Goal: Task Accomplishment & Management: Complete application form

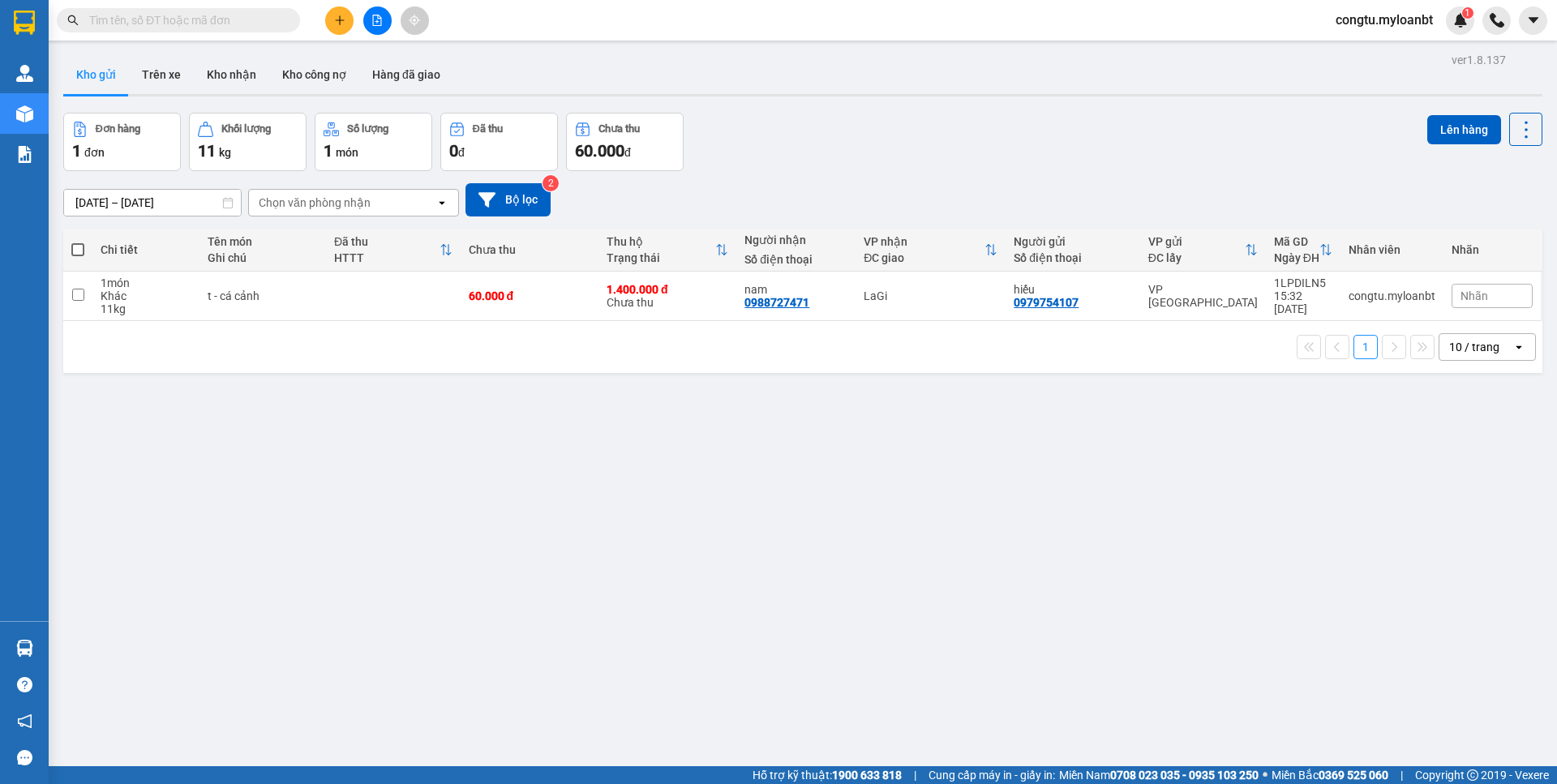
click at [369, 18] on button at bounding box center [377, 21] width 29 height 29
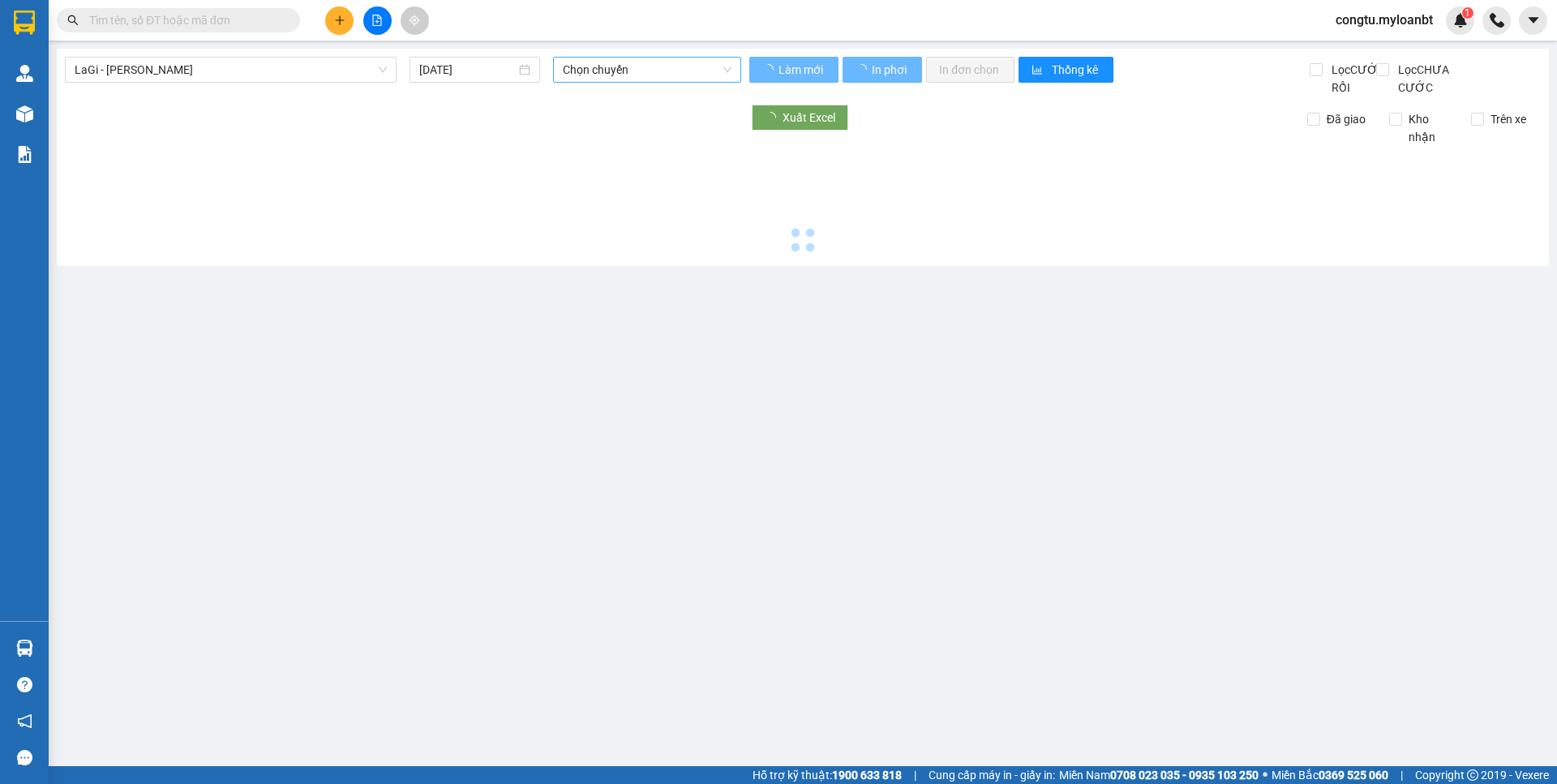
click at [691, 67] on span "Chọn chuyến" at bounding box center [647, 70] width 169 height 25
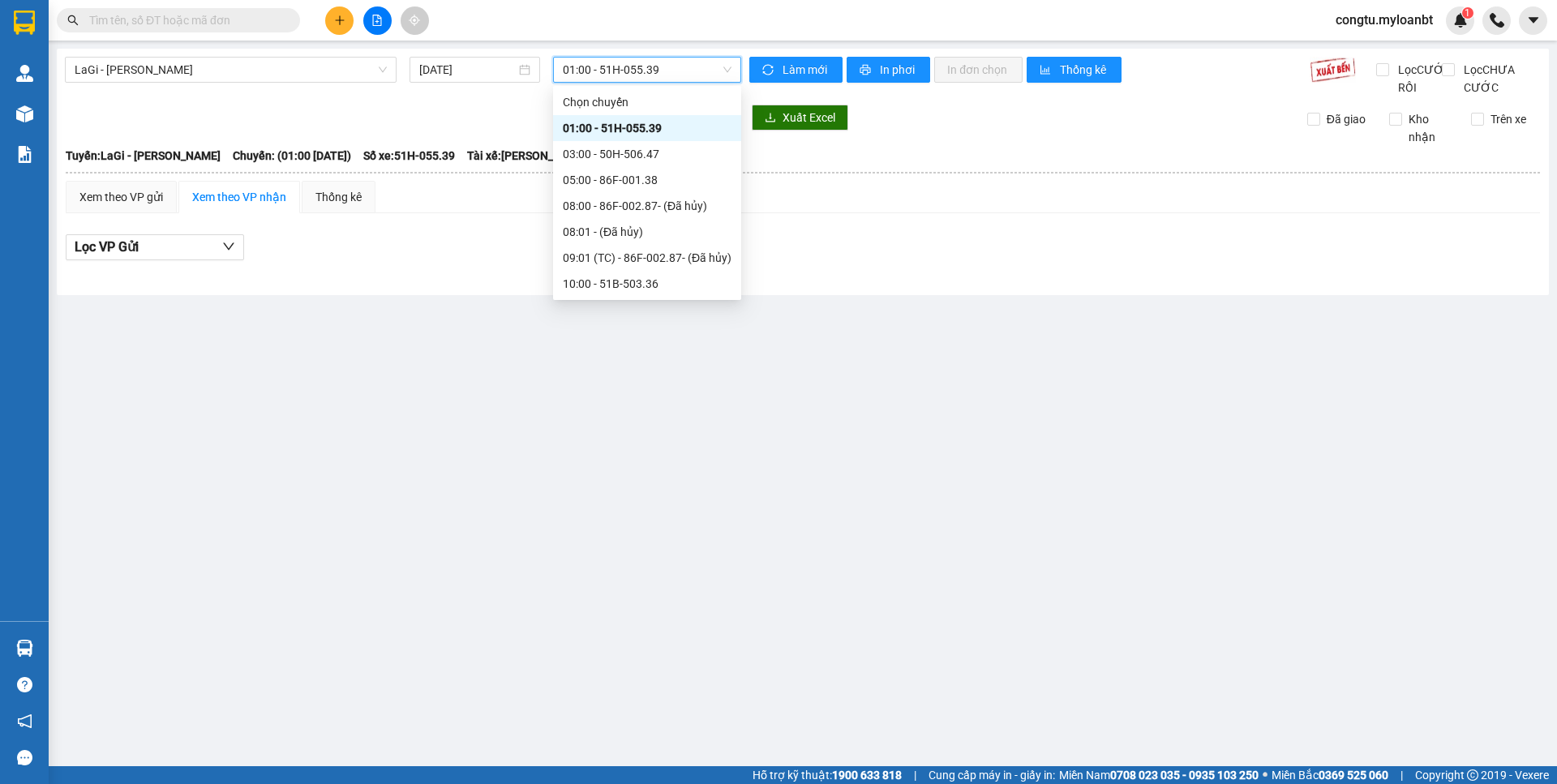
click at [308, 86] on div "LaGi - [PERSON_NAME] [DATE] 01:00 01:00 - 51H-055.39" at bounding box center [403, 76] width 676 height 39
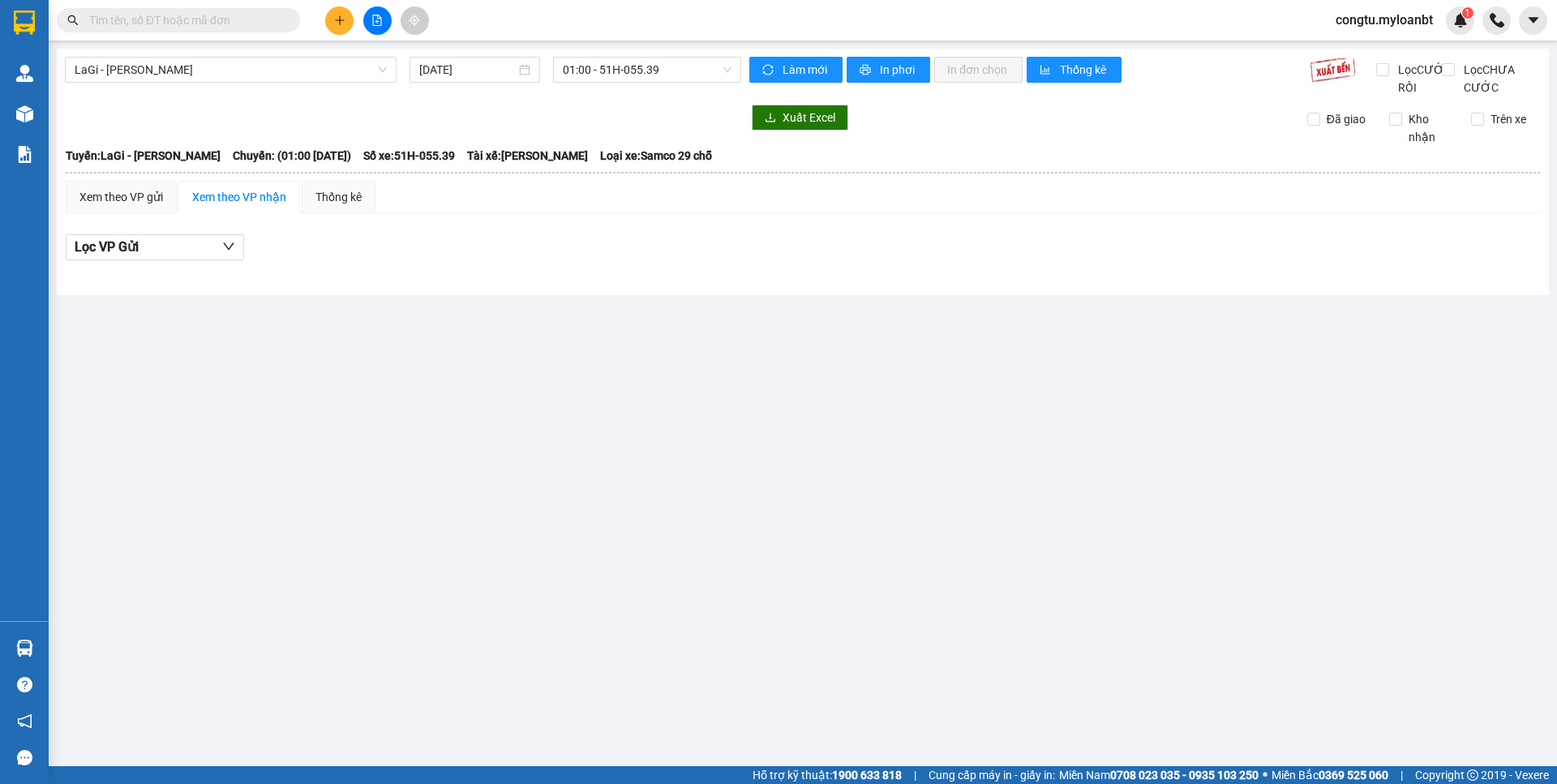
click at [308, 83] on div "LaGi - [PERSON_NAME] [DATE] 01:00 - 51H-055.39" at bounding box center [403, 76] width 676 height 39
drag, startPoint x: 311, startPoint y: 80, endPoint x: 306, endPoint y: 96, distance: 16.8
click at [311, 80] on span "LaGi - [PERSON_NAME]" at bounding box center [231, 70] width 313 height 25
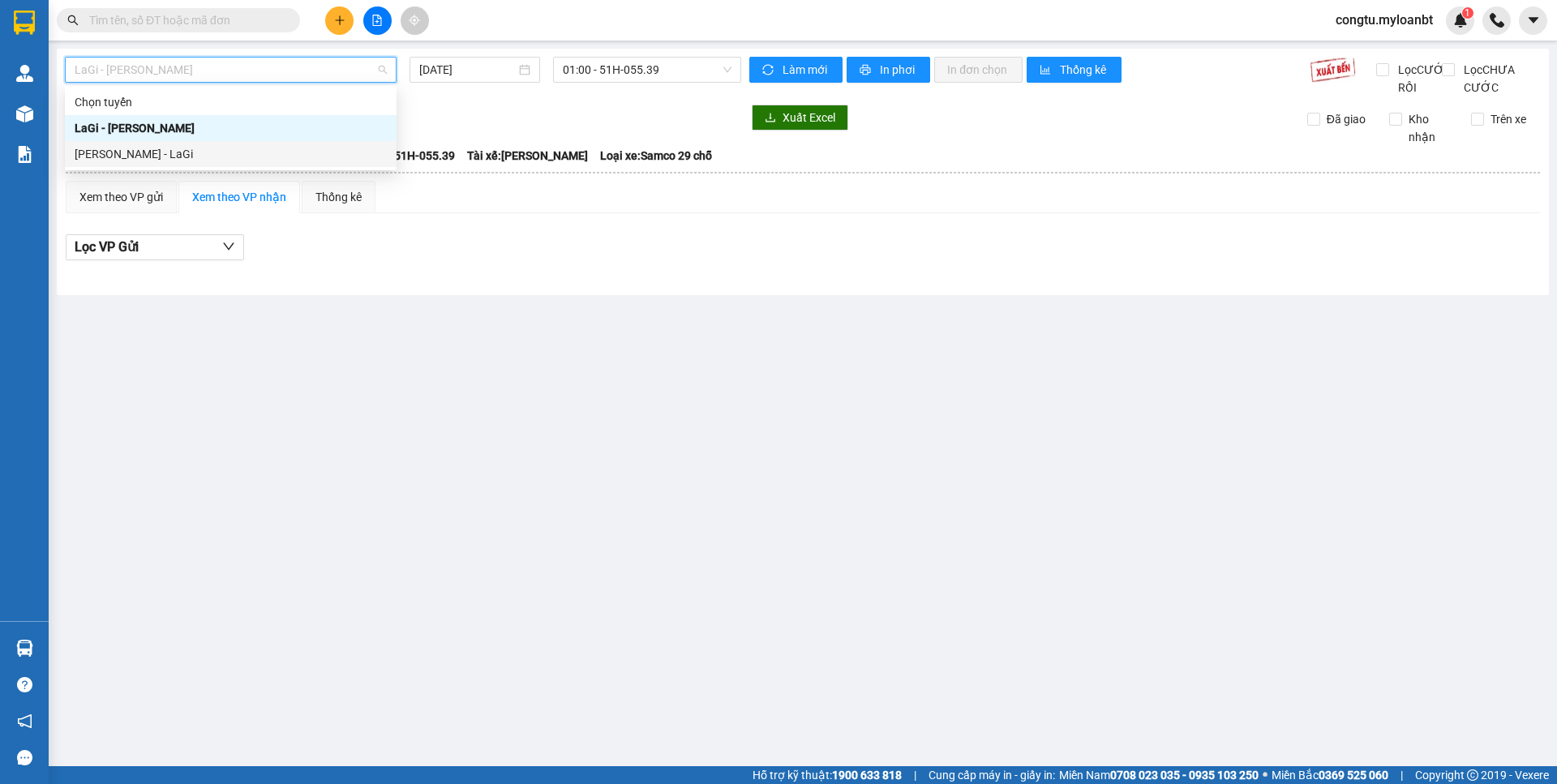
click at [280, 142] on div "[PERSON_NAME] - LaGi" at bounding box center [231, 154] width 331 height 26
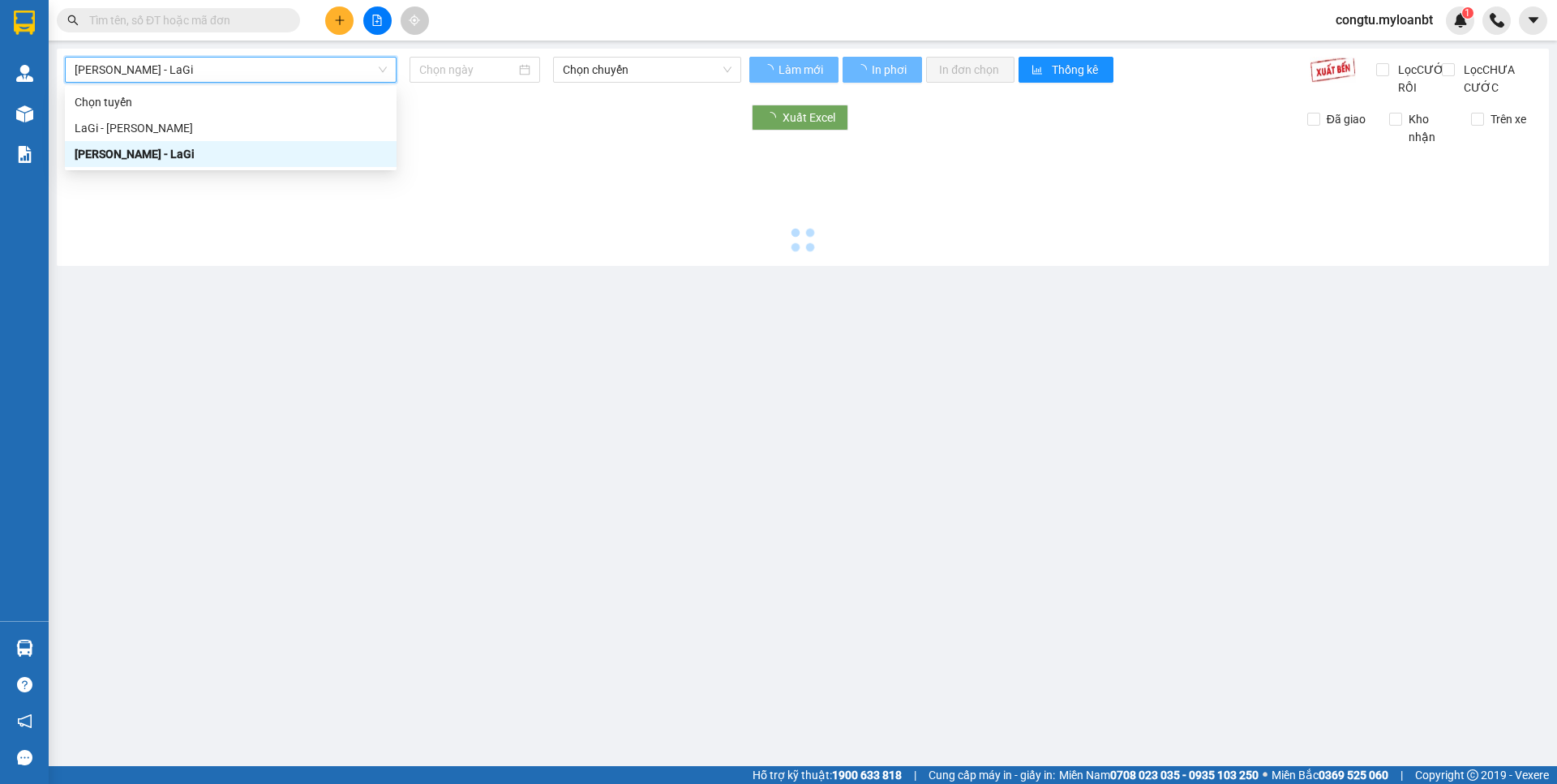
type input "[DATE]"
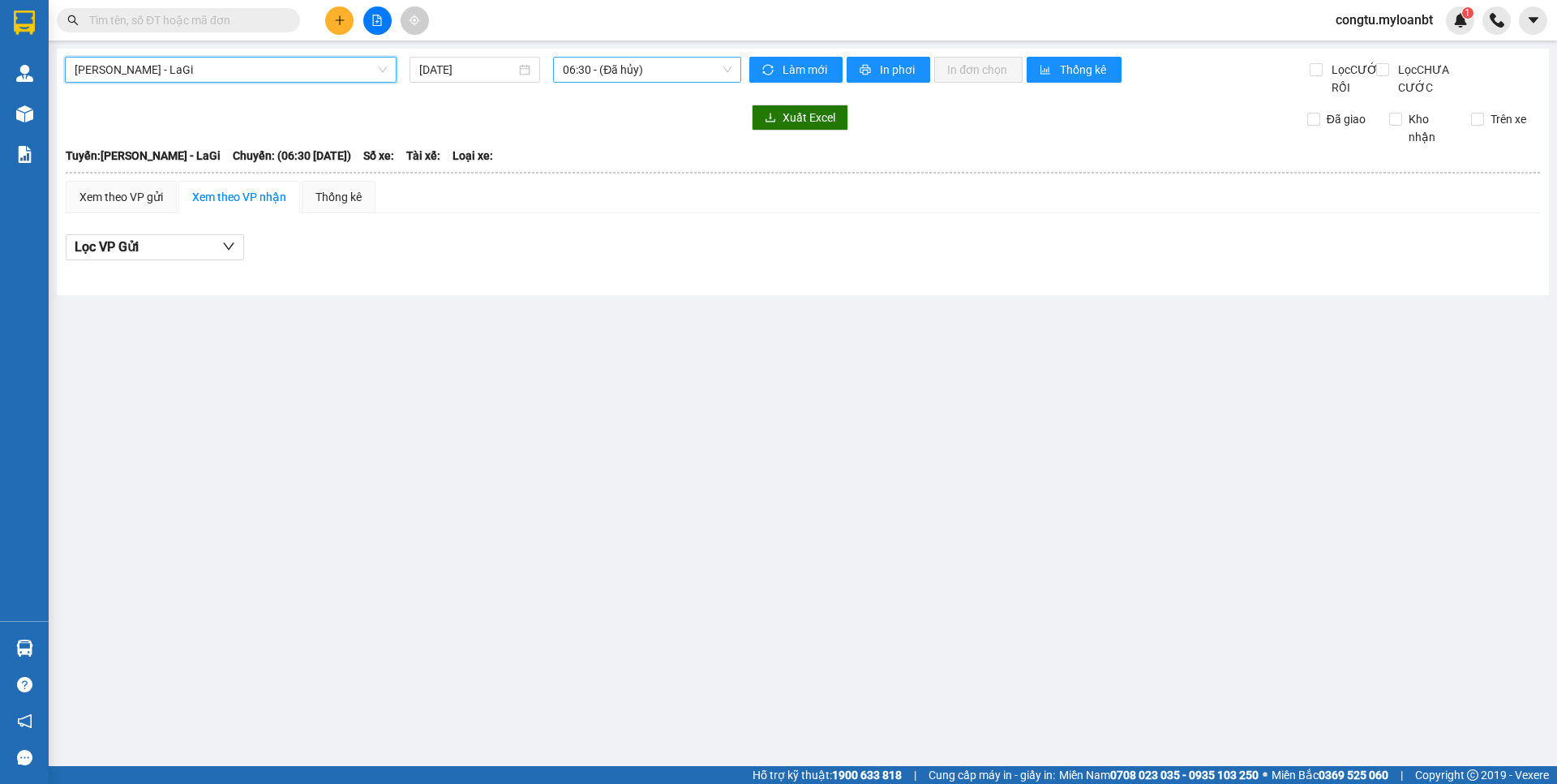
click at [614, 78] on span "06:30 - (Đã hủy)" at bounding box center [647, 70] width 169 height 25
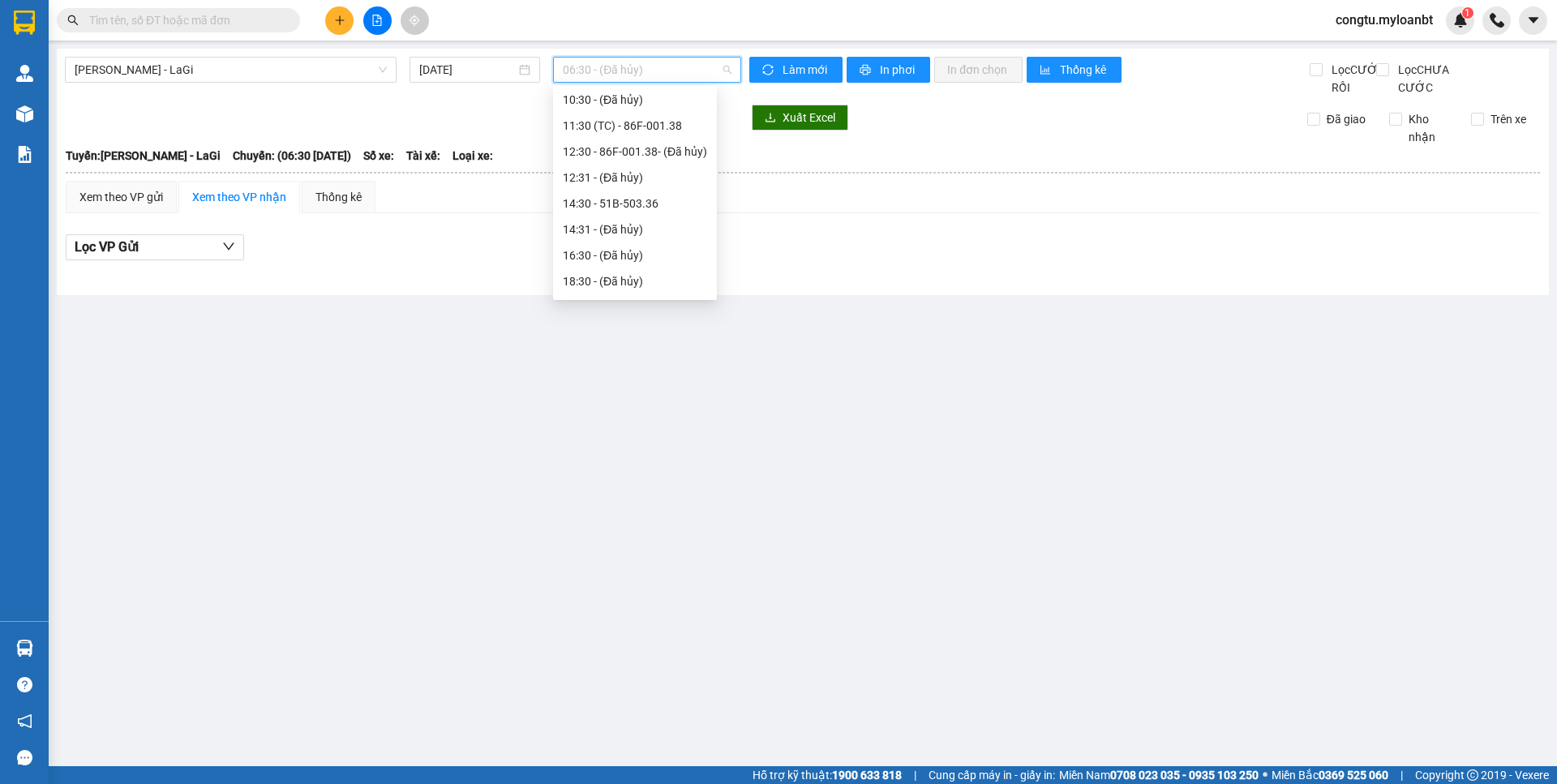
scroll to position [107, 0]
click at [615, 198] on div "14:30 - 51B-503.36" at bounding box center [635, 203] width 144 height 18
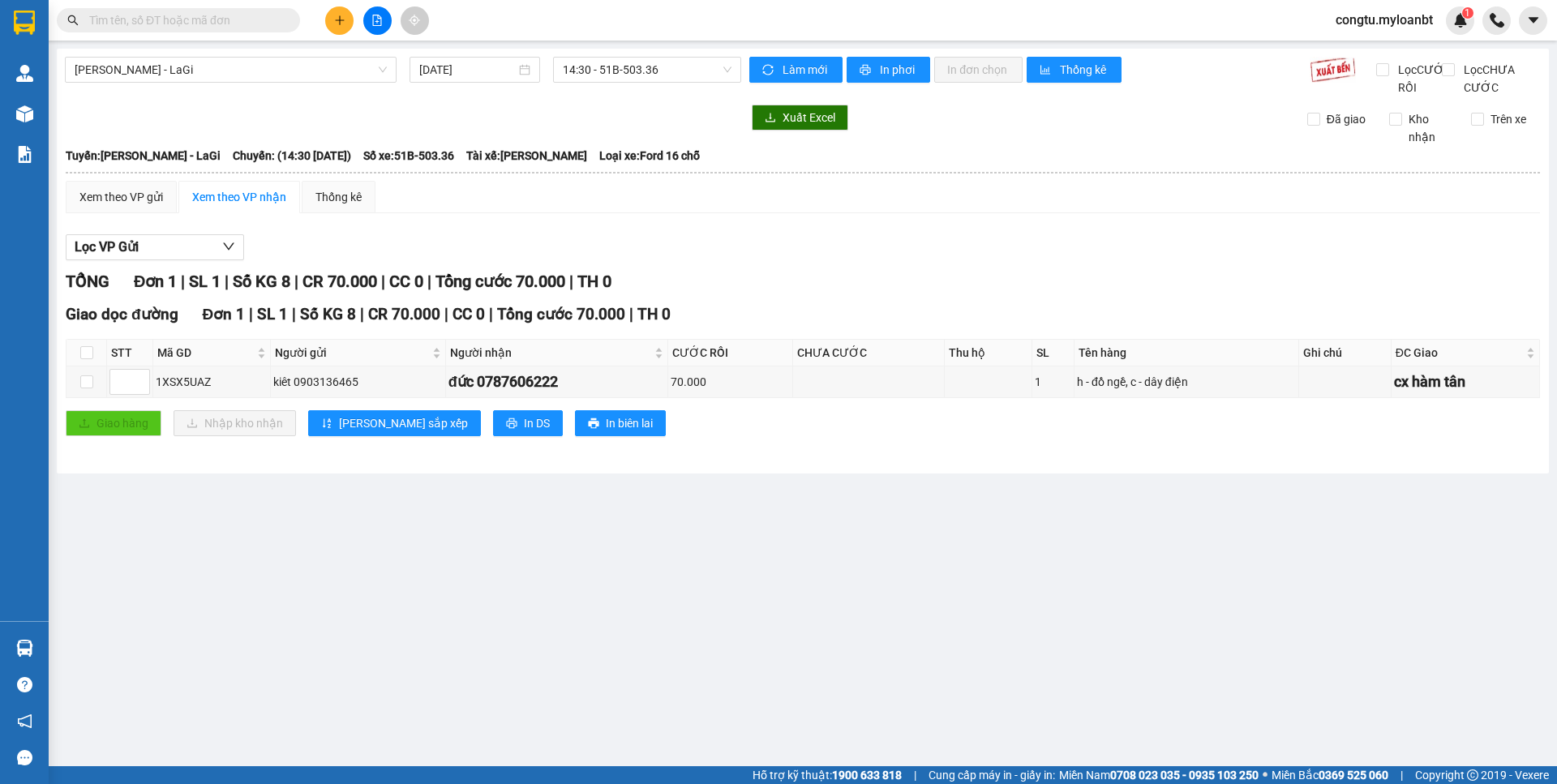
click at [755, 294] on div "TỔNG Đơn 1 | SL 1 | Số KG 8 | CR 70.000 | CC 0 | Tổng cước 70.000 | TH 0" at bounding box center [802, 281] width 1474 height 25
click at [730, 287] on div "TỔNG Đơn 1 | SL 1 | Số KG 8 | CR 70.000 | CC 0 | Tổng cước 70.000 | TH 0" at bounding box center [802, 281] width 1474 height 25
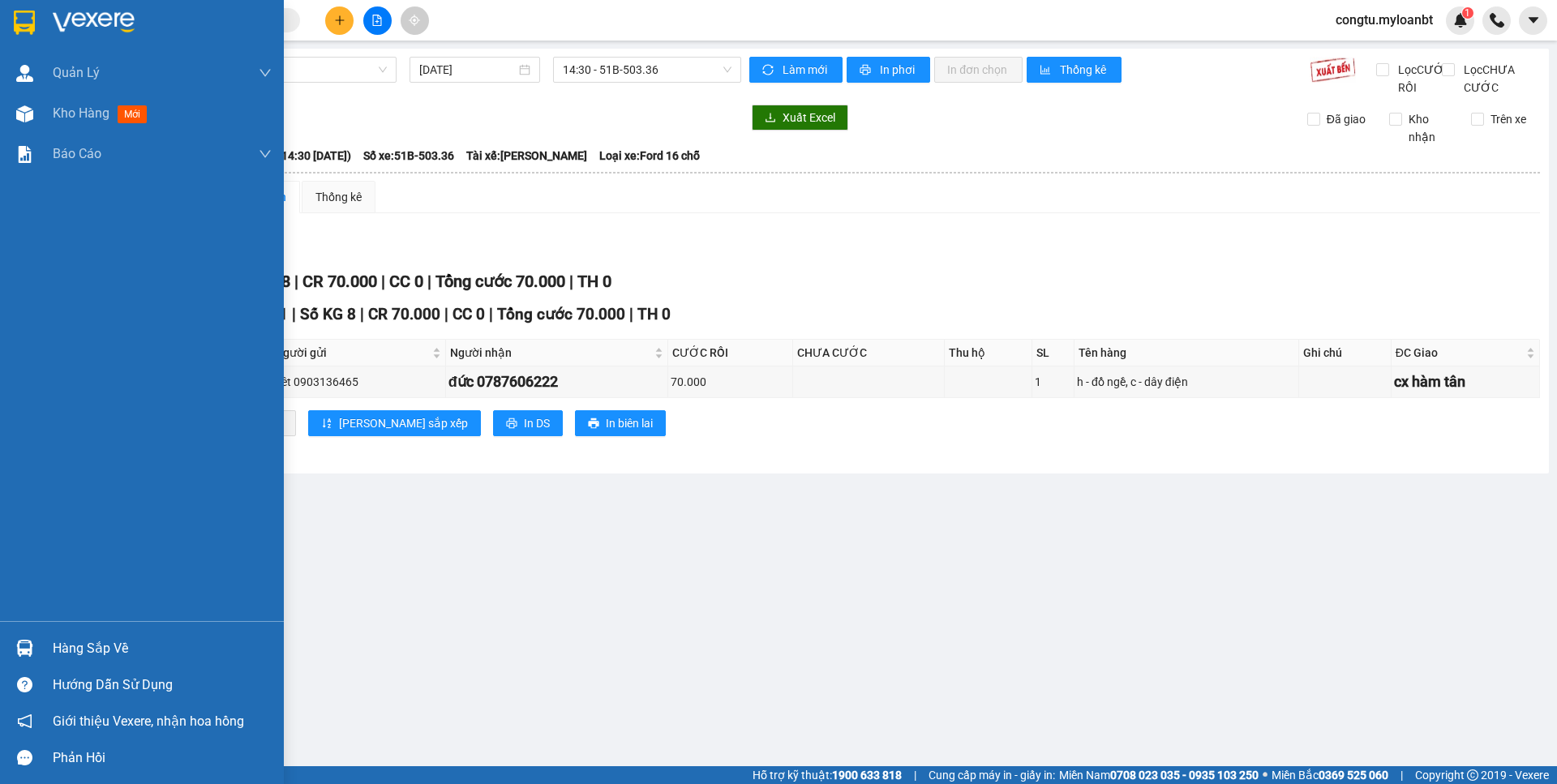
click at [124, 662] on div "Hàng sắp về" at bounding box center [142, 648] width 284 height 36
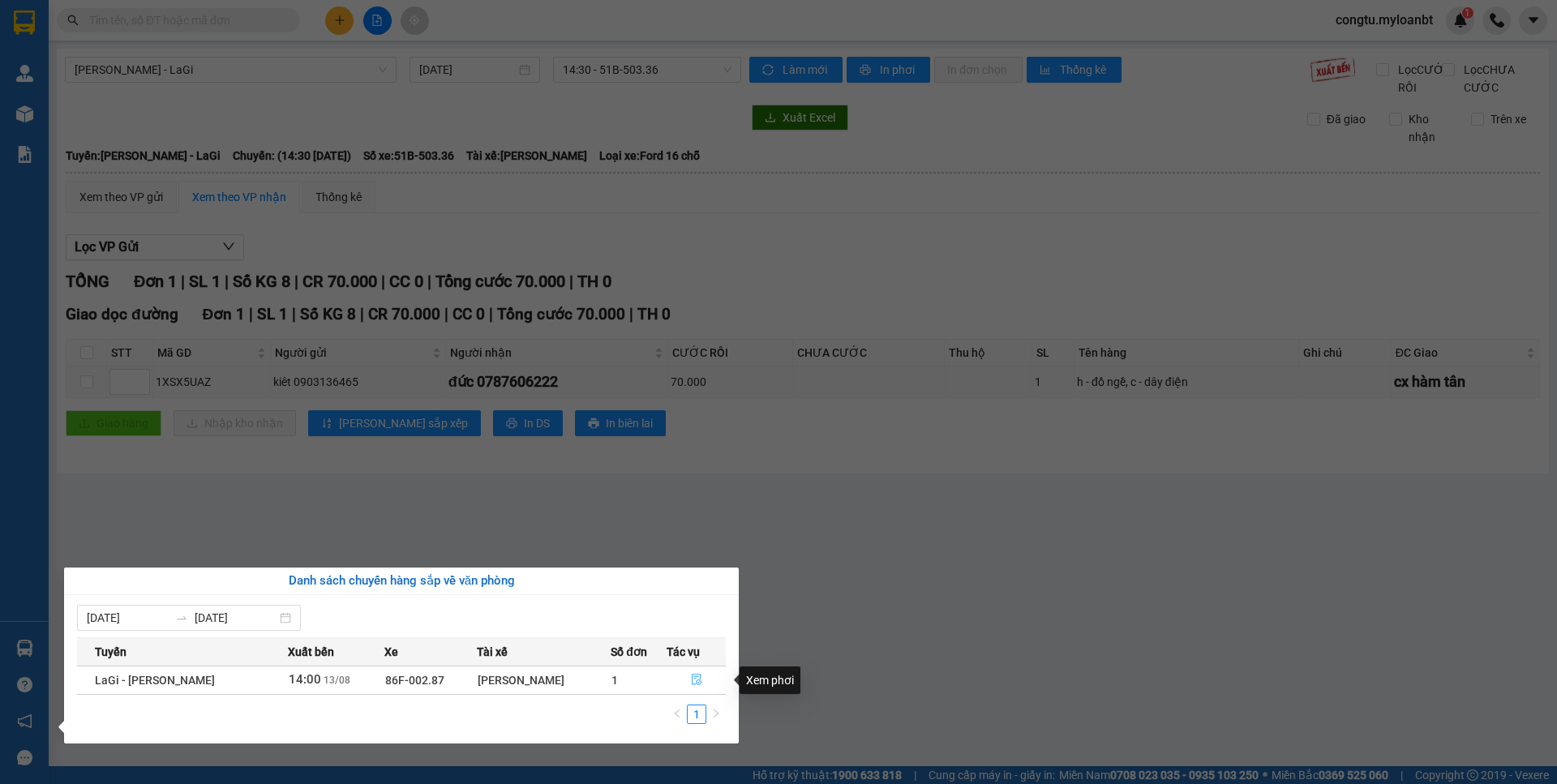
click at [692, 685] on span "file-done" at bounding box center [696, 680] width 11 height 13
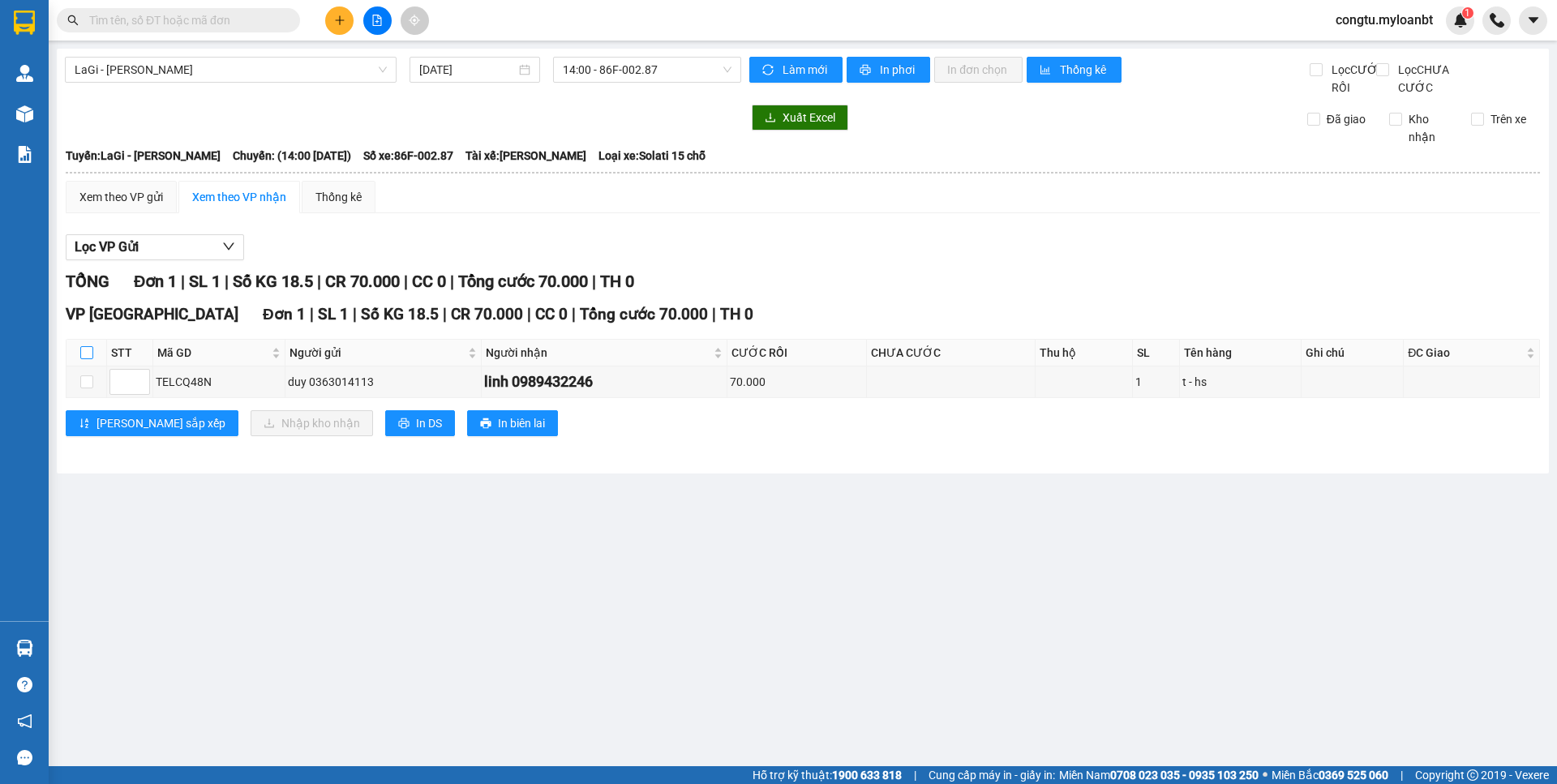
drag, startPoint x: 83, startPoint y: 376, endPoint x: 96, endPoint y: 376, distance: 13.0
click at [83, 359] on input "checkbox" at bounding box center [87, 353] width 13 height 13
checkbox input "true"
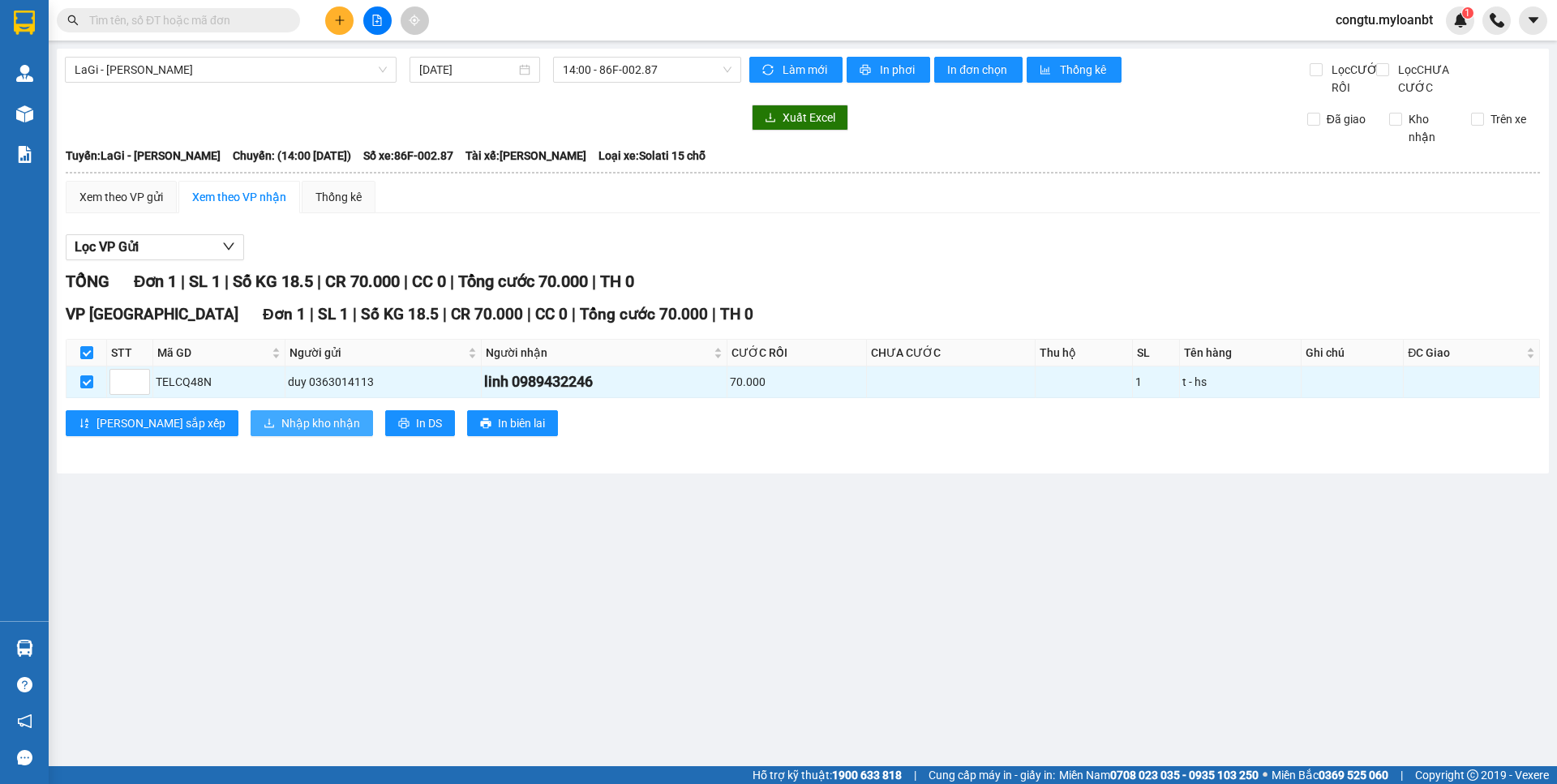
click at [272, 436] on button "Nhập kho nhận" at bounding box center [311, 423] width 122 height 26
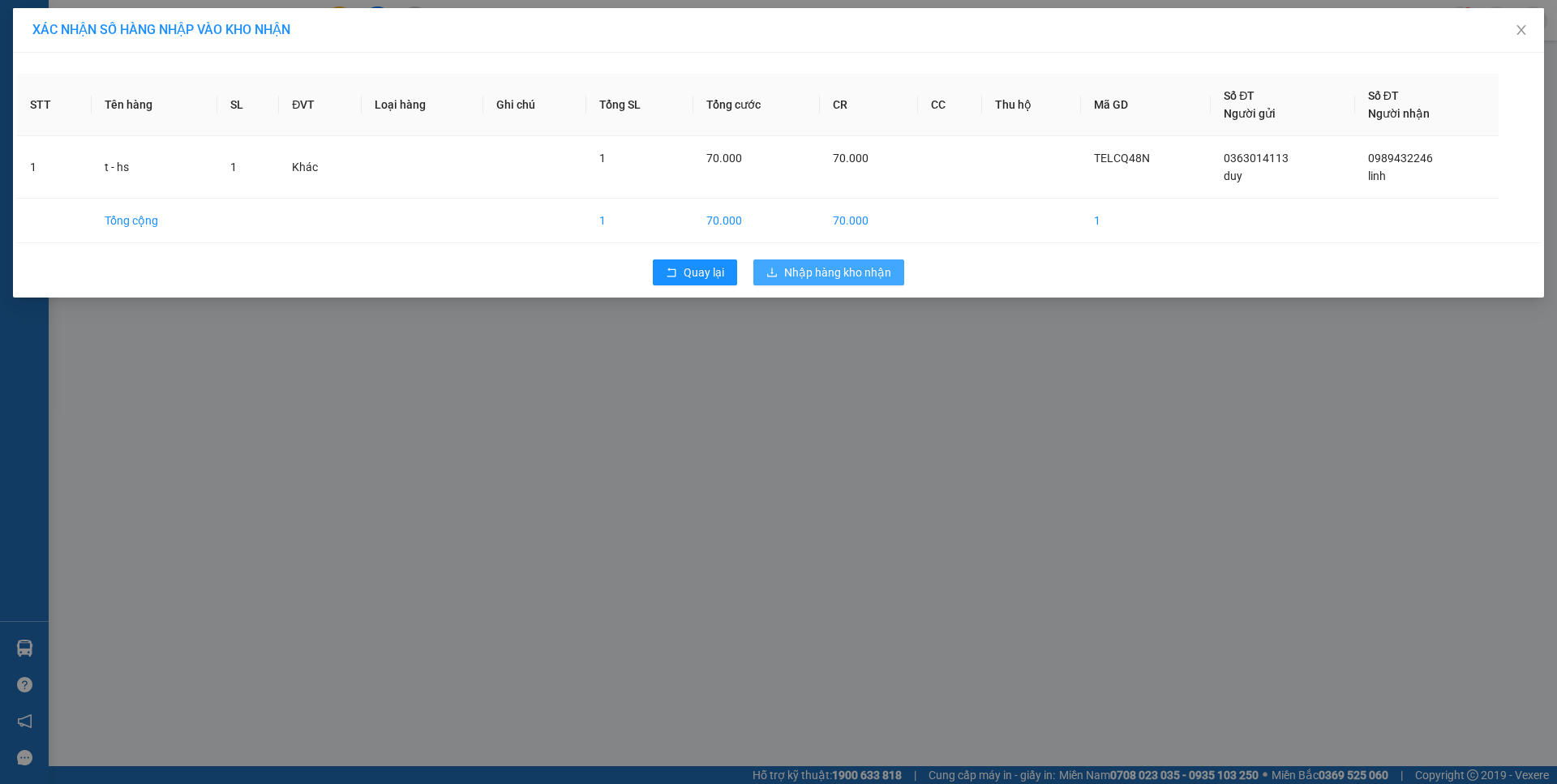
click at [851, 270] on span "Nhập hàng kho nhận" at bounding box center [838, 272] width 107 height 18
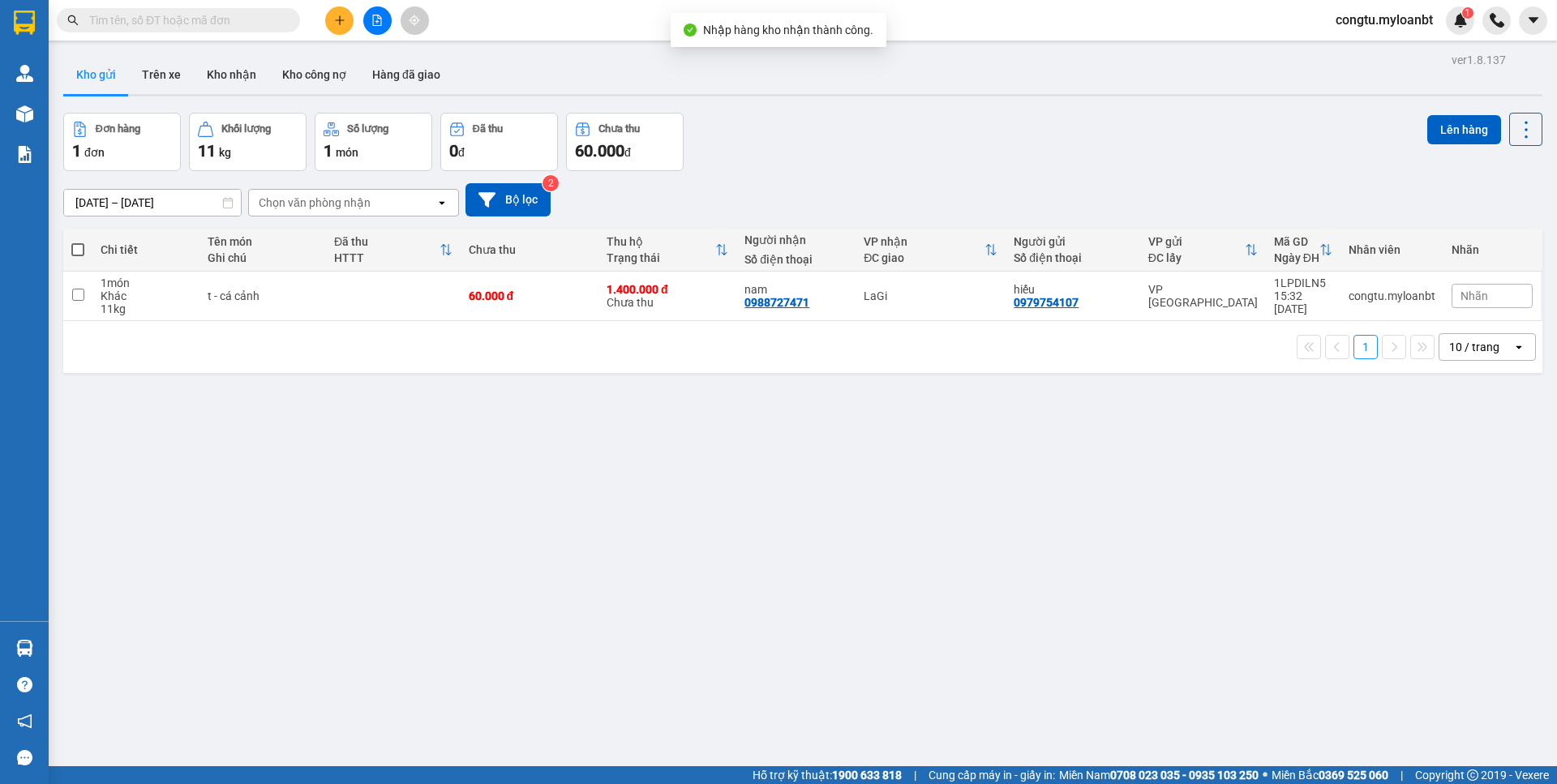
click at [1002, 121] on div "Đơn hàng 1 đơn Khối lượng 11 kg Số lượng 1 món Đã thu 0 đ Chưa thu 60.000 đ Lên…" at bounding box center [802, 141] width 1479 height 58
click at [650, 308] on div "1.400.000 đ Chưa thu" at bounding box center [667, 296] width 121 height 26
checkbox input "true"
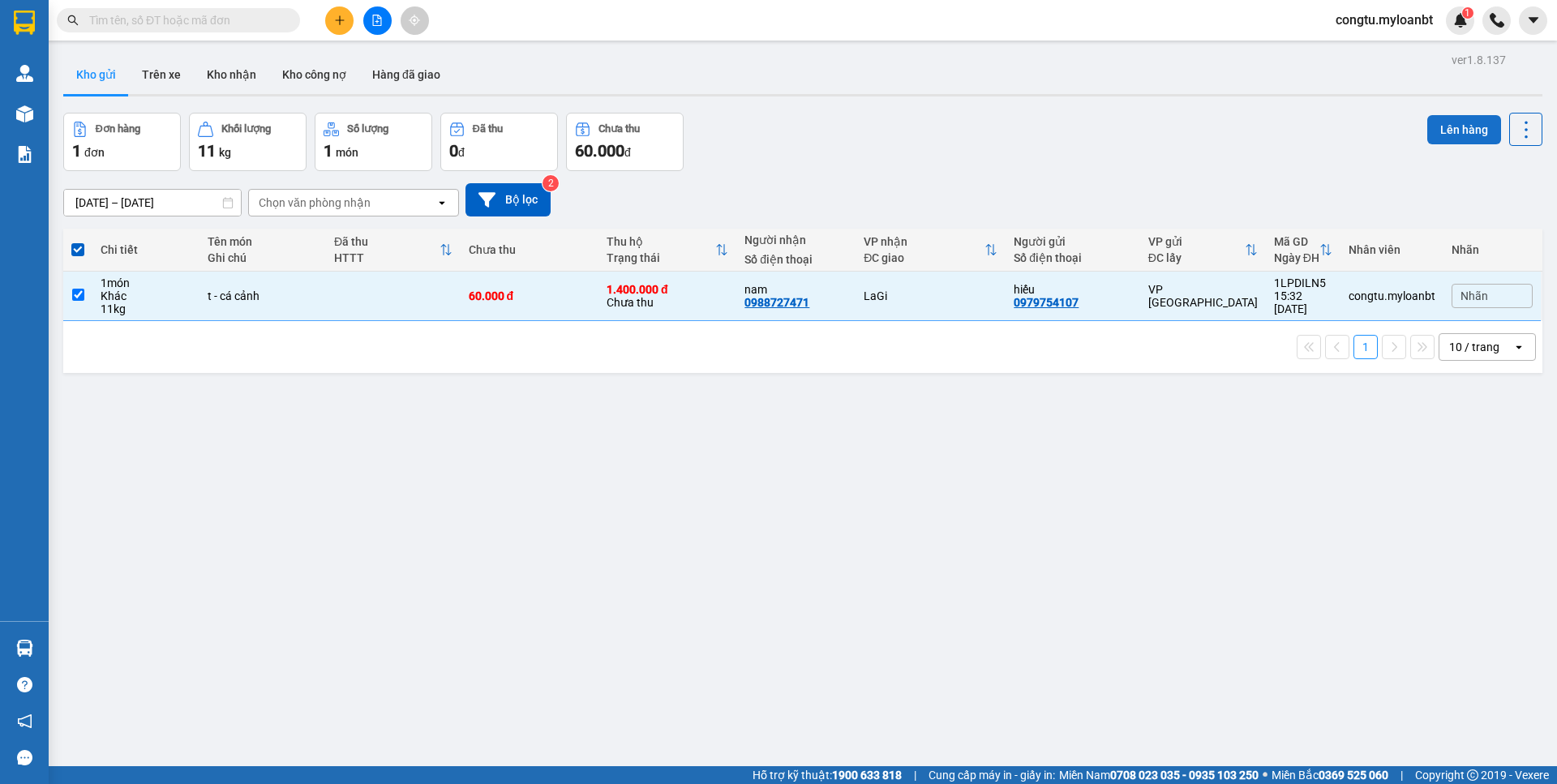
click at [1477, 134] on button "Lên hàng" at bounding box center [1463, 130] width 74 height 30
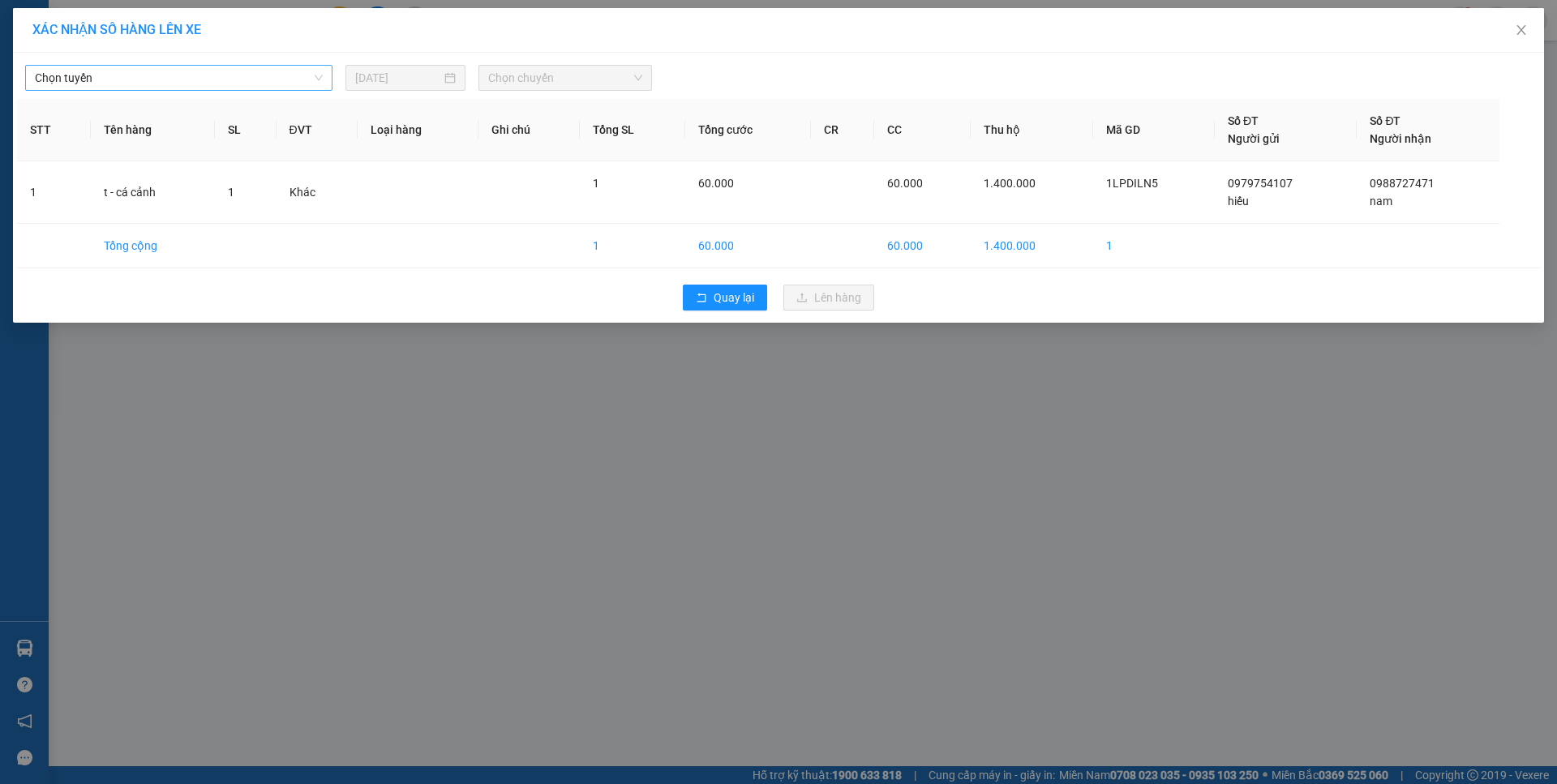
click at [194, 82] on span "Chọn tuyến" at bounding box center [178, 78] width 288 height 25
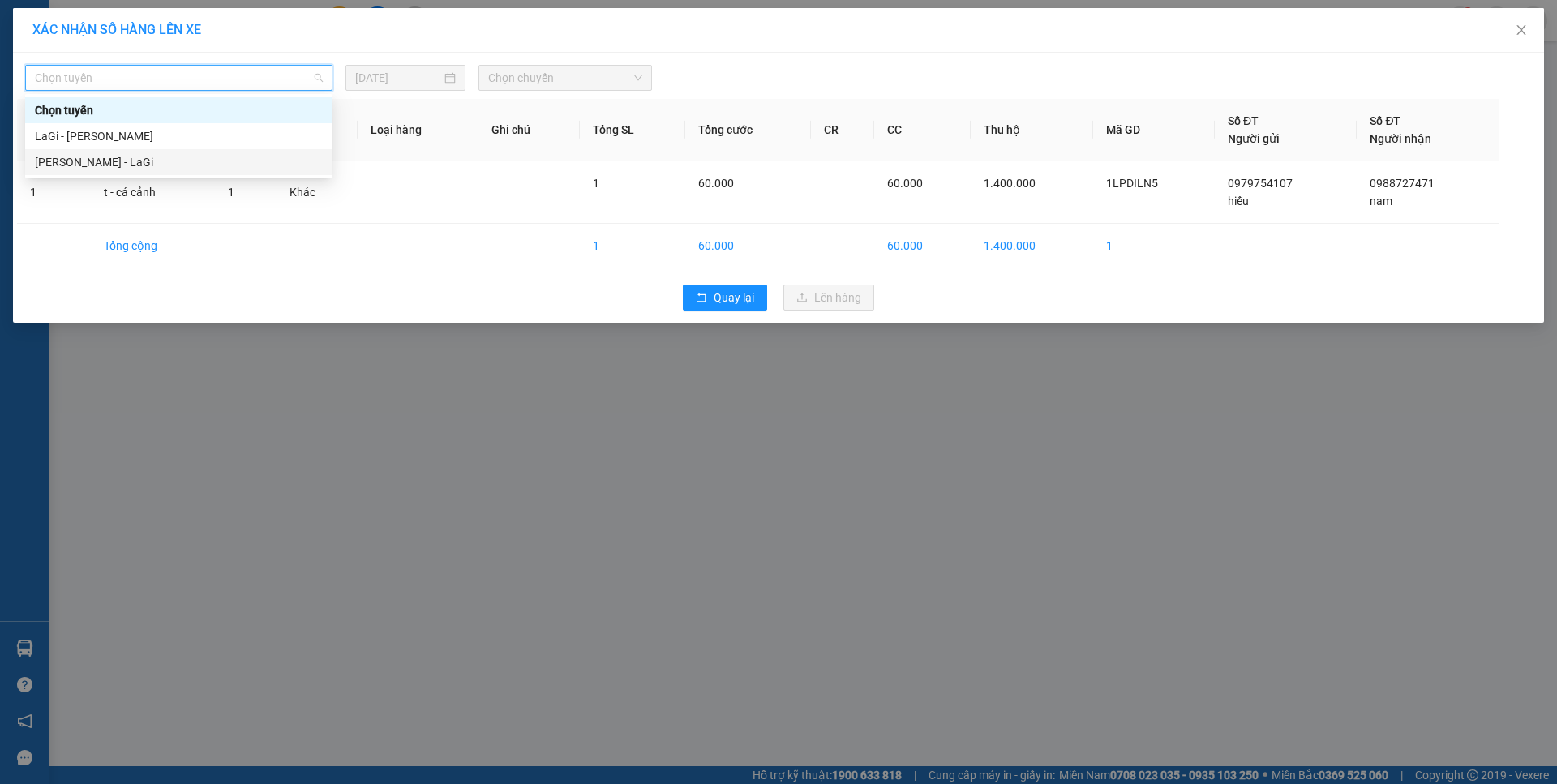
click at [174, 157] on div "[PERSON_NAME] - LaGi" at bounding box center [178, 162] width 288 height 18
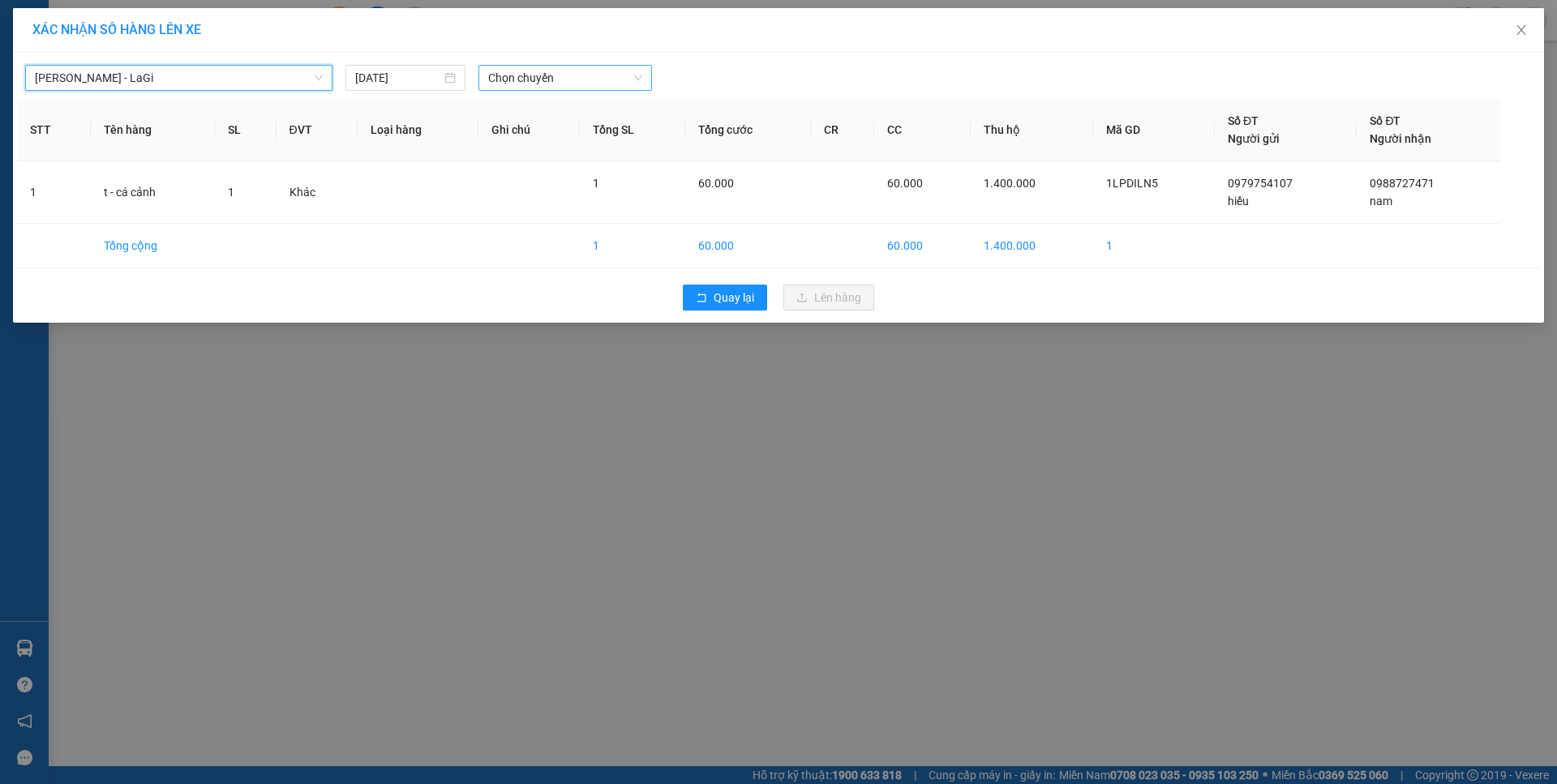
drag, startPoint x: 559, startPoint y: 74, endPoint x: 573, endPoint y: 88, distance: 19.8
click at [561, 74] on span "Chọn chuyến" at bounding box center [565, 78] width 154 height 25
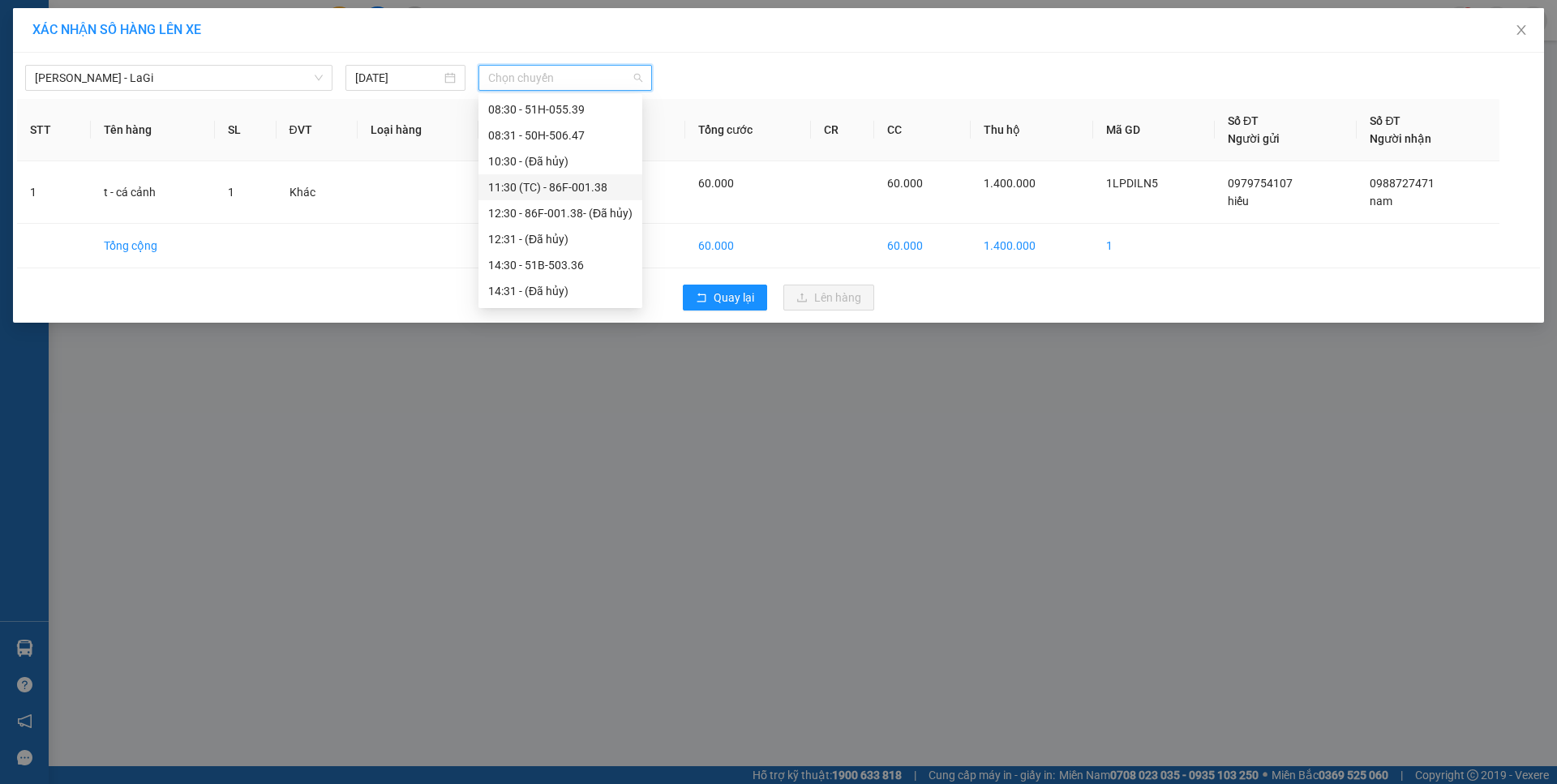
scroll to position [156, 0]
click at [581, 271] on div "21:00 - 86F-002.87" at bounding box center [560, 266] width 144 height 18
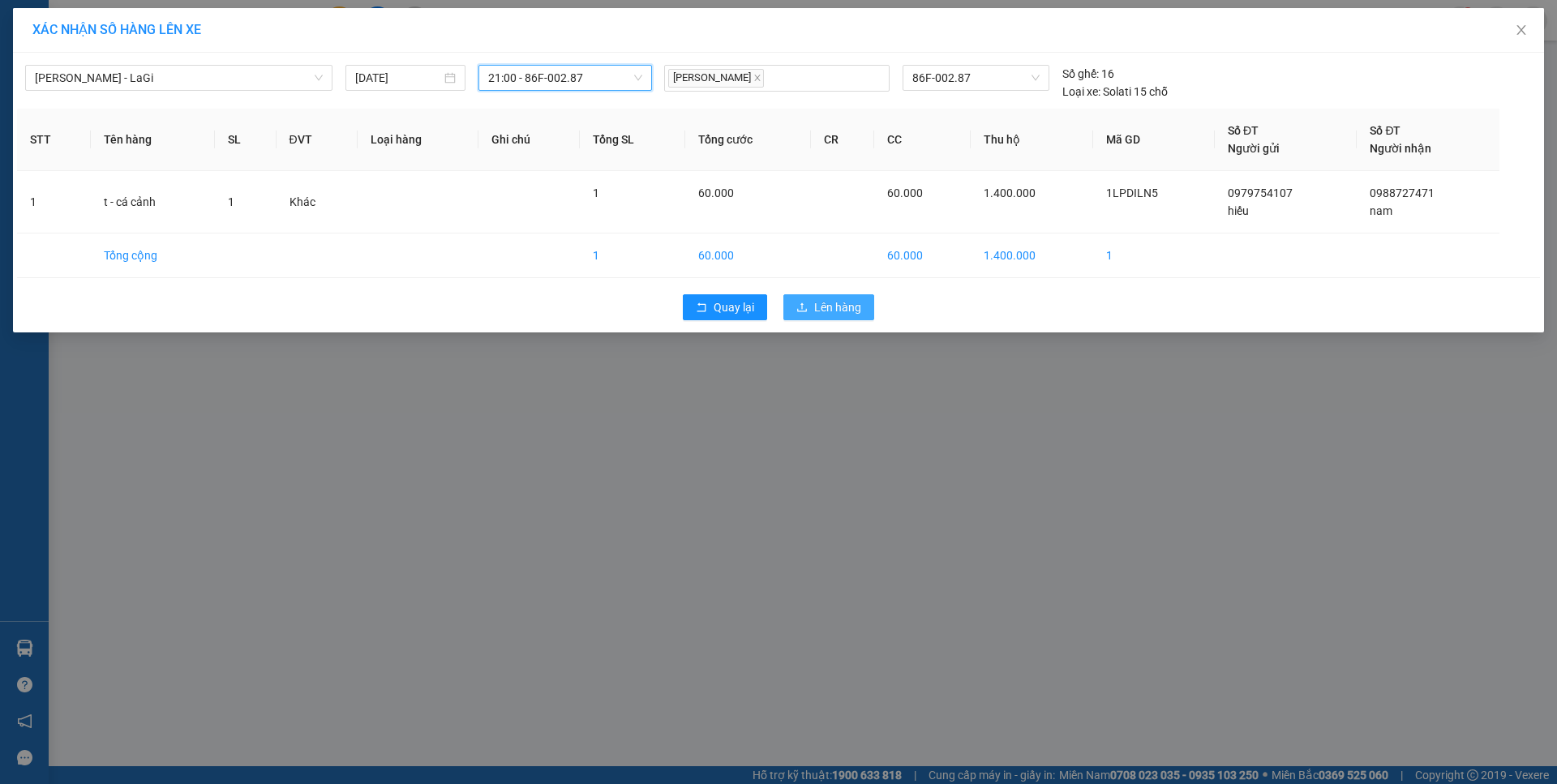
drag, startPoint x: 816, startPoint y: 294, endPoint x: 833, endPoint y: 306, distance: 20.8
click at [822, 300] on button "Lên hàng" at bounding box center [829, 308] width 91 height 26
click at [833, 306] on span "Lên hàng" at bounding box center [837, 308] width 47 height 18
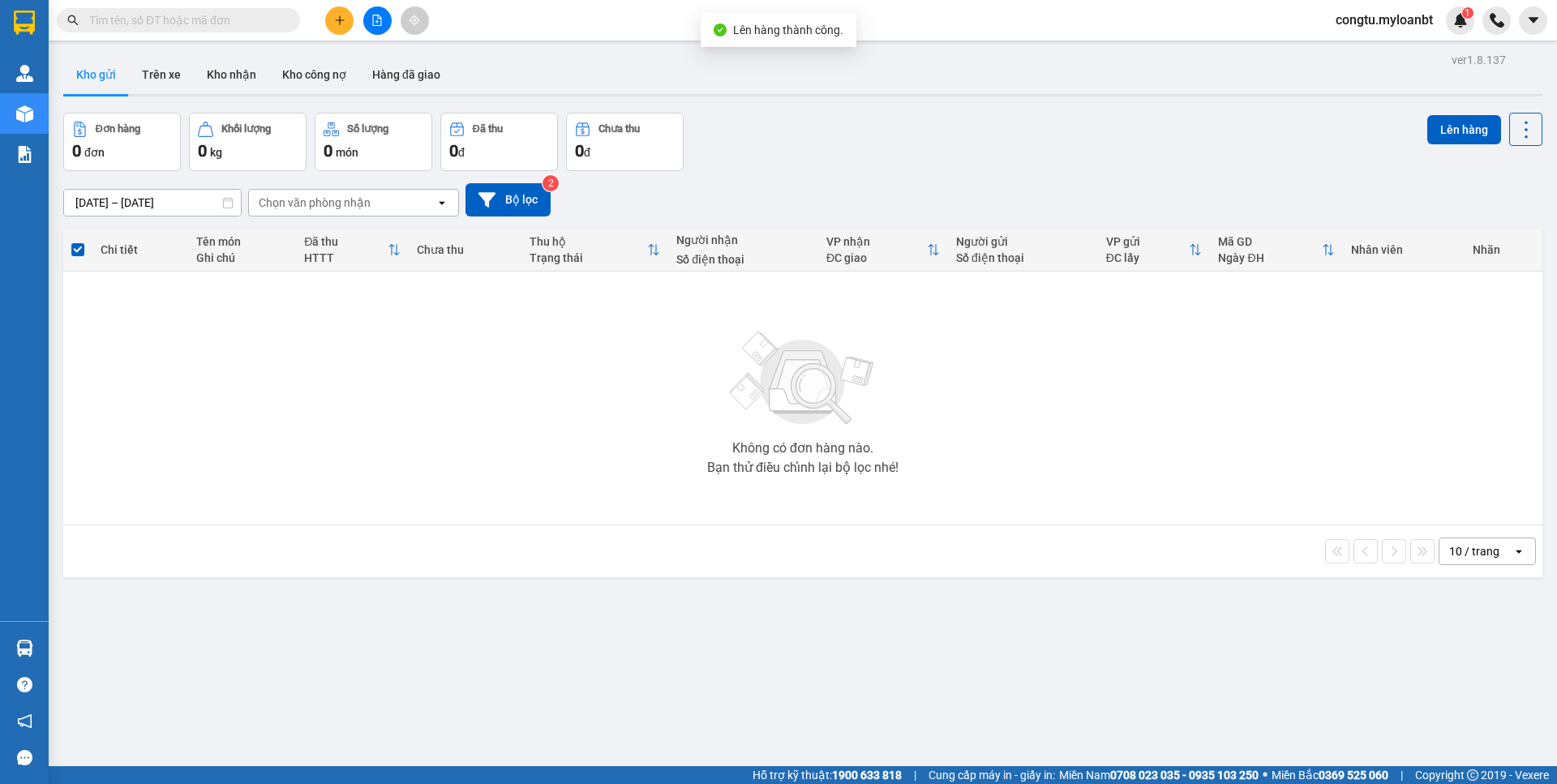
click at [774, 94] on div at bounding box center [802, 95] width 1479 height 2
click at [239, 77] on button "Kho nhận" at bounding box center [231, 74] width 75 height 39
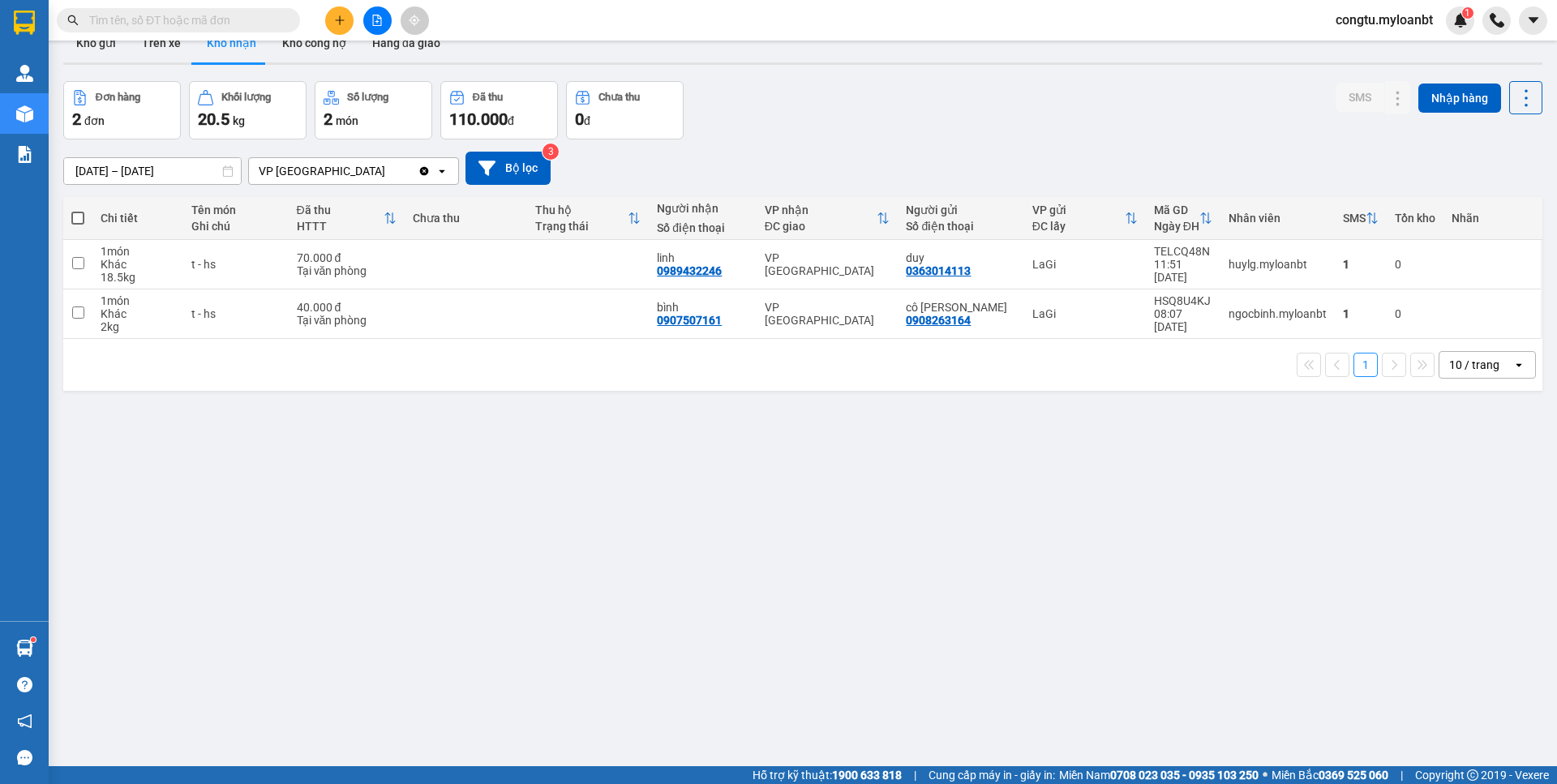
scroll to position [33, 0]
click at [1386, 309] on button at bounding box center [1398, 313] width 23 height 29
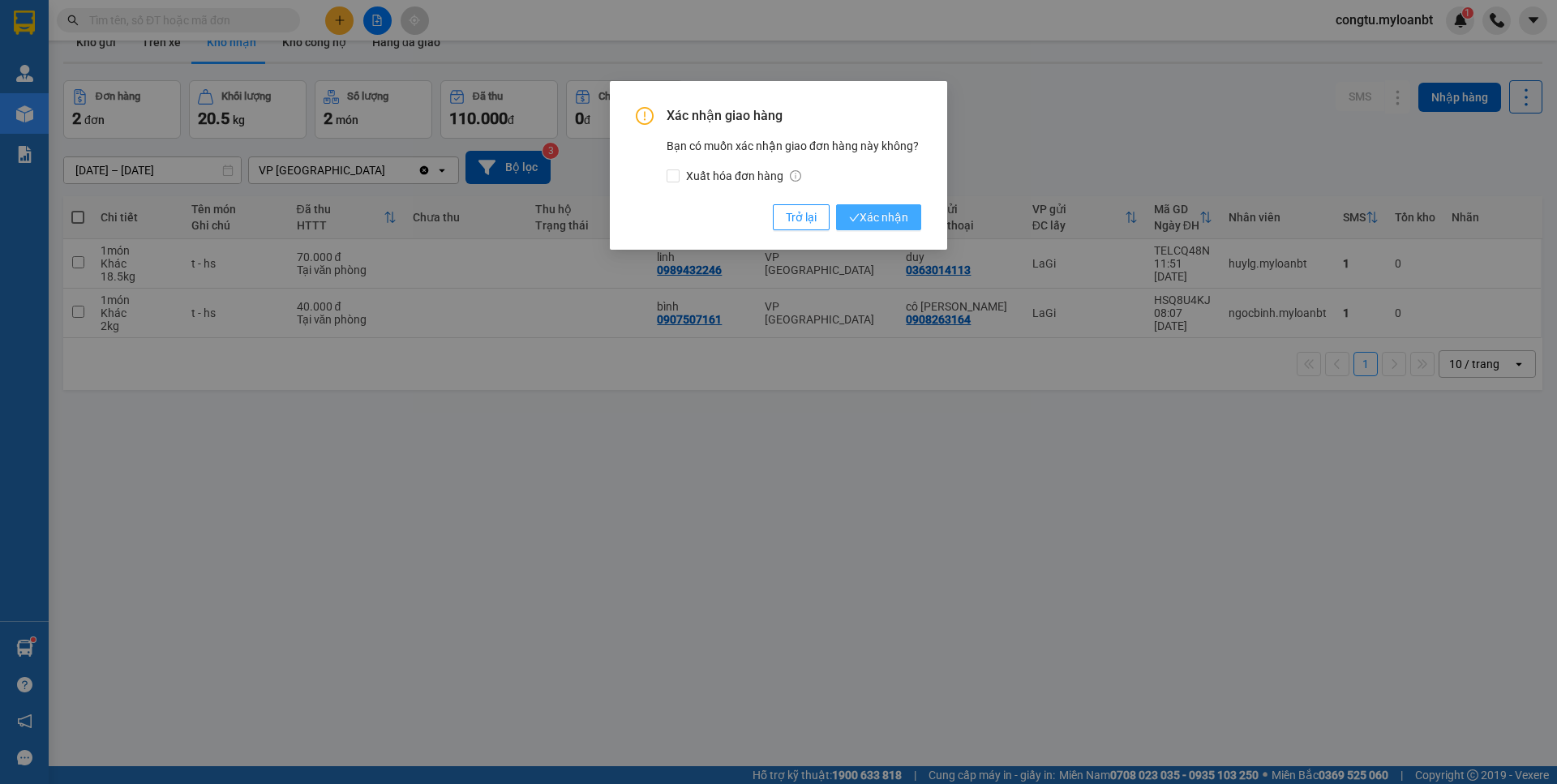
click at [870, 222] on span "Xác nhận" at bounding box center [879, 217] width 59 height 18
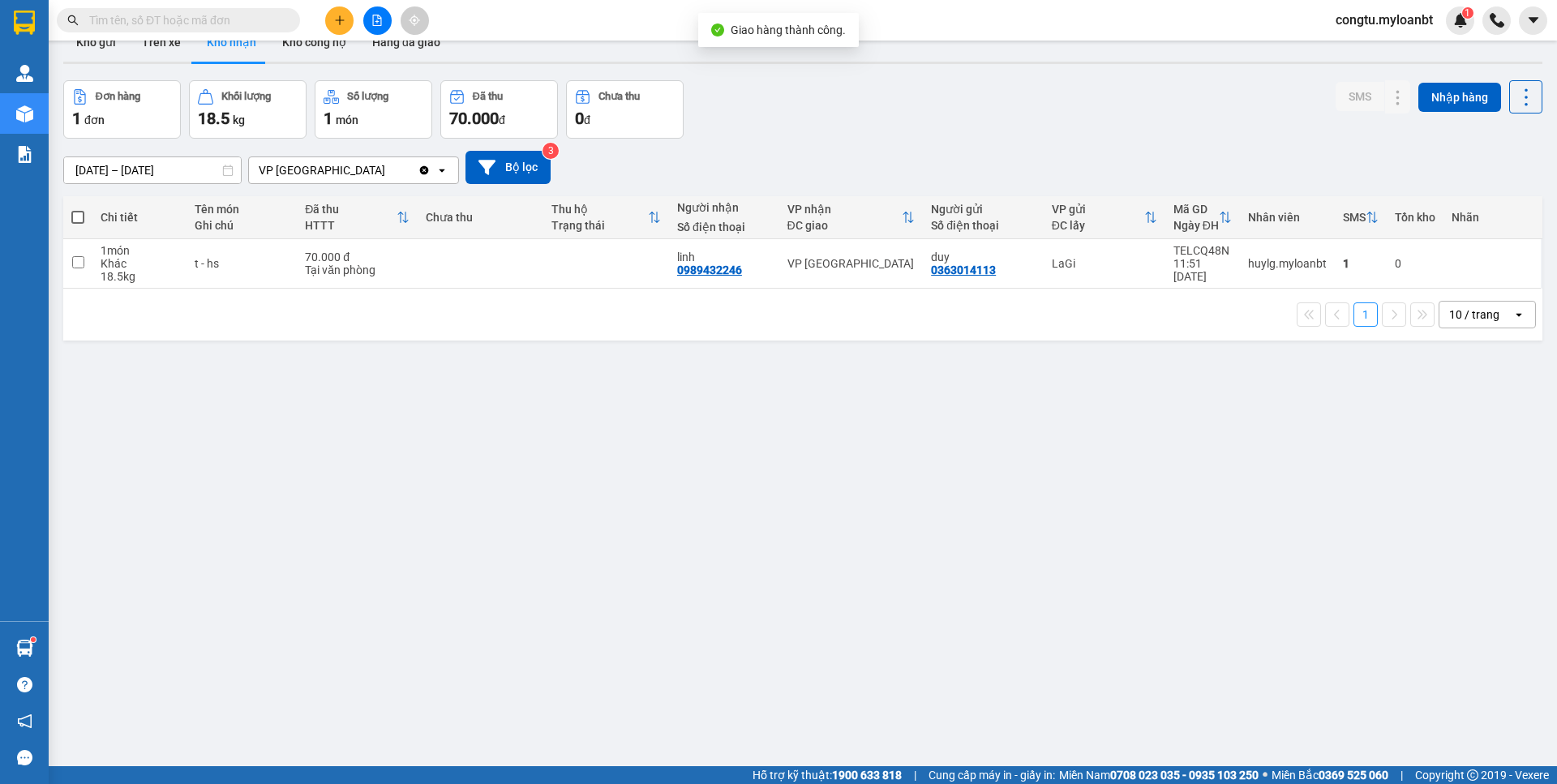
click at [887, 131] on div "Đơn hàng 1 đơn Khối lượng 18.5 kg Số lượng 1 món Đã thu 70.000 đ Chưa thu 0 đ S…" at bounding box center [802, 109] width 1479 height 58
click at [760, 125] on div "Đơn hàng 1 đơn Khối lượng 18.5 kg Số lượng 1 món Đã thu 70.000 đ Chưa thu 0 đ S…" at bounding box center [802, 109] width 1479 height 58
drag, startPoint x: 865, startPoint y: 52, endPoint x: 854, endPoint y: 56, distance: 11.7
click at [863, 52] on div "Kho gửi Trên xe Kho nhận Kho công nợ Hàng đã giao" at bounding box center [802, 44] width 1479 height 43
click at [957, 135] on div "Đơn hàng 1 đơn Khối lượng 18.5 kg Số lượng 1 món Đã thu 70.000 đ Chưa thu 0 đ S…" at bounding box center [802, 109] width 1479 height 58
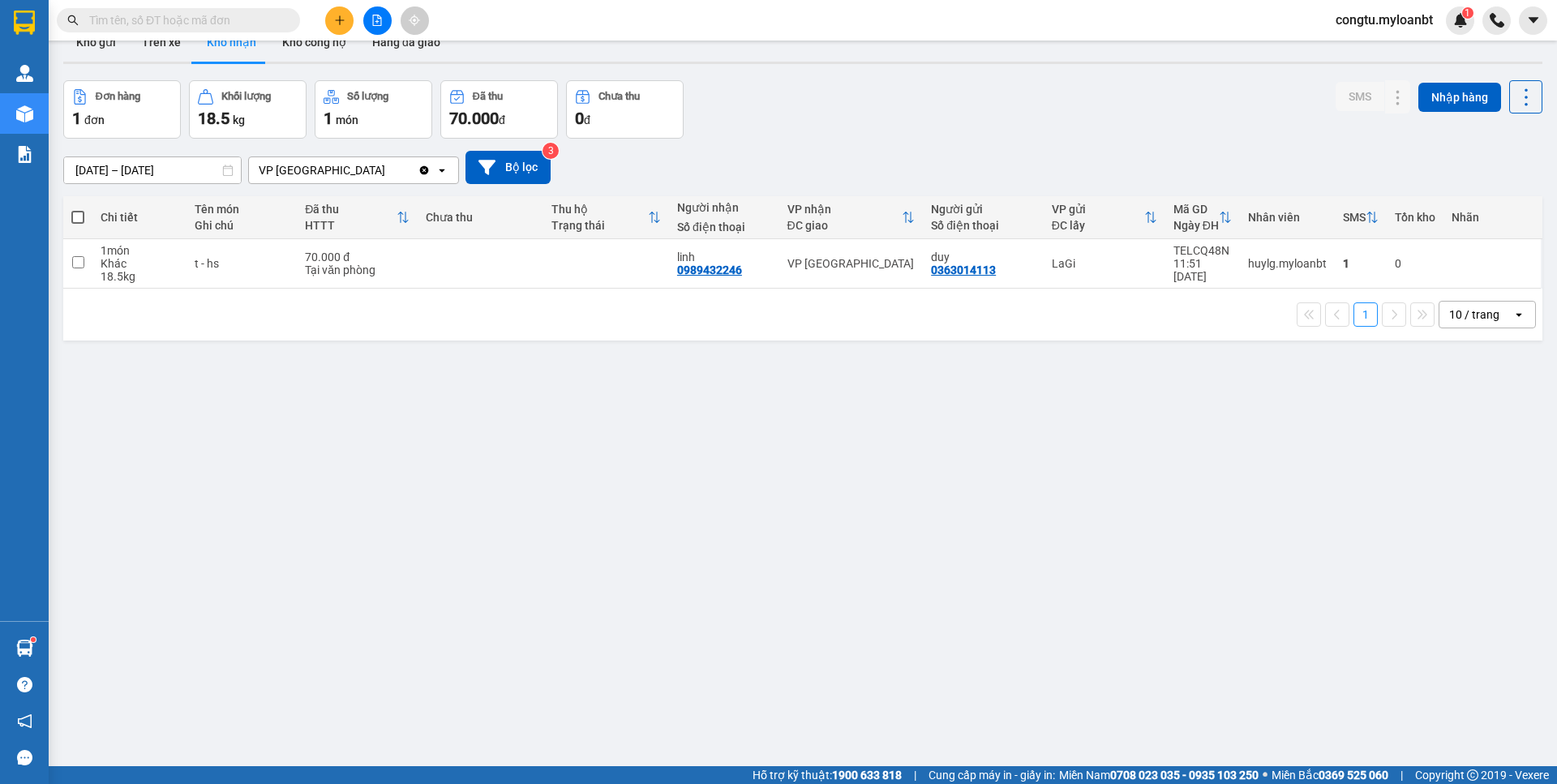
click at [329, 21] on button at bounding box center [339, 21] width 29 height 29
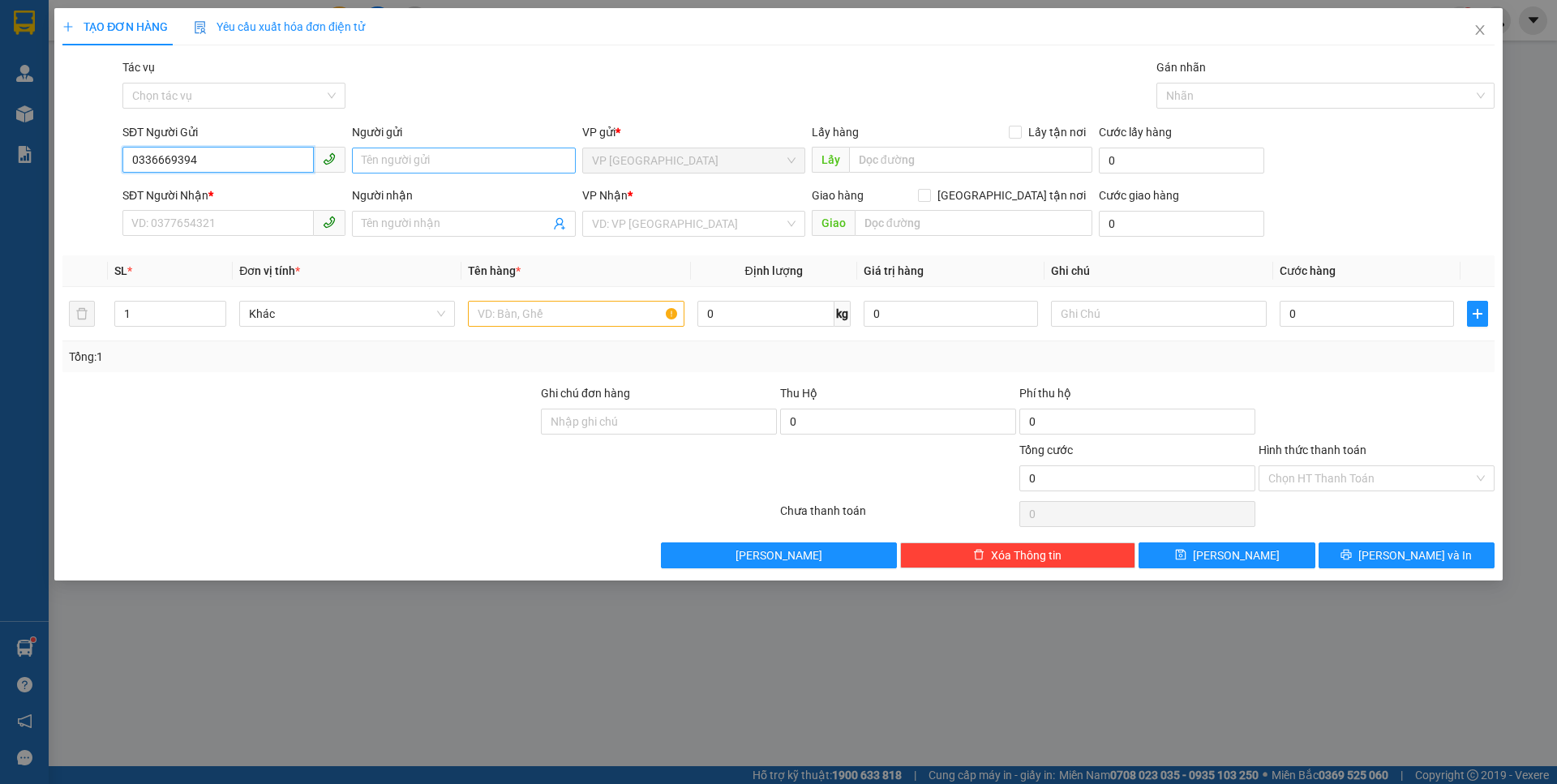
type input "0336669394"
click at [463, 161] on input "Người gửi" at bounding box center [463, 161] width 223 height 26
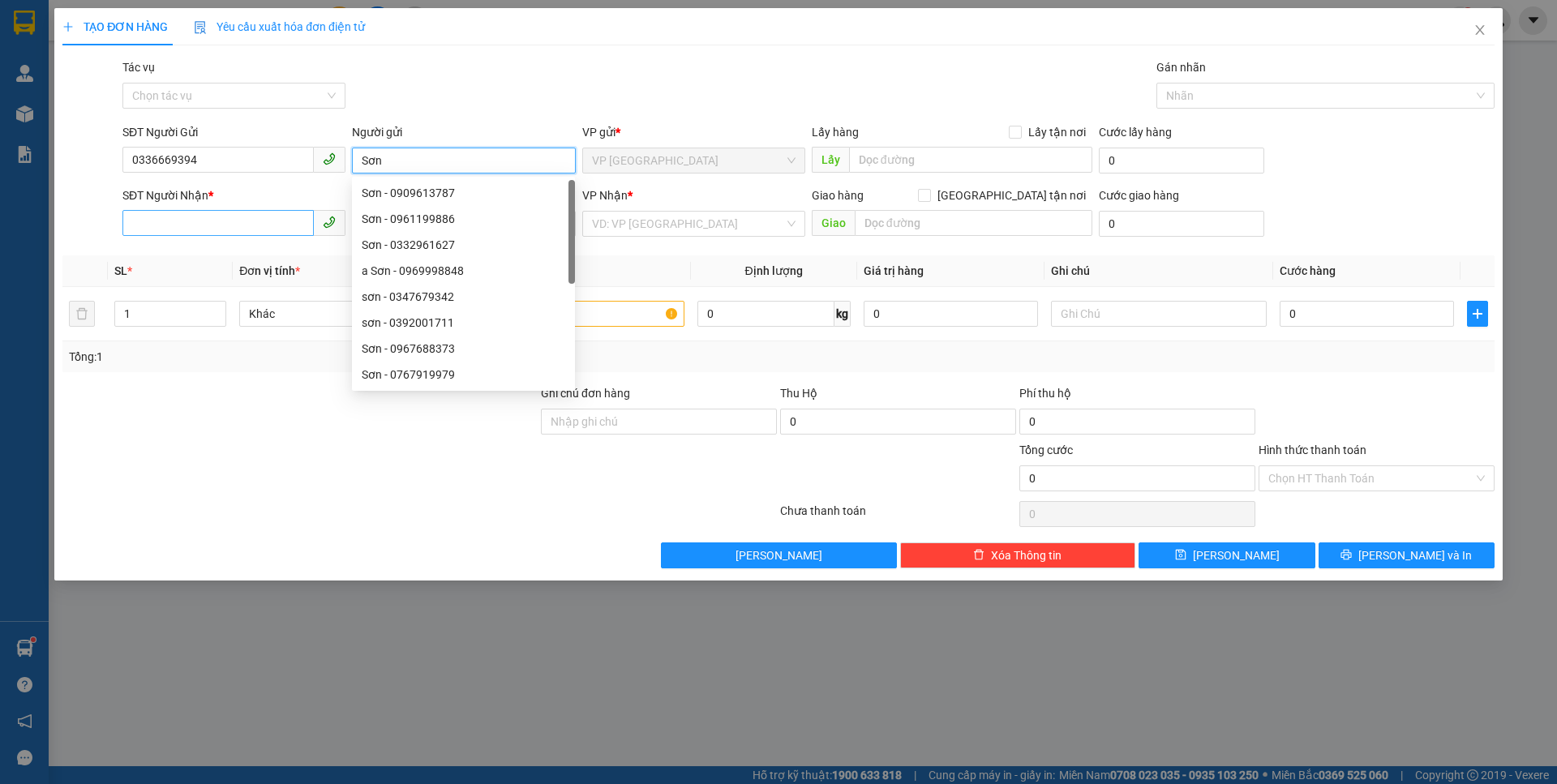
type input "Sơn"
click at [209, 226] on input "SĐT Người Nhận *" at bounding box center [217, 223] width 191 height 26
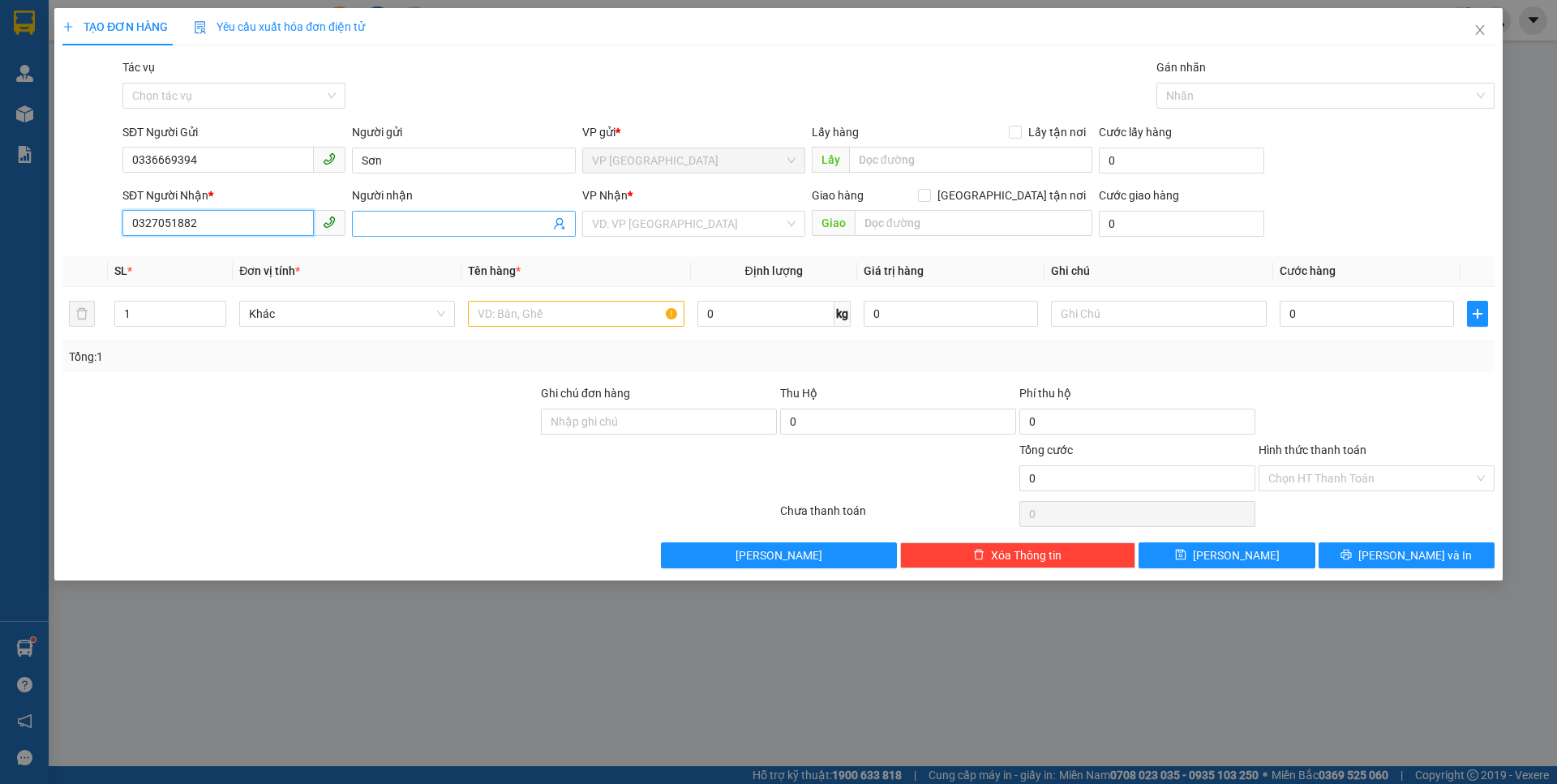
type input "0327051882"
click at [433, 228] on input "Người nhận" at bounding box center [455, 224] width 187 height 18
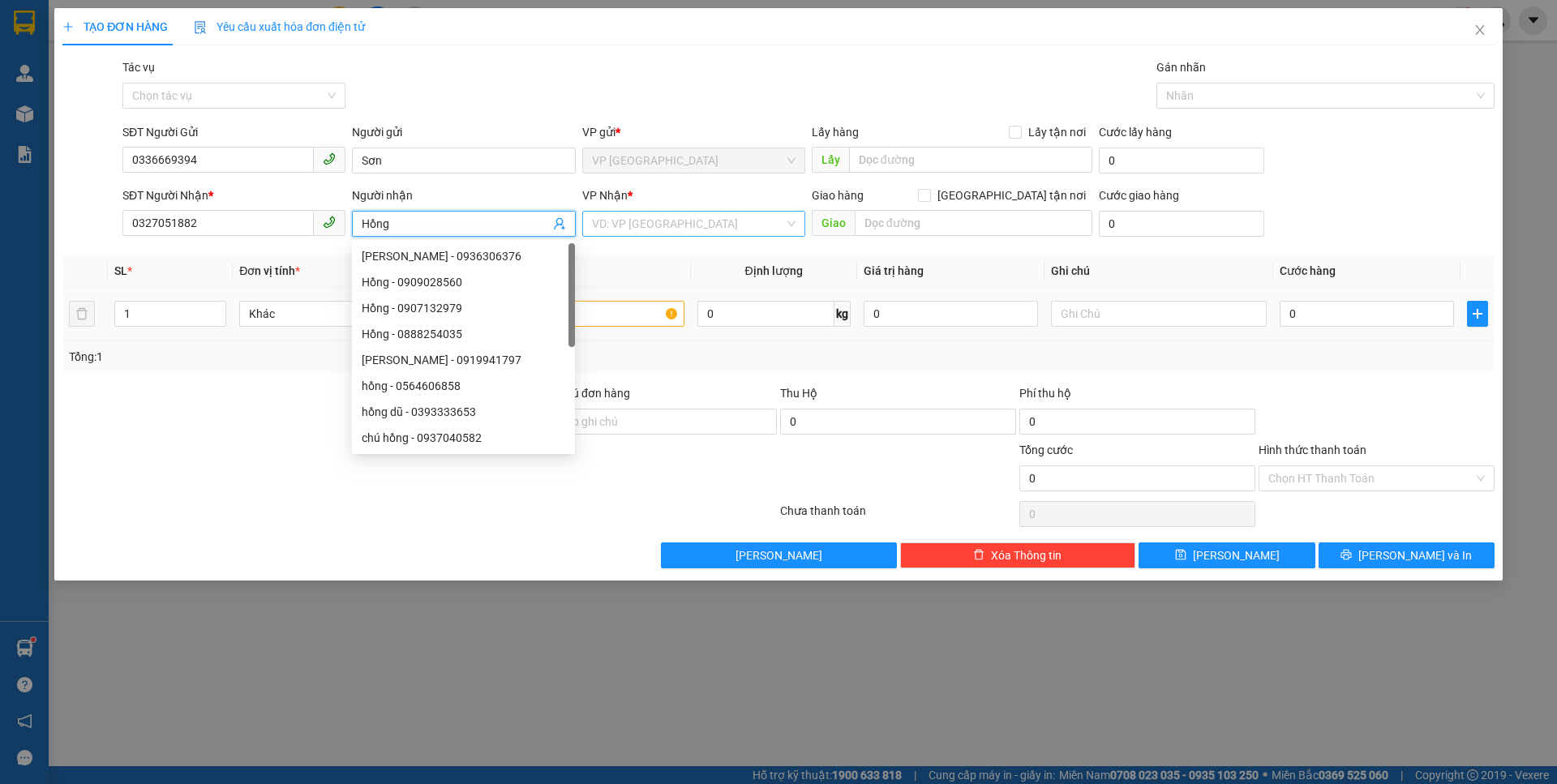
type input "Hồng"
click at [680, 221] on input "search" at bounding box center [687, 224] width 192 height 25
drag, startPoint x: 673, startPoint y: 256, endPoint x: 628, endPoint y: 283, distance: 52.5
click at [673, 257] on div "LaGi" at bounding box center [693, 256] width 203 height 18
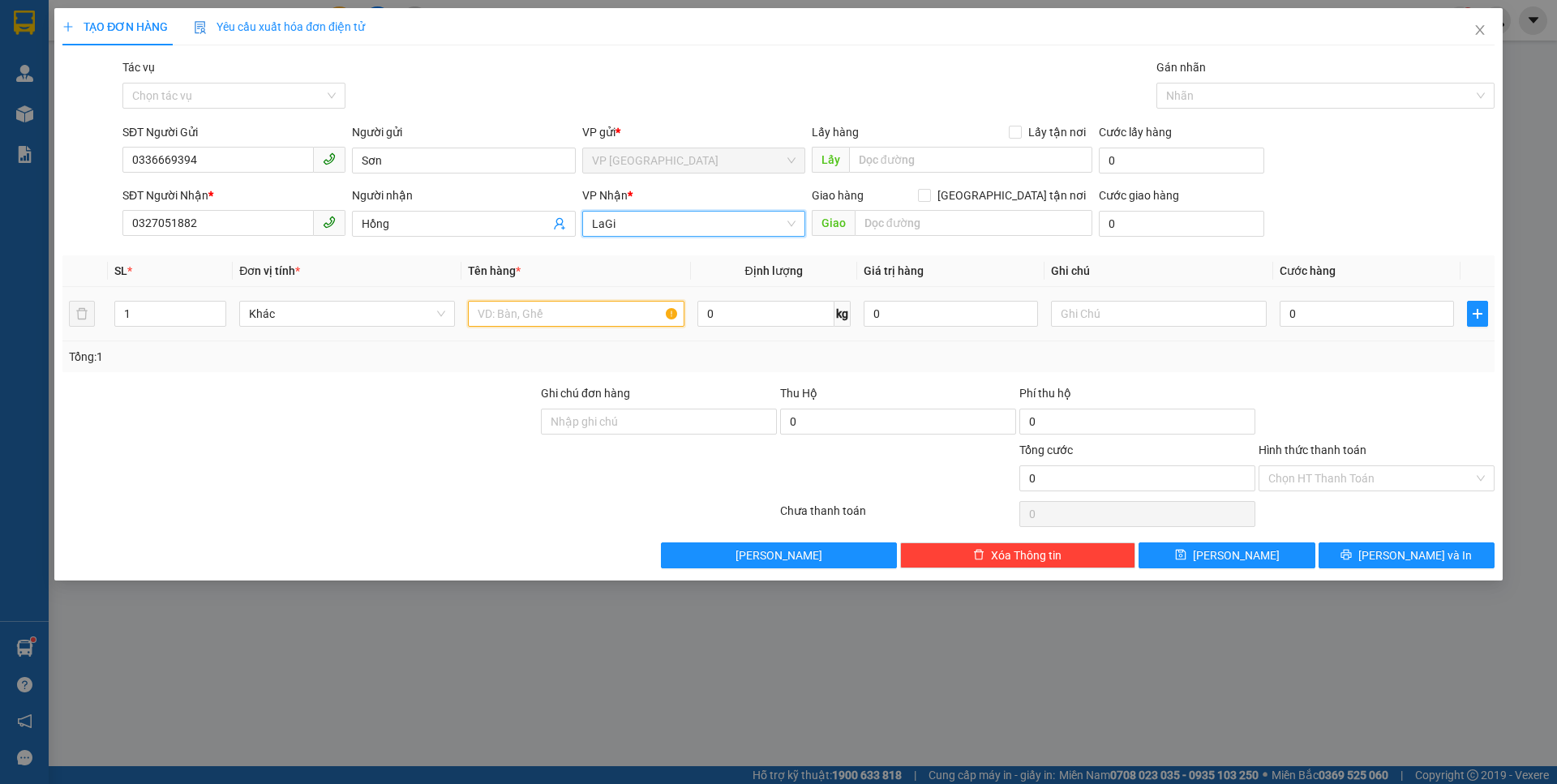
click at [541, 323] on input "text" at bounding box center [575, 314] width 216 height 26
type input "bt - đt với cục sạc"
drag, startPoint x: 1355, startPoint y: 311, endPoint x: 1325, endPoint y: 306, distance: 30.4
click at [1355, 312] on input "0" at bounding box center [1367, 314] width 174 height 26
type input "5"
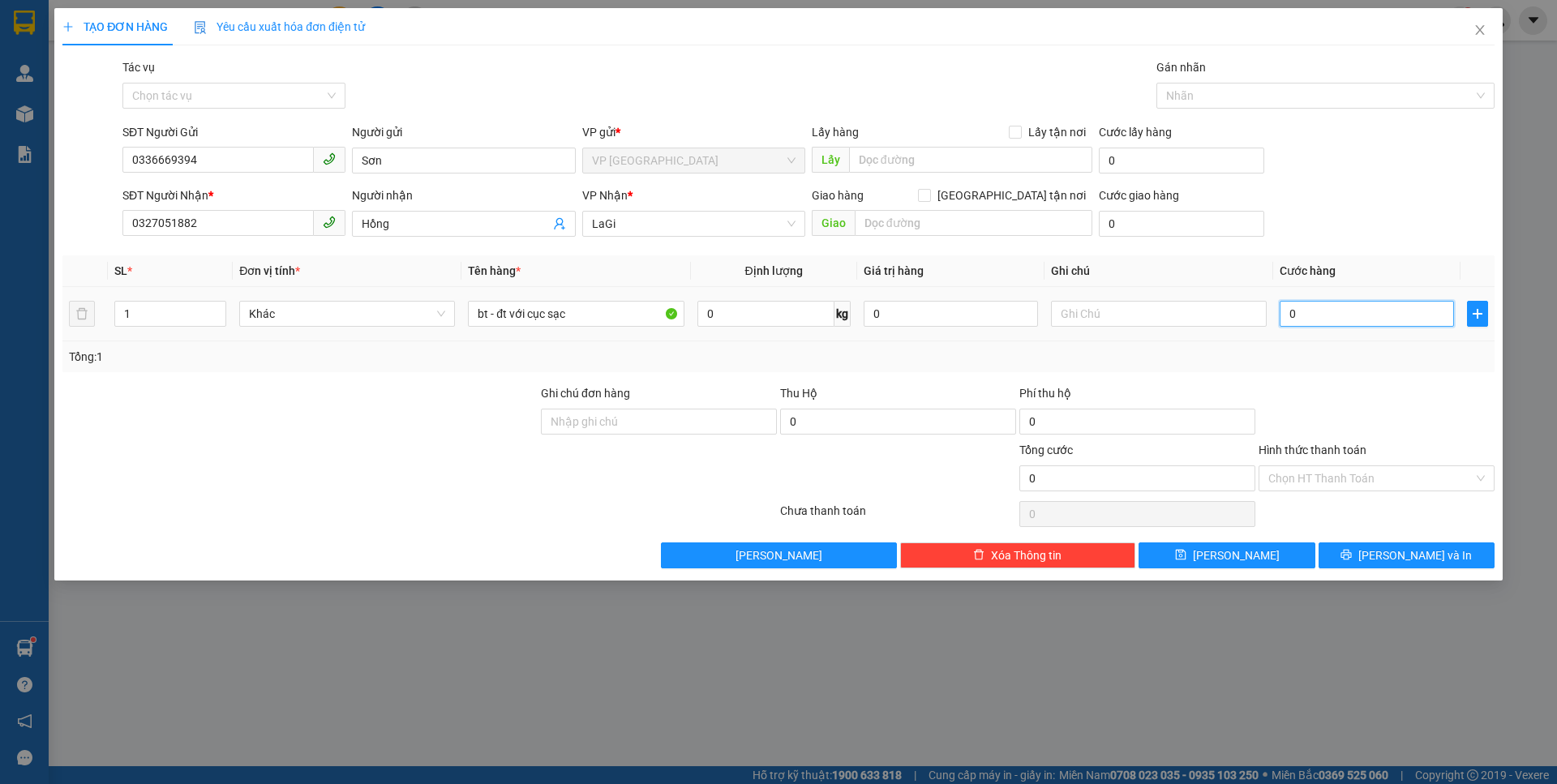
type input "5"
type input "50"
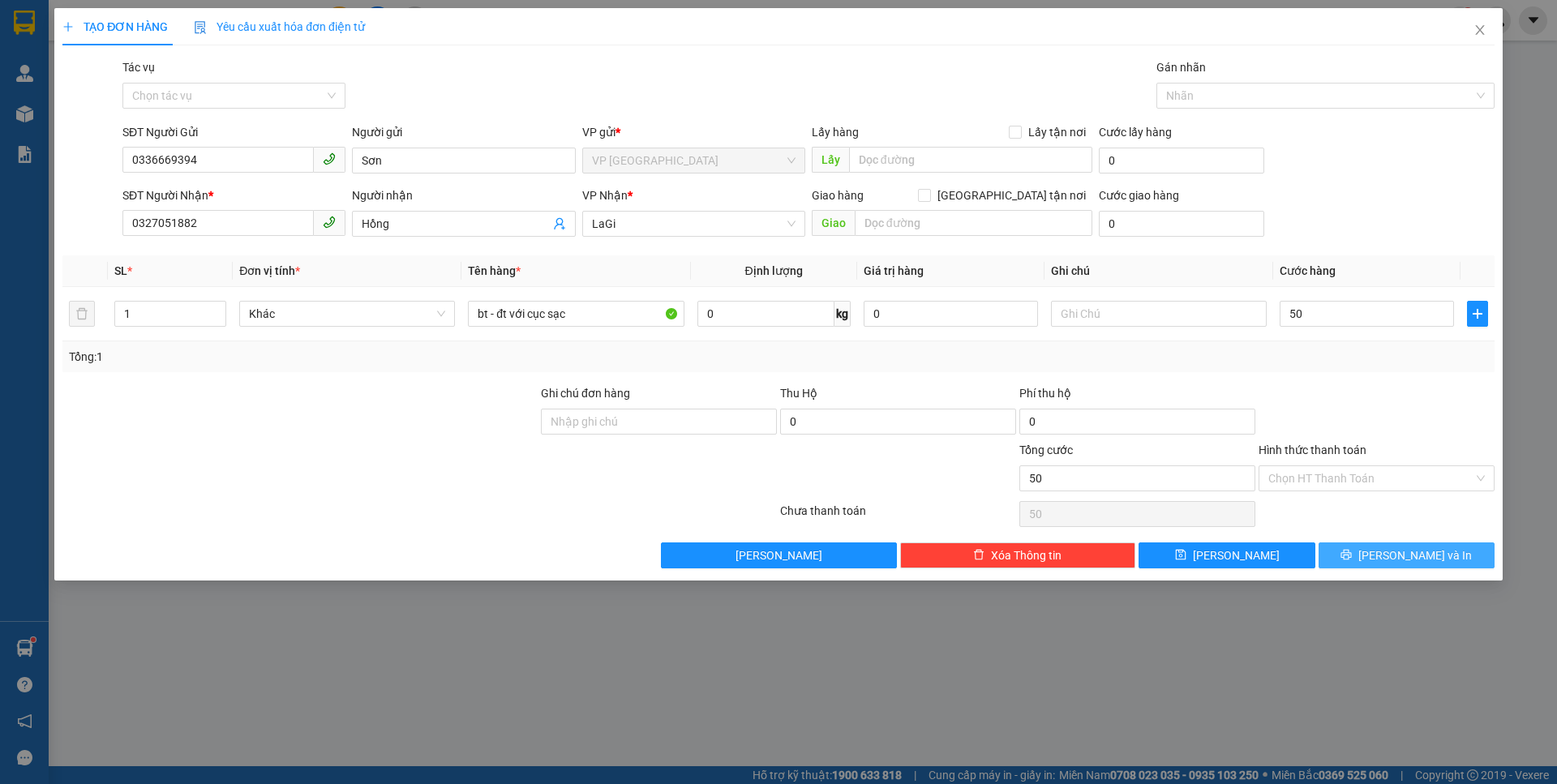
type input "50.000"
click at [1399, 546] on span "[PERSON_NAME] và In" at bounding box center [1414, 555] width 113 height 18
click at [1398, 551] on span "[PERSON_NAME] và In" at bounding box center [1414, 555] width 113 height 18
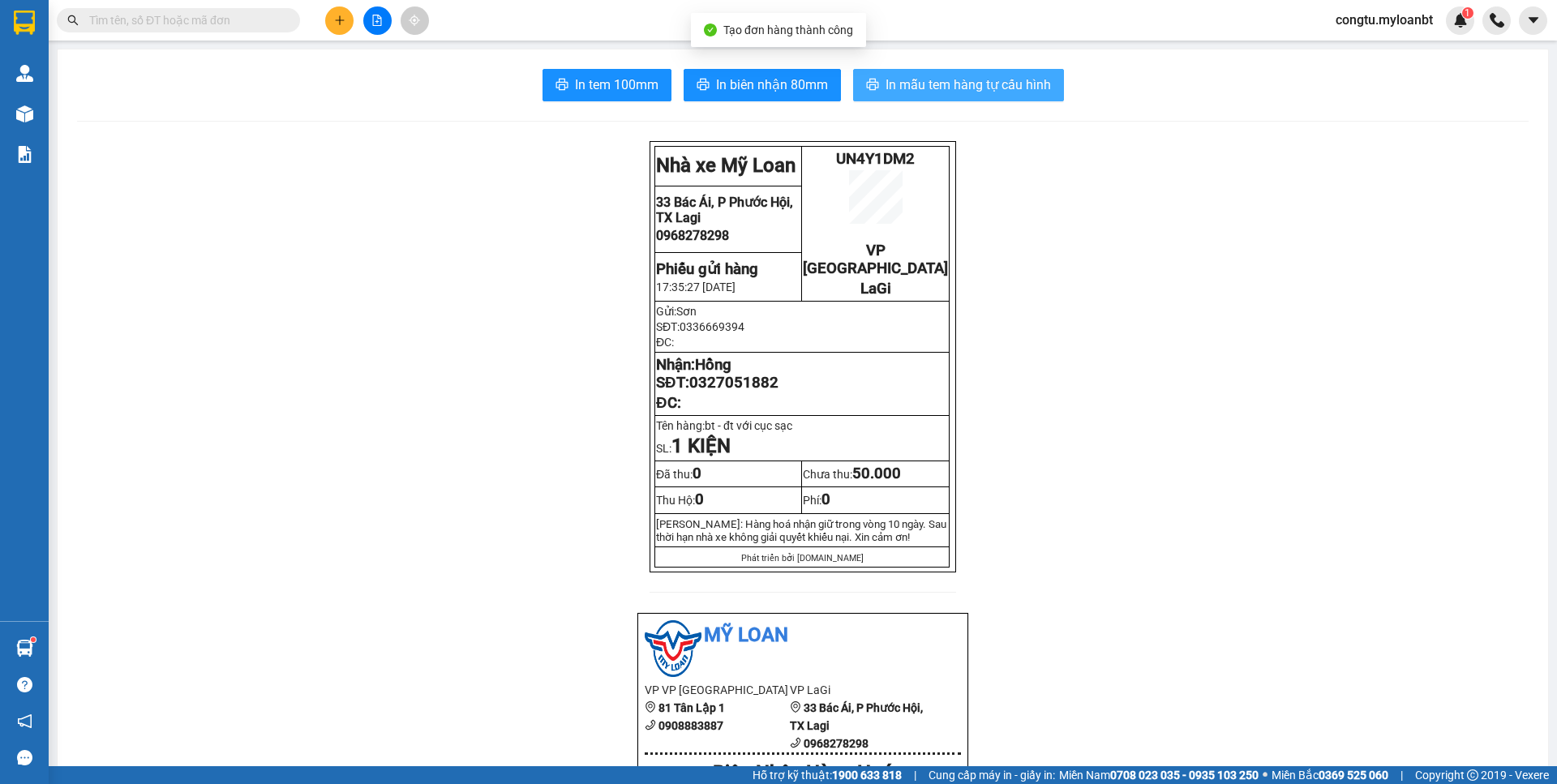
click at [989, 83] on span "In mẫu tem hàng tự cấu hình" at bounding box center [968, 84] width 166 height 21
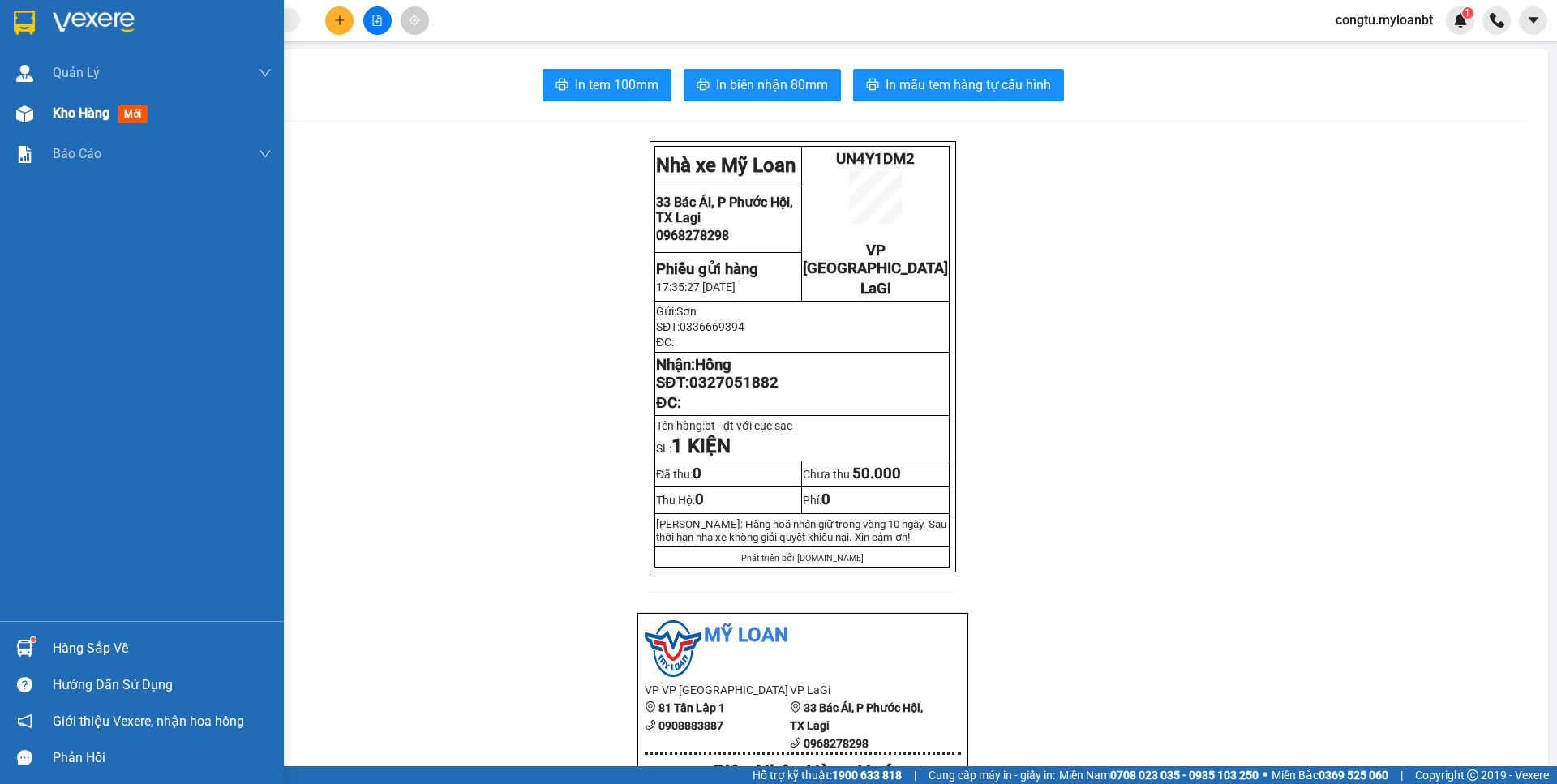
drag, startPoint x: 16, startPoint y: 102, endPoint x: 39, endPoint y: 109, distance: 24.0
click at [19, 103] on div at bounding box center [25, 114] width 29 height 29
click at [39, 109] on div "Kho hàng mới" at bounding box center [142, 113] width 284 height 40
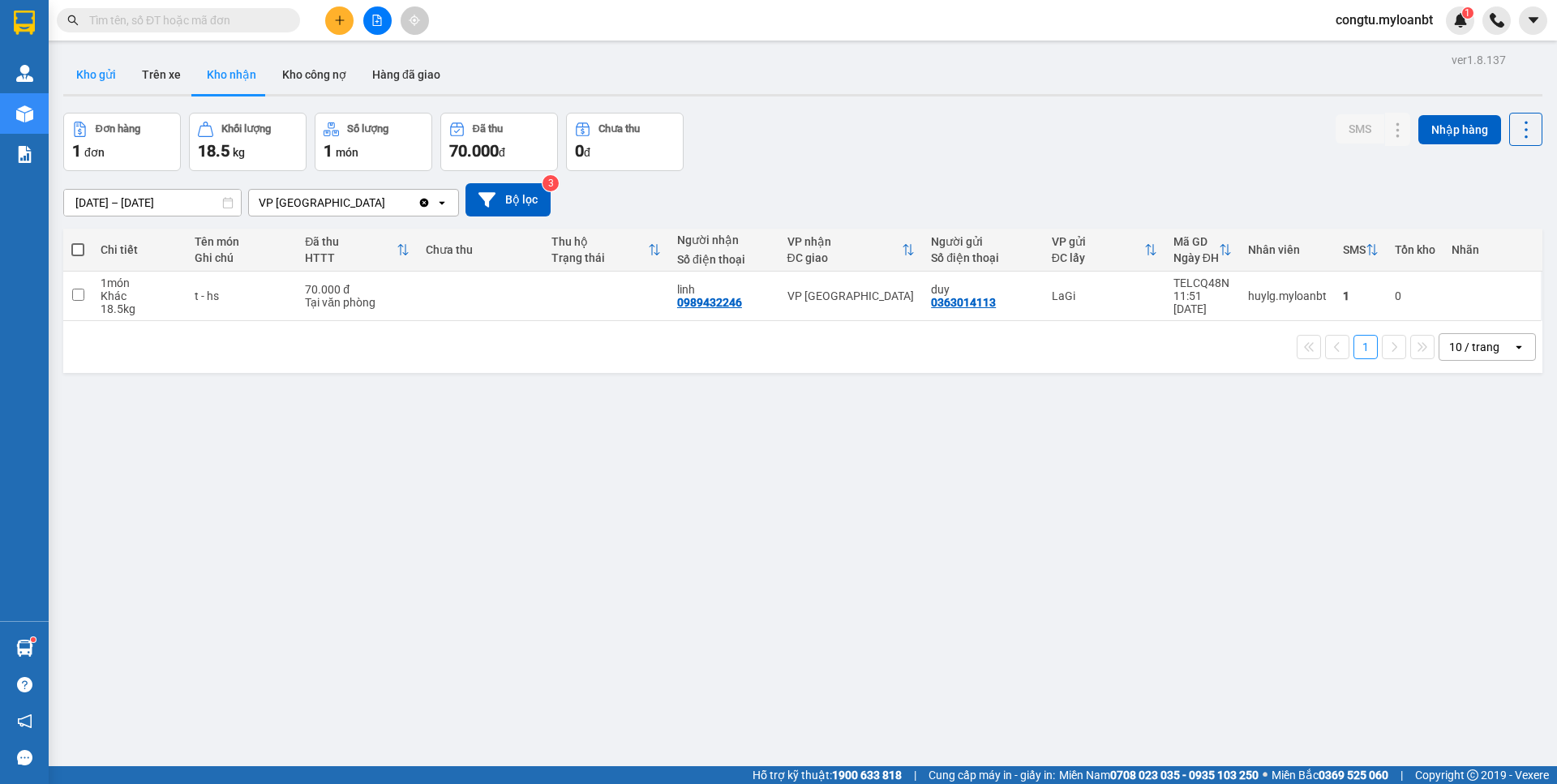
drag, startPoint x: 91, startPoint y: 71, endPoint x: 98, endPoint y: 75, distance: 8.1
click at [94, 72] on button "Kho gửi" at bounding box center [96, 74] width 66 height 39
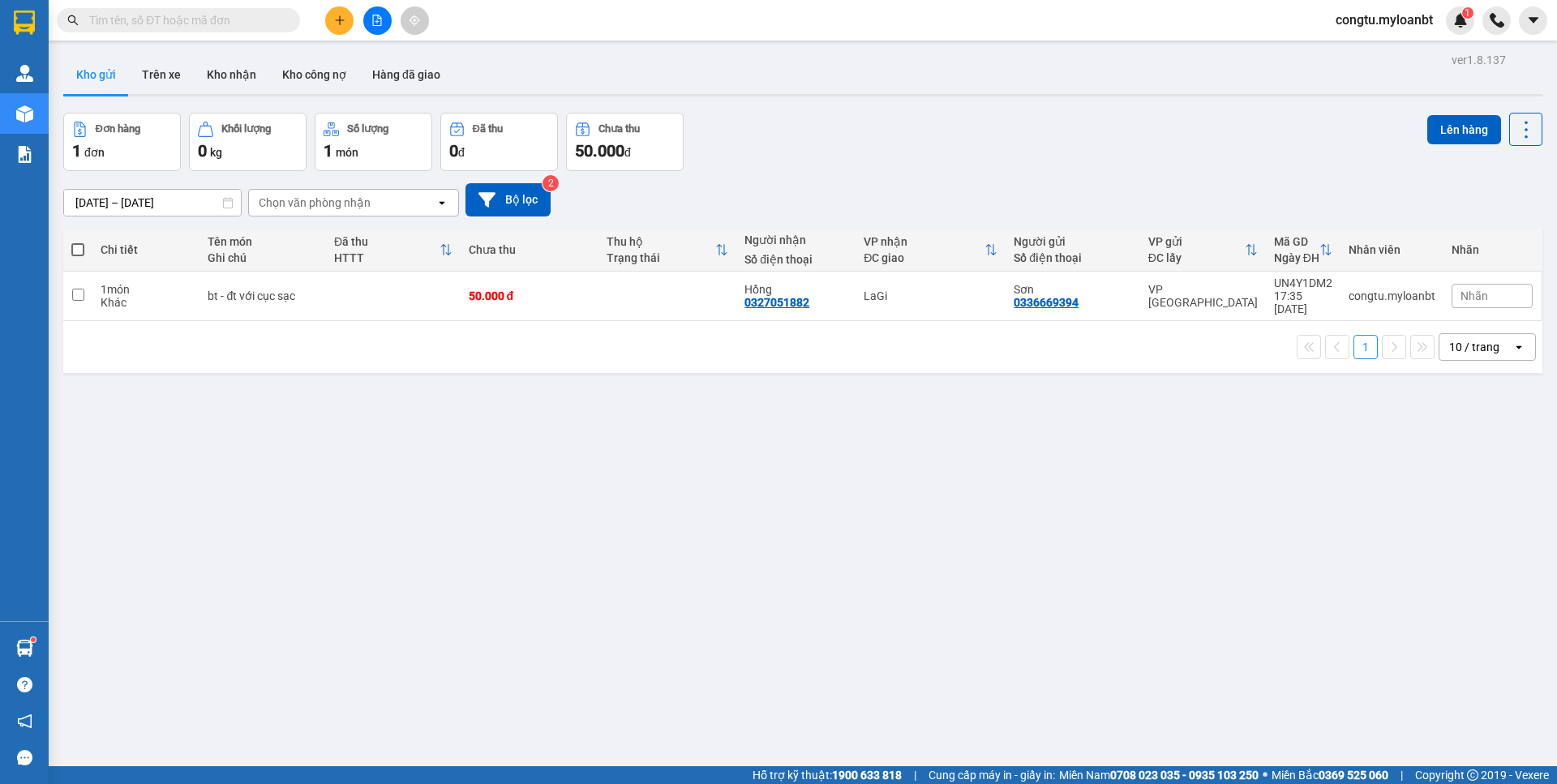
click at [1052, 143] on div "Đơn hàng 1 đơn Khối lượng 0 kg Số lượng 1 món Đã thu 0 đ Chưa thu 50.000 đ Lên …" at bounding box center [802, 141] width 1479 height 58
click at [247, 83] on button "Kho nhận" at bounding box center [231, 74] width 75 height 39
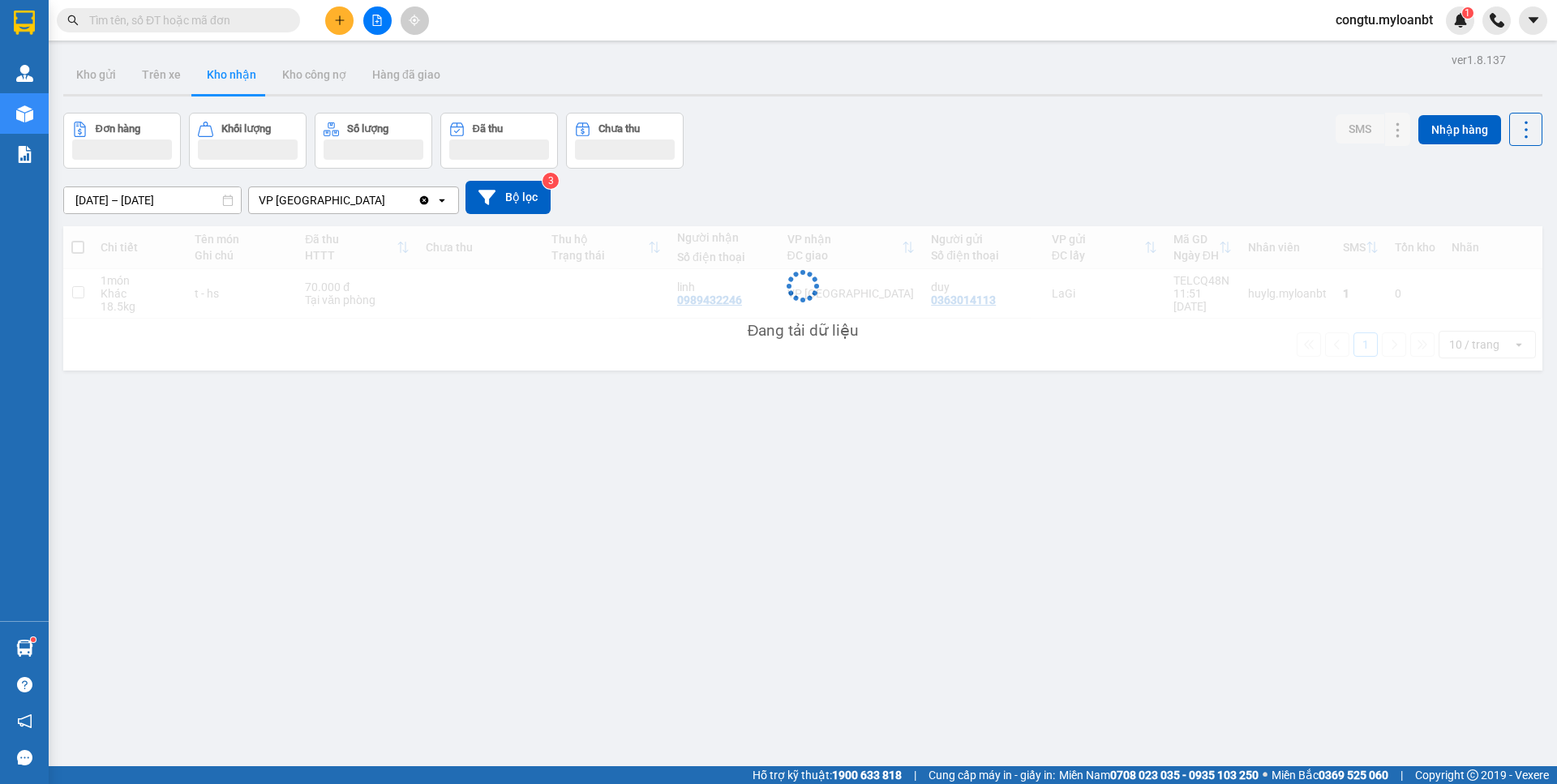
click at [1084, 211] on div "[DATE] – [DATE] Press the down arrow key to interact with the calendar and sele…" at bounding box center [802, 197] width 1479 height 34
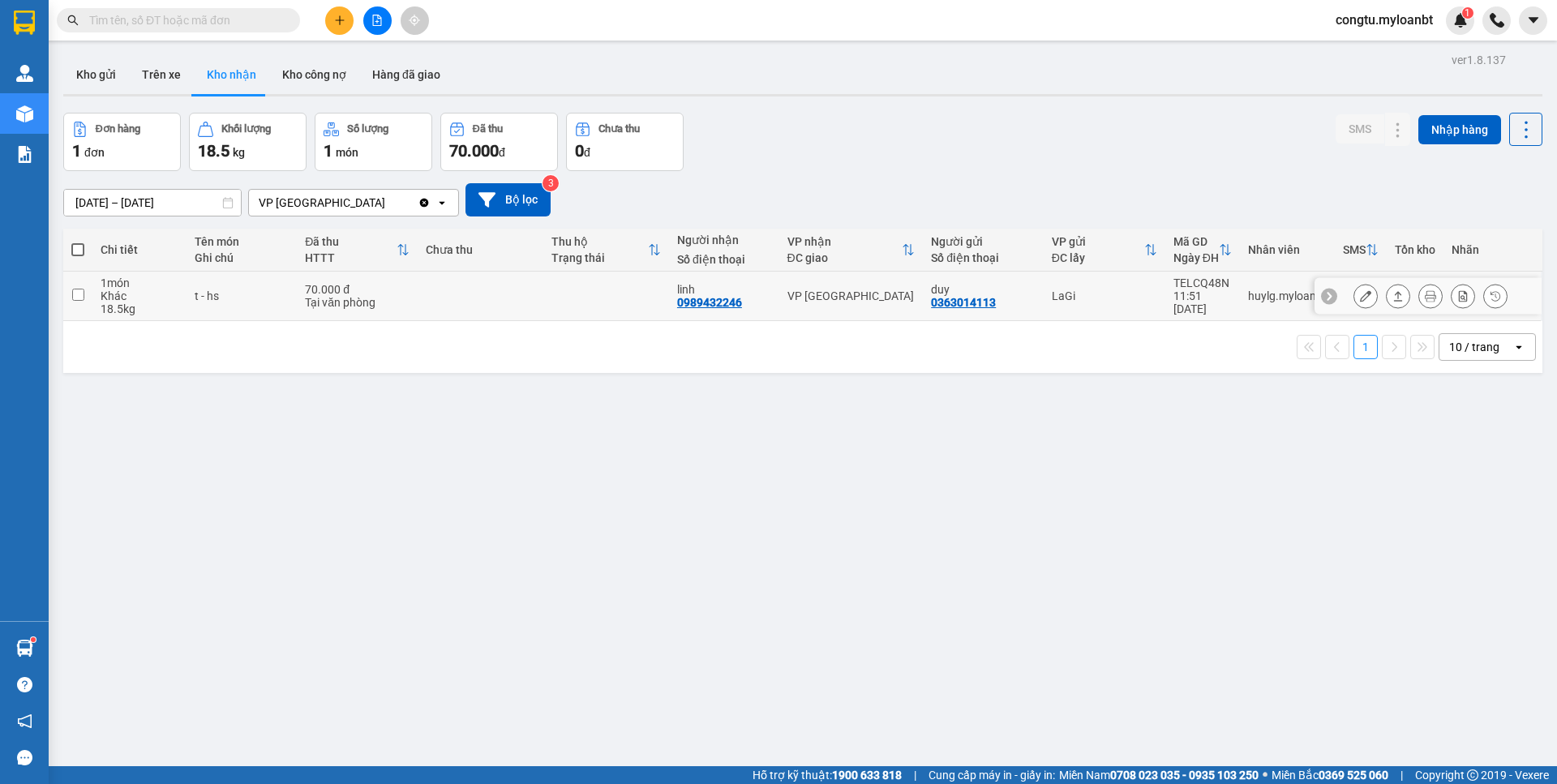
click at [1394, 294] on icon at bounding box center [1398, 296] width 9 height 10
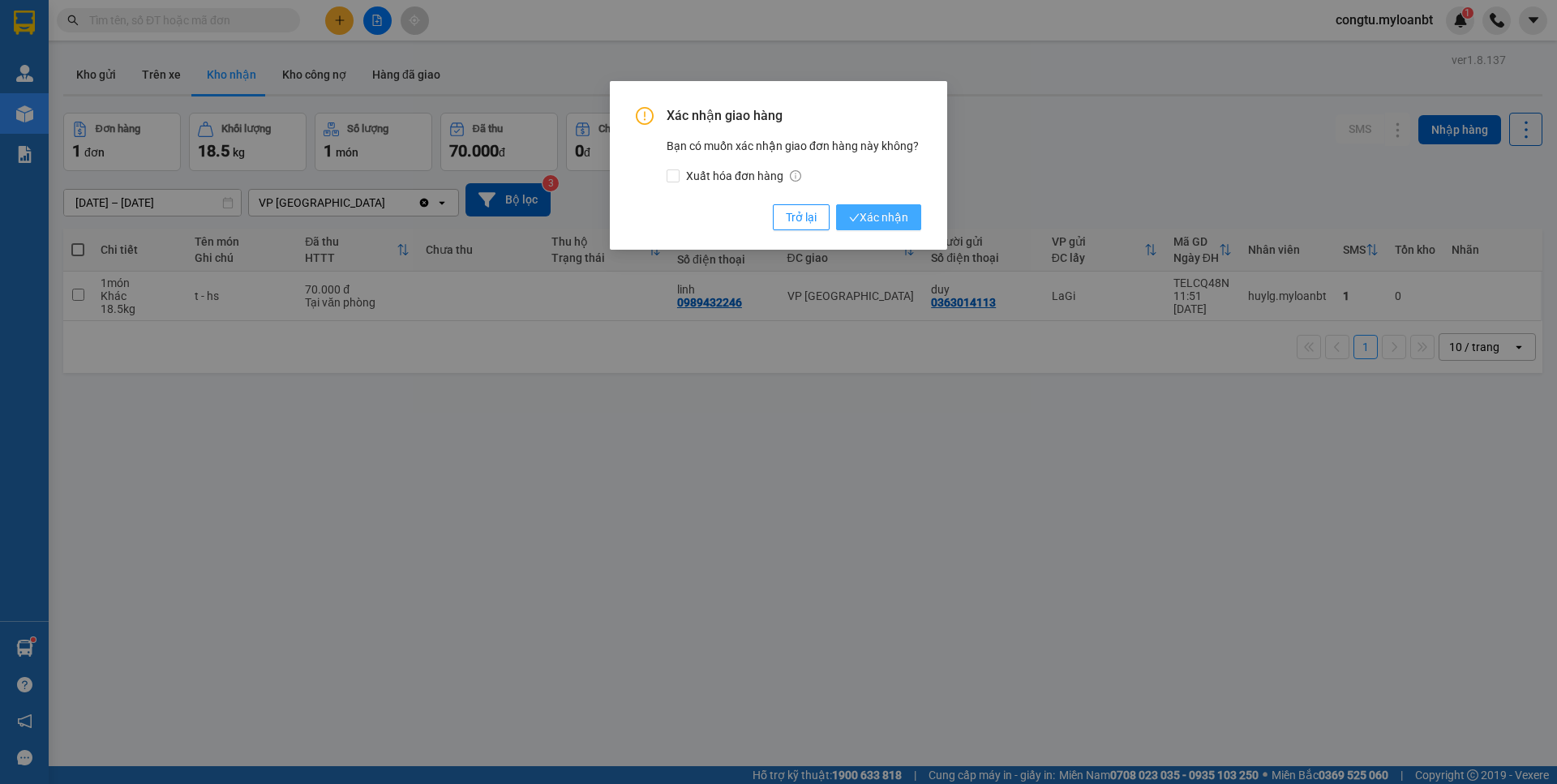
click at [901, 208] on span "Xác nhận" at bounding box center [879, 217] width 59 height 18
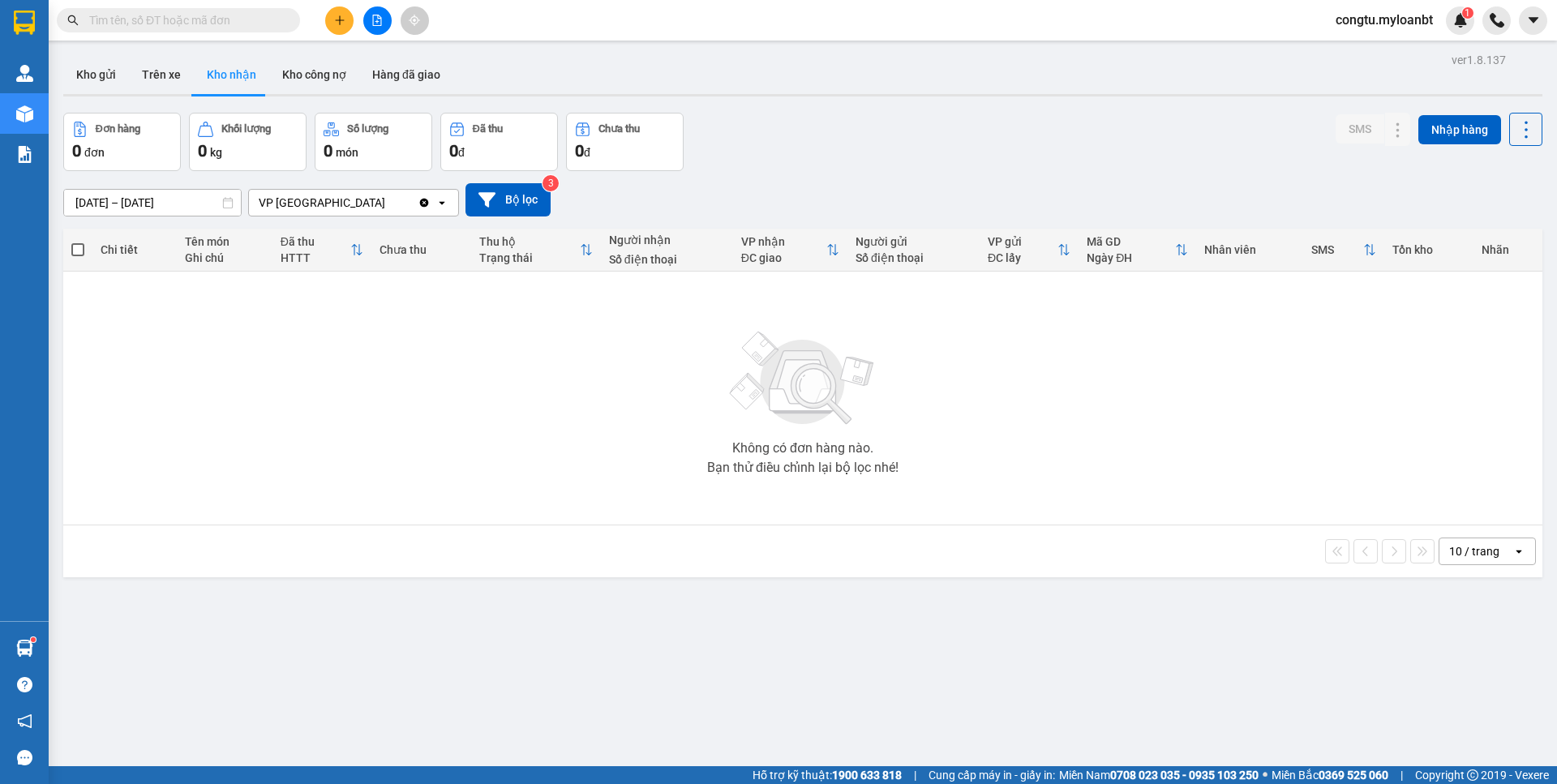
click at [164, 14] on input "text" at bounding box center [185, 21] width 191 height 18
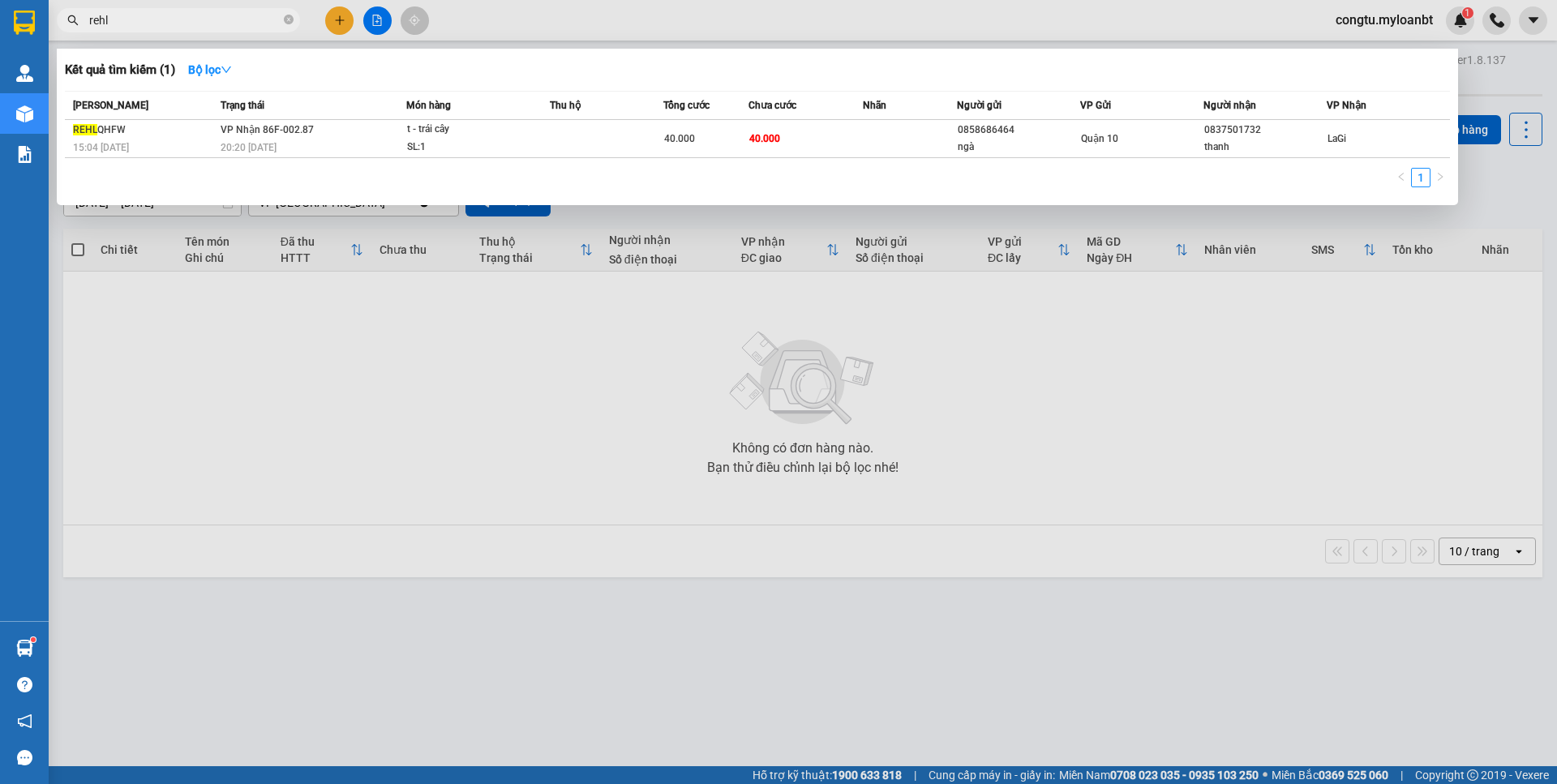
type input "rehl"
click at [1215, 175] on div "1" at bounding box center [757, 183] width 1385 height 30
click at [1191, 180] on div "1" at bounding box center [757, 183] width 1385 height 30
drag, startPoint x: 619, startPoint y: 366, endPoint x: 587, endPoint y: 371, distance: 32.4
click at [619, 366] on div at bounding box center [778, 392] width 1557 height 784
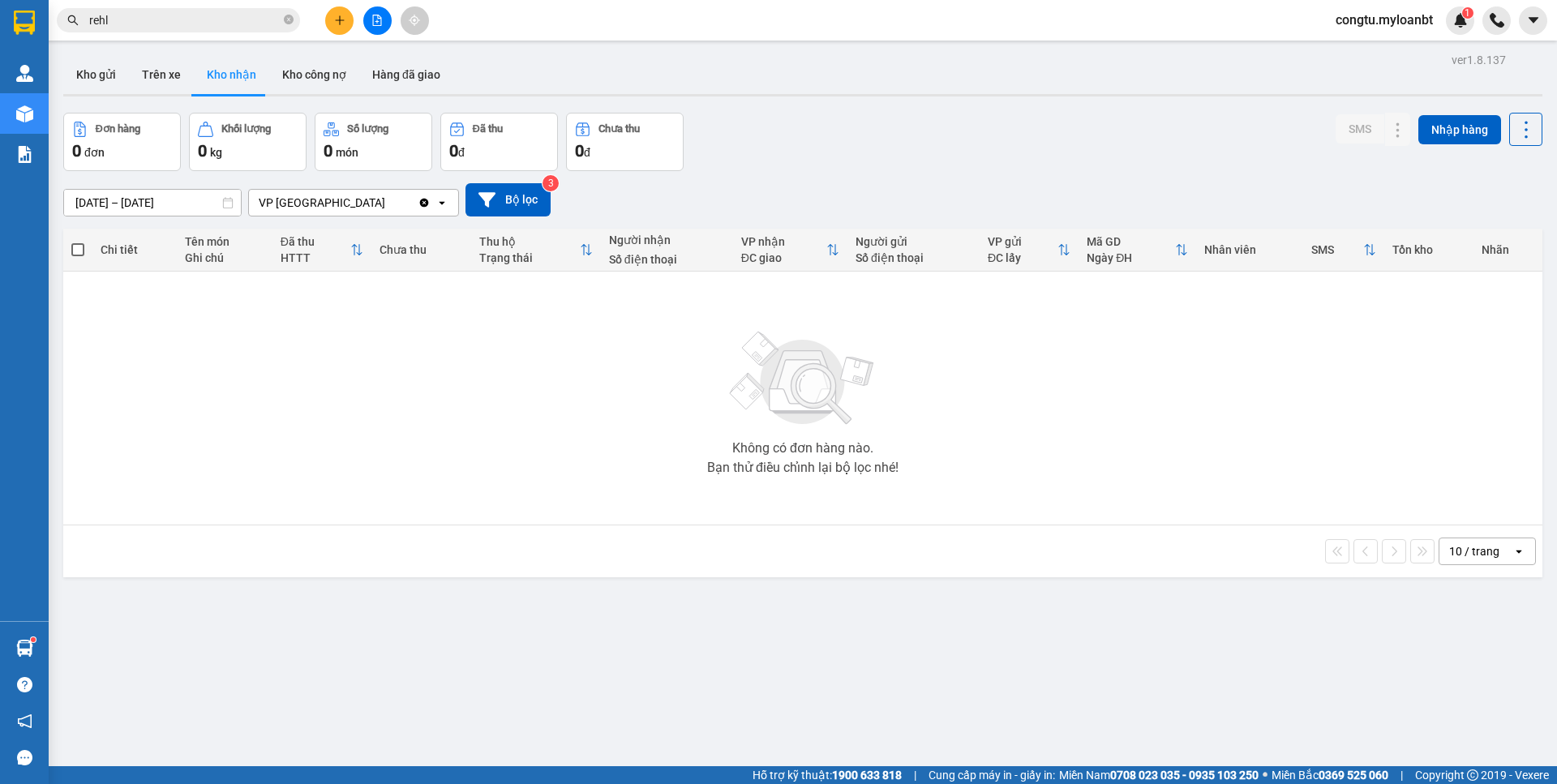
click at [331, 16] on button at bounding box center [339, 21] width 29 height 29
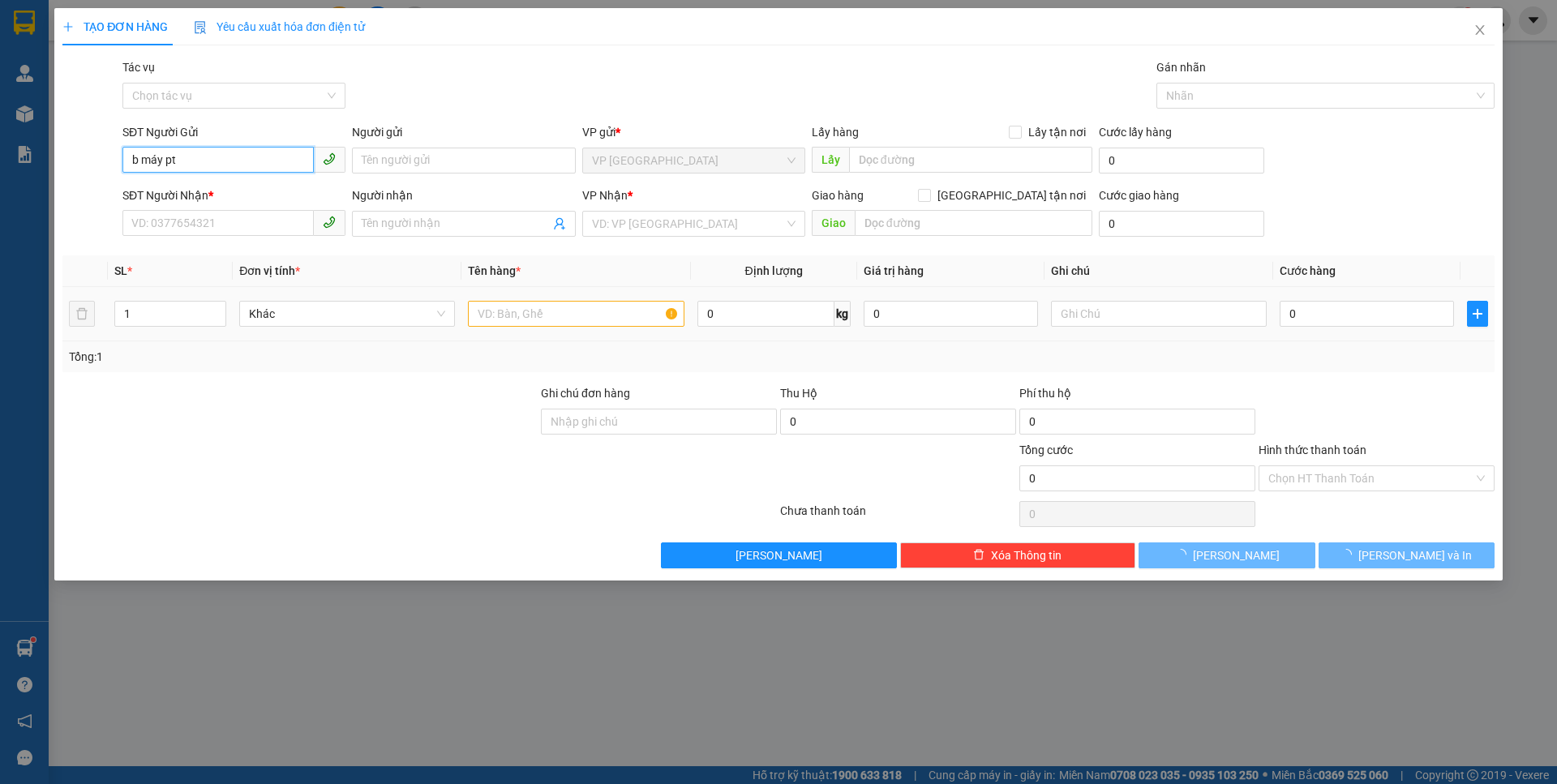
type input "b máy pt"
click at [551, 308] on input "text" at bounding box center [575, 314] width 216 height 26
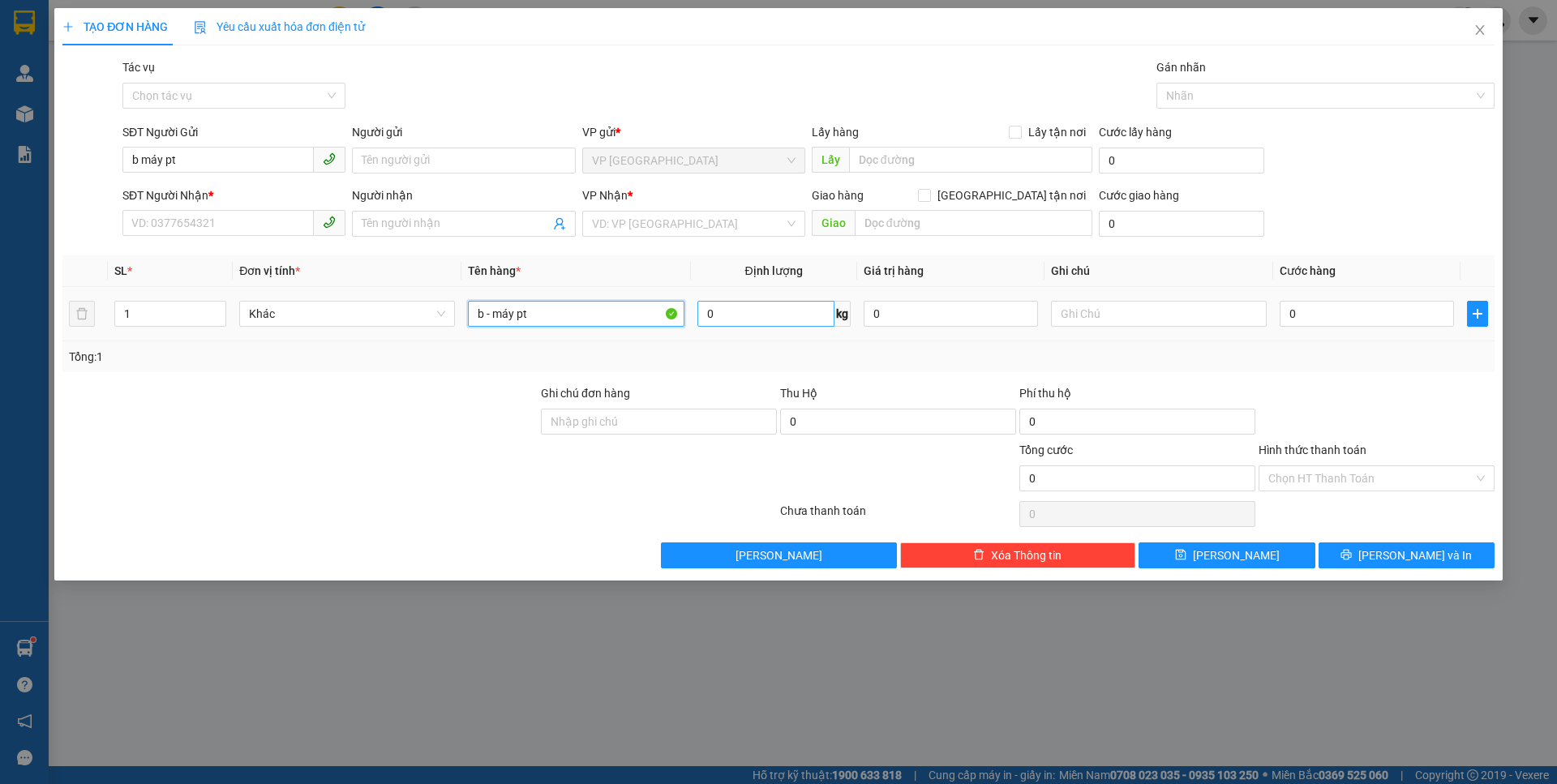
type input "b - máy pt"
drag, startPoint x: 759, startPoint y: 316, endPoint x: 749, endPoint y: 311, distance: 11.2
click at [759, 316] on input "0" at bounding box center [765, 314] width 137 height 26
type input "9"
click at [1308, 321] on input "0" at bounding box center [1367, 314] width 174 height 26
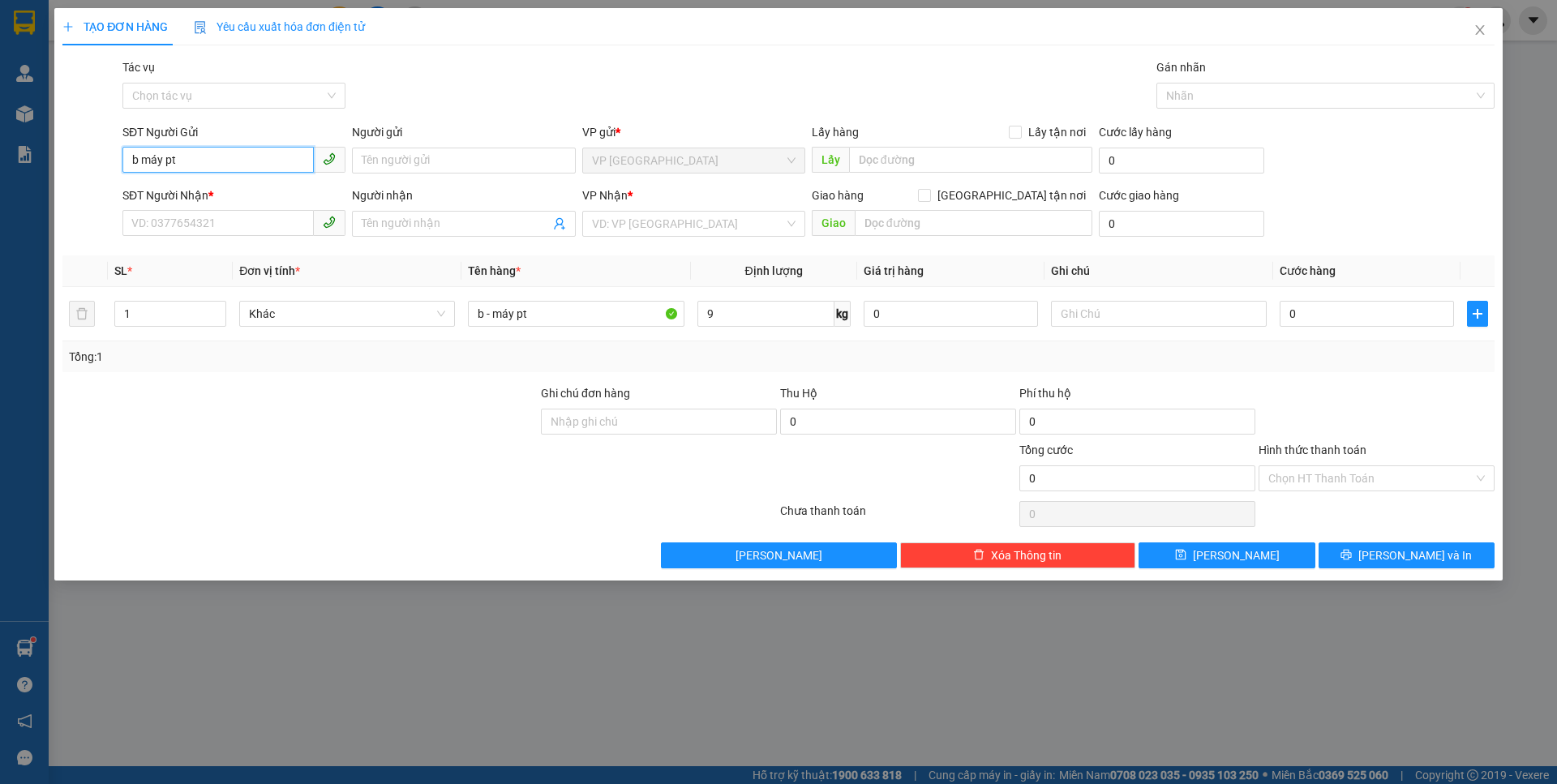
click at [253, 162] on input "b máy pt" at bounding box center [217, 160] width 191 height 26
click at [259, 161] on input "b máy pt" at bounding box center [217, 160] width 191 height 26
type input "b"
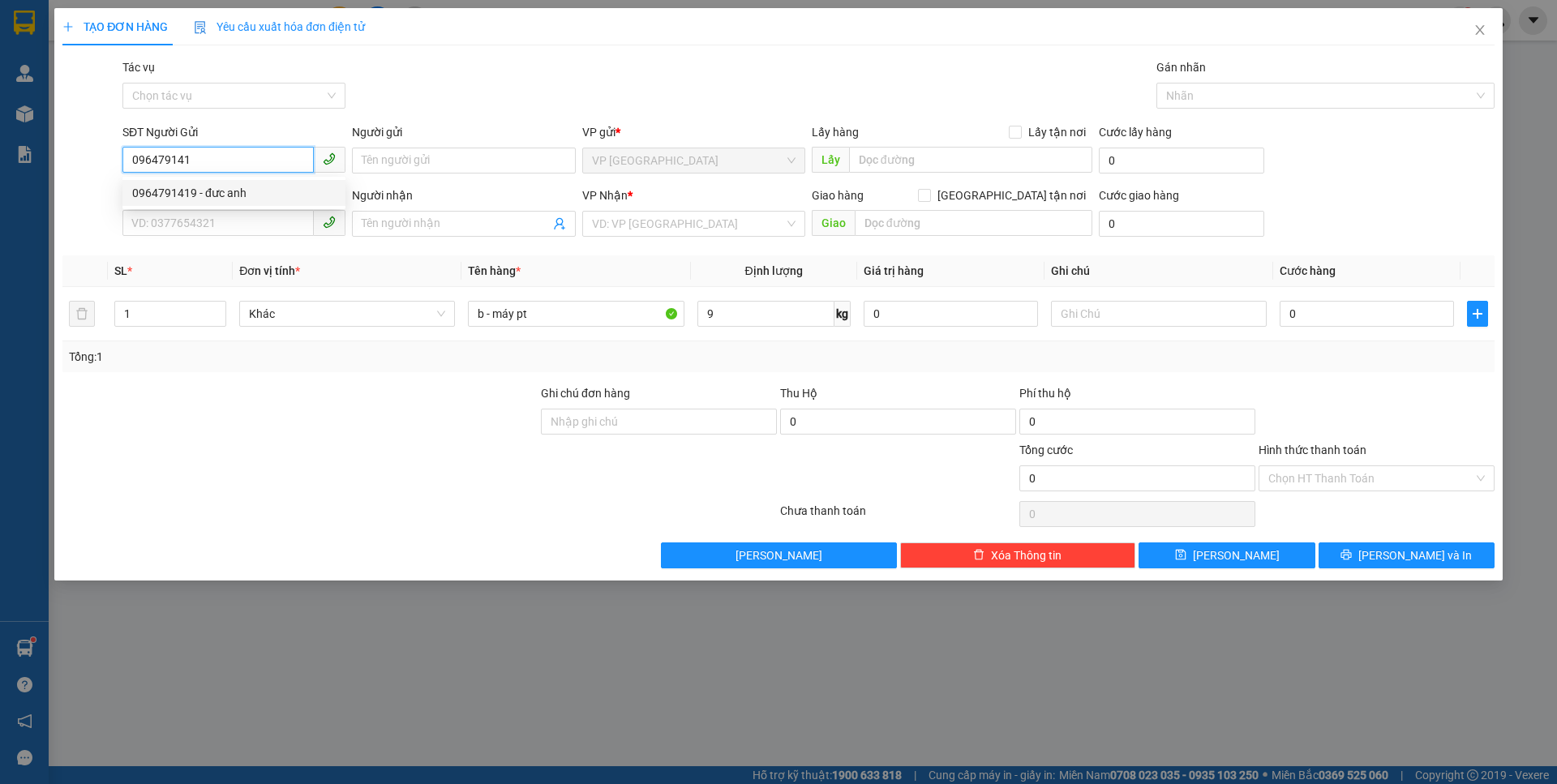
click at [257, 197] on div "0964791419 - đưc anh" at bounding box center [234, 193] width 203 height 18
type input "0964791419"
type input "đưc anh"
type input "0989676561"
type input "Sơn"
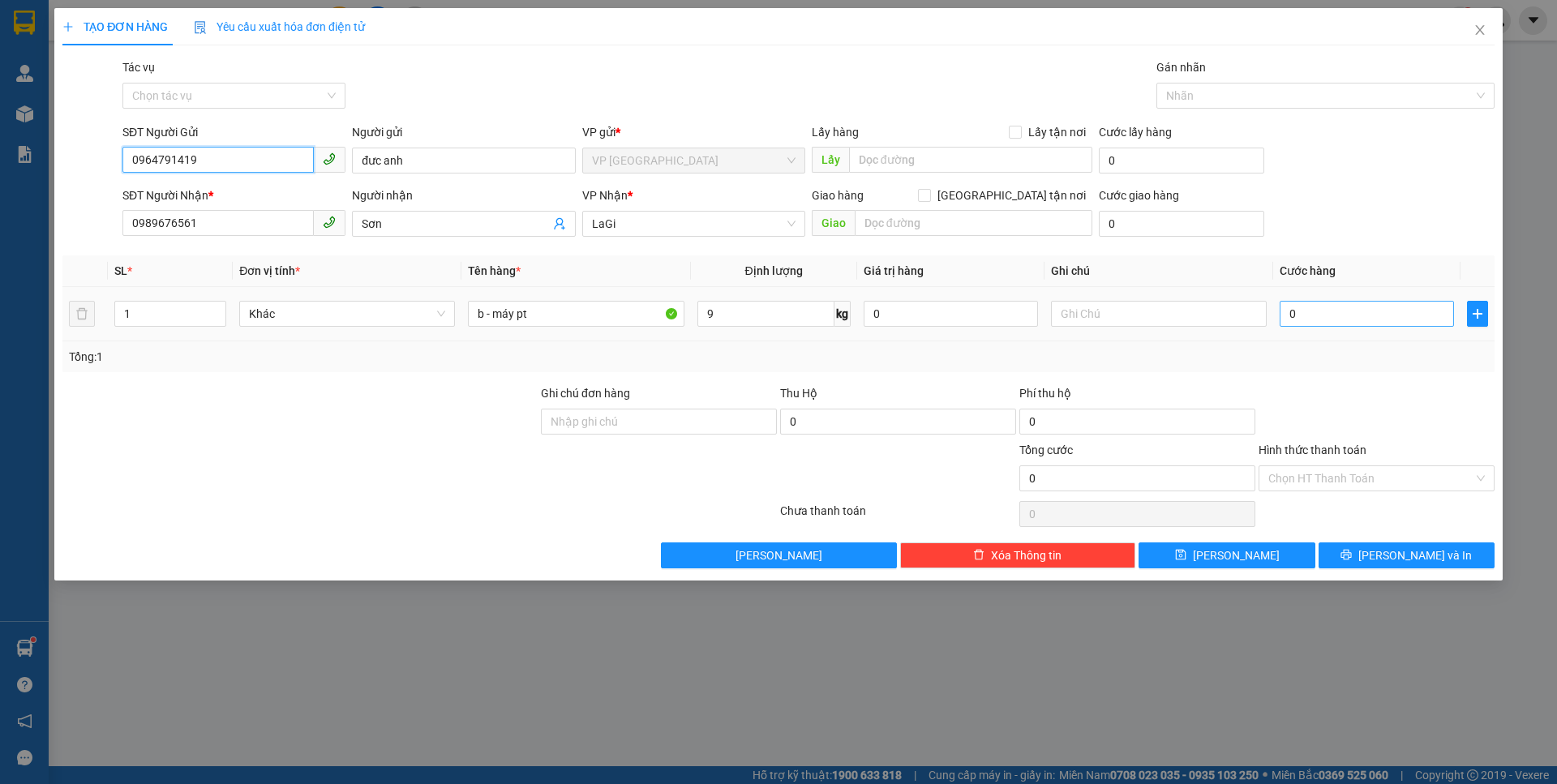
type input "0964791419"
drag, startPoint x: 1296, startPoint y: 312, endPoint x: 1267, endPoint y: 335, distance: 37.0
click at [1296, 312] on input "0" at bounding box center [1367, 314] width 174 height 26
type input "5"
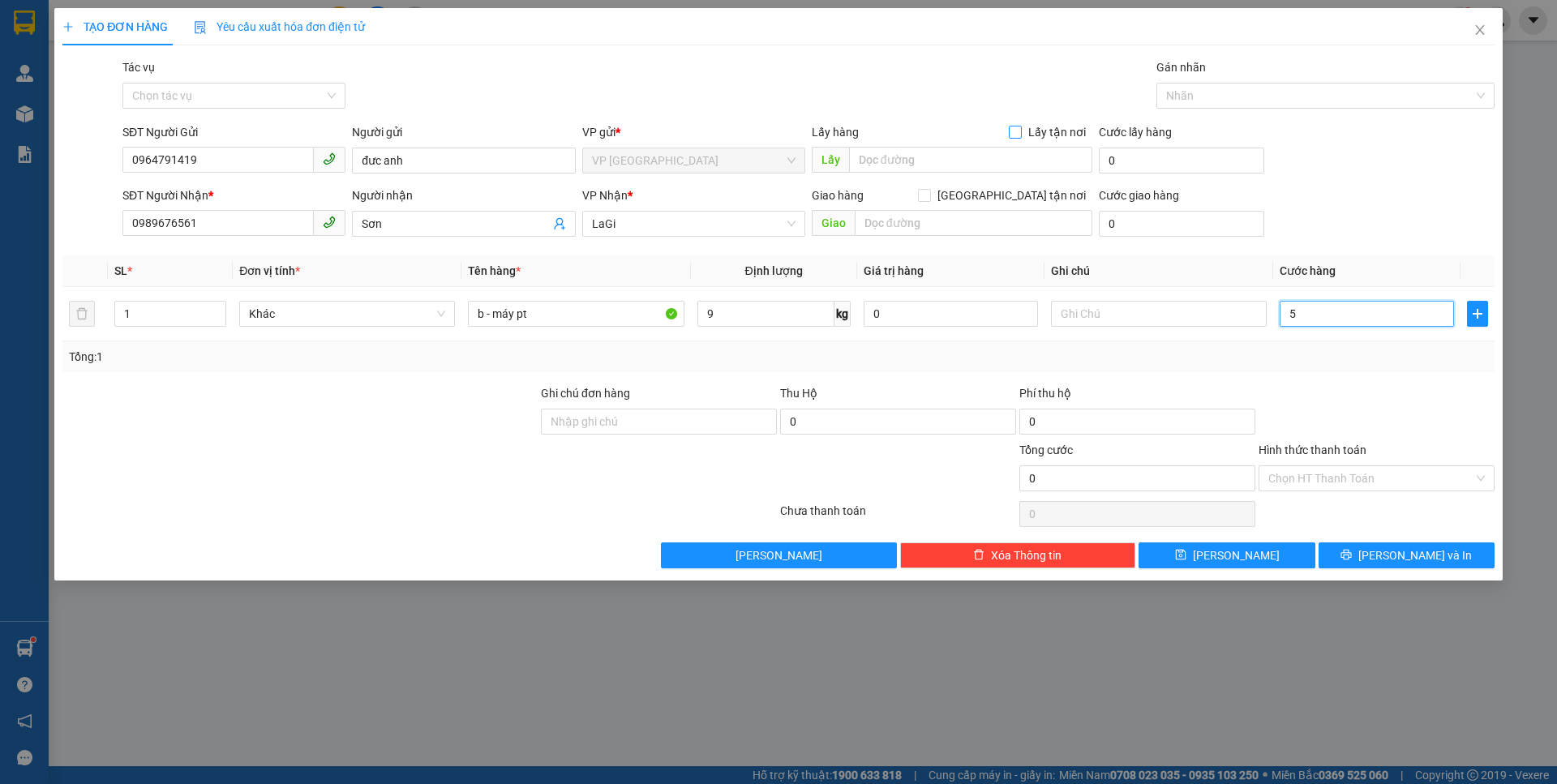
type input "5"
type input "55"
type input "5"
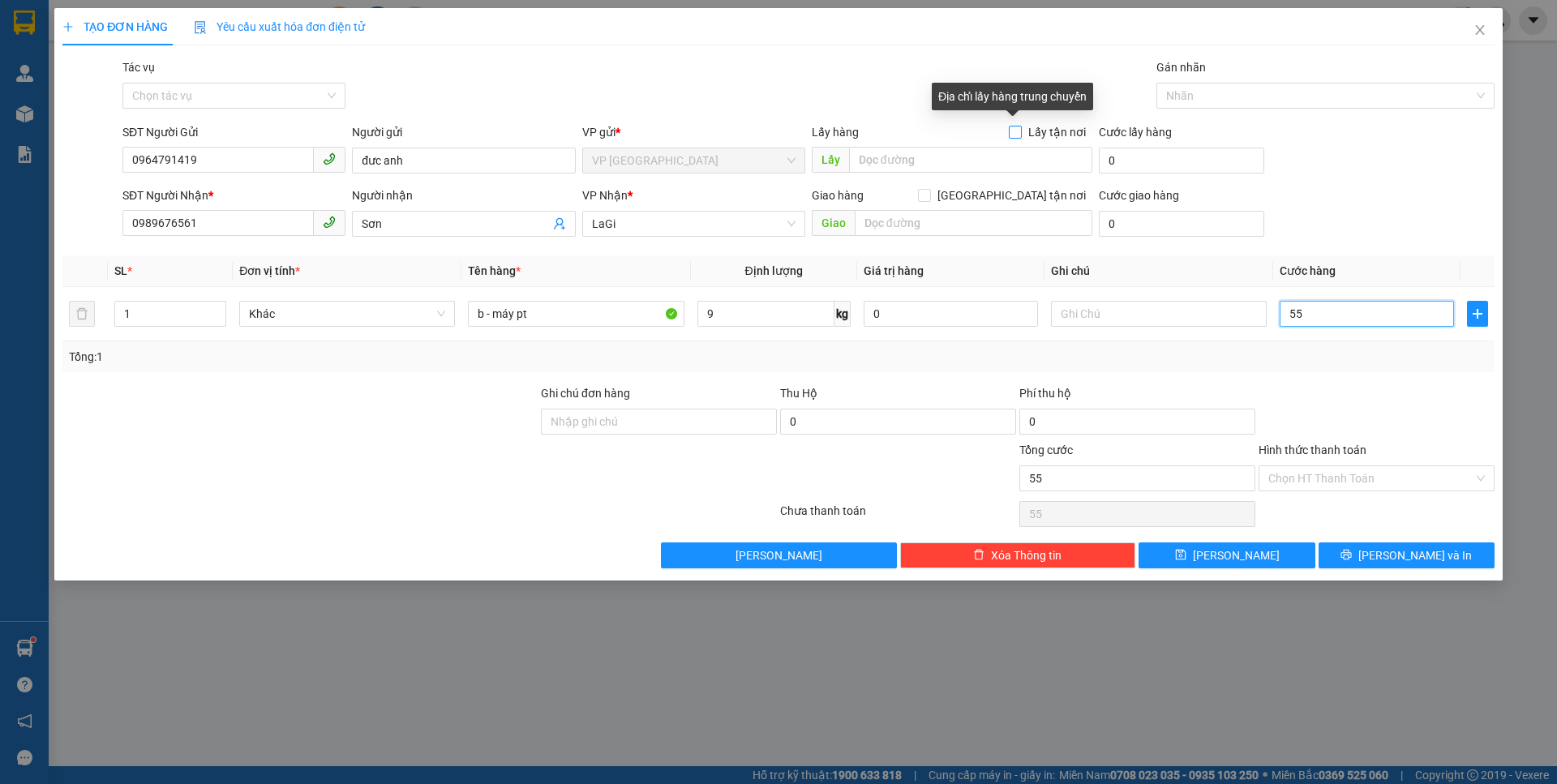
type input "5"
type input "50"
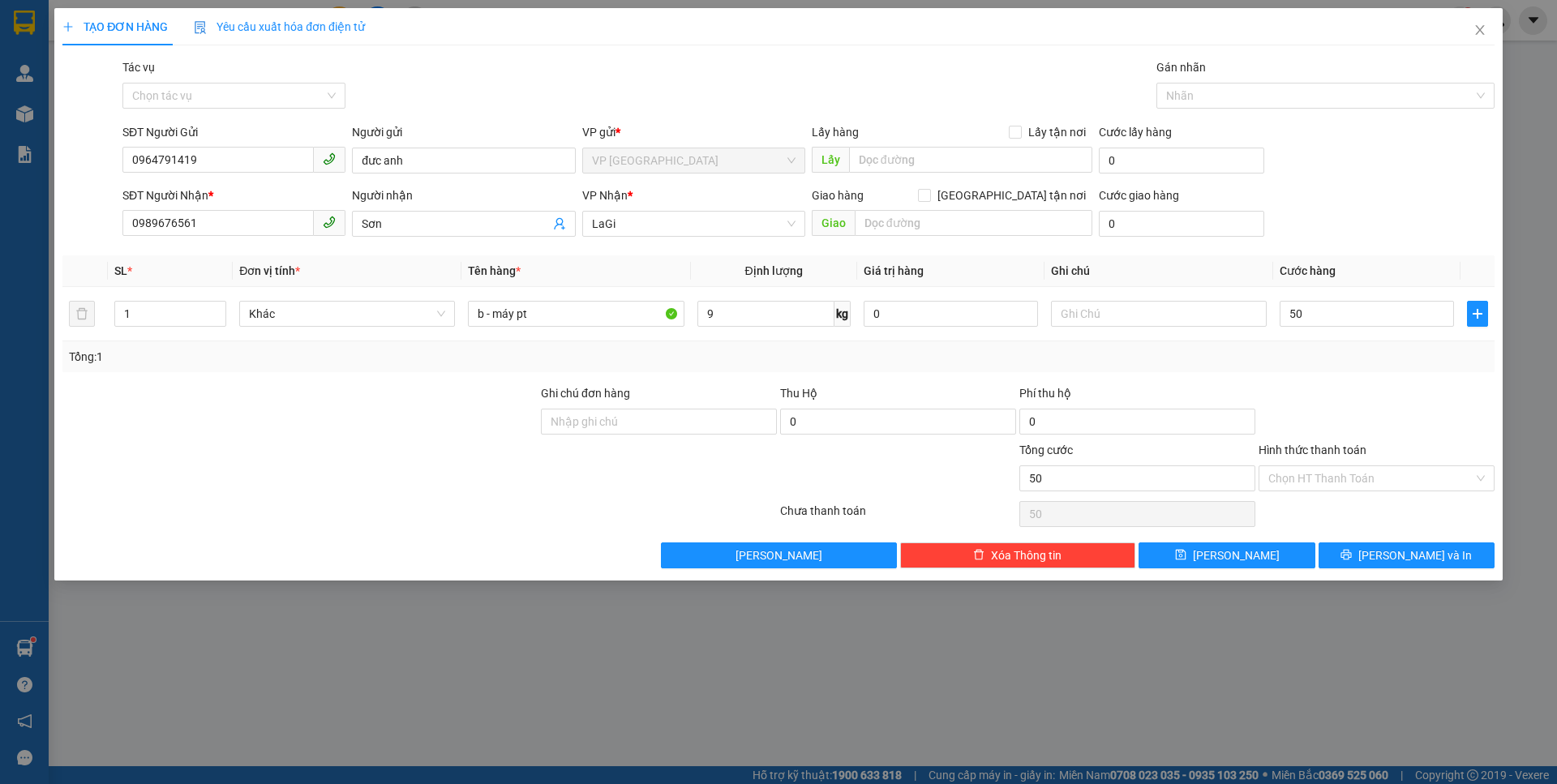
type input "50.000"
click at [1399, 493] on div "Hình thức thanh toán Chọn HT Thanh Toán" at bounding box center [1377, 469] width 236 height 57
click at [1397, 481] on input "Hình thức thanh toán" at bounding box center [1371, 478] width 205 height 25
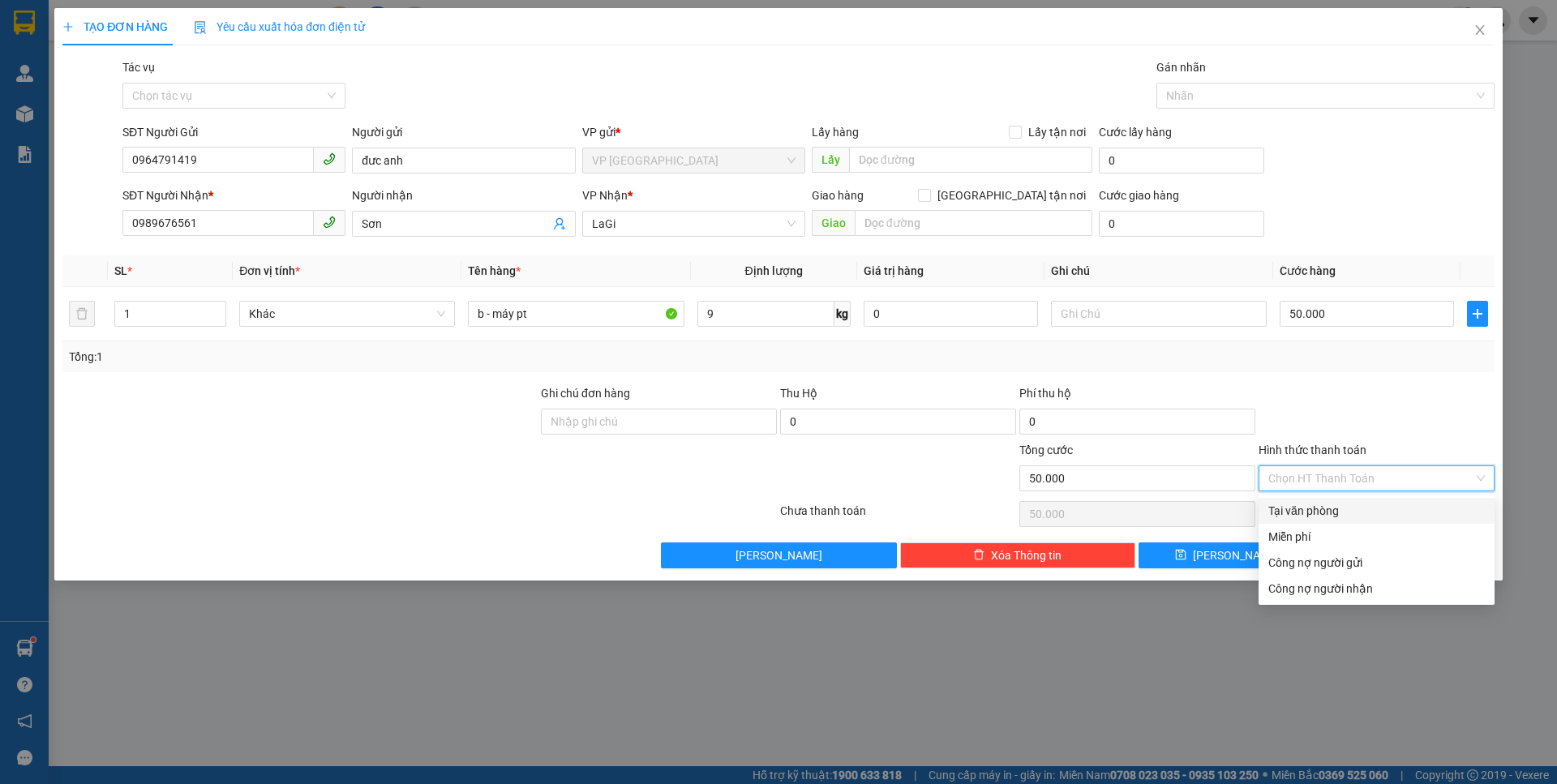
click at [1371, 509] on div "Tại văn phòng" at bounding box center [1377, 511] width 217 height 18
type input "0"
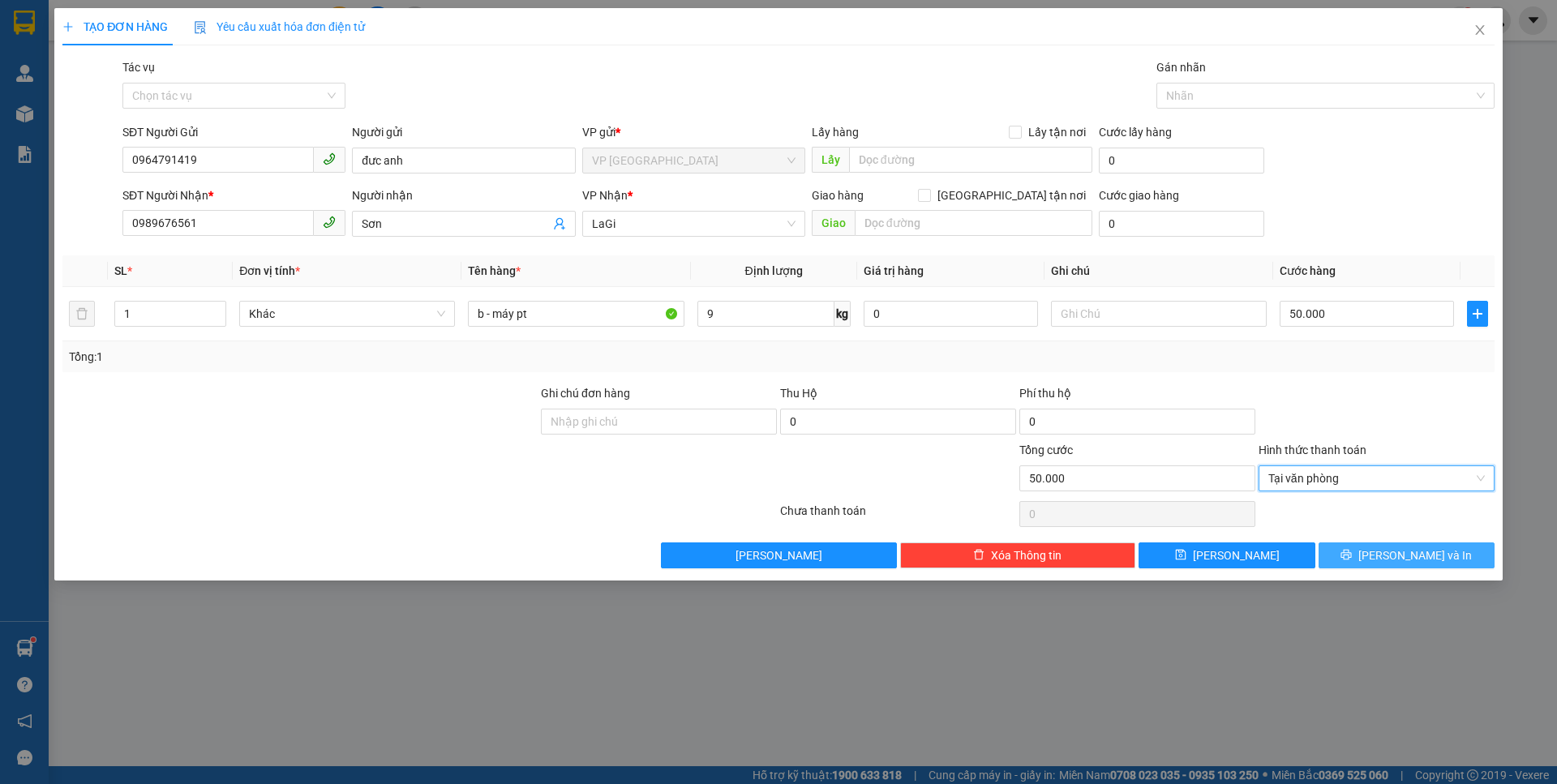
drag, startPoint x: 1419, startPoint y: 544, endPoint x: 1422, endPoint y: 554, distance: 10.4
click at [1419, 545] on button "[PERSON_NAME] và In" at bounding box center [1406, 555] width 176 height 26
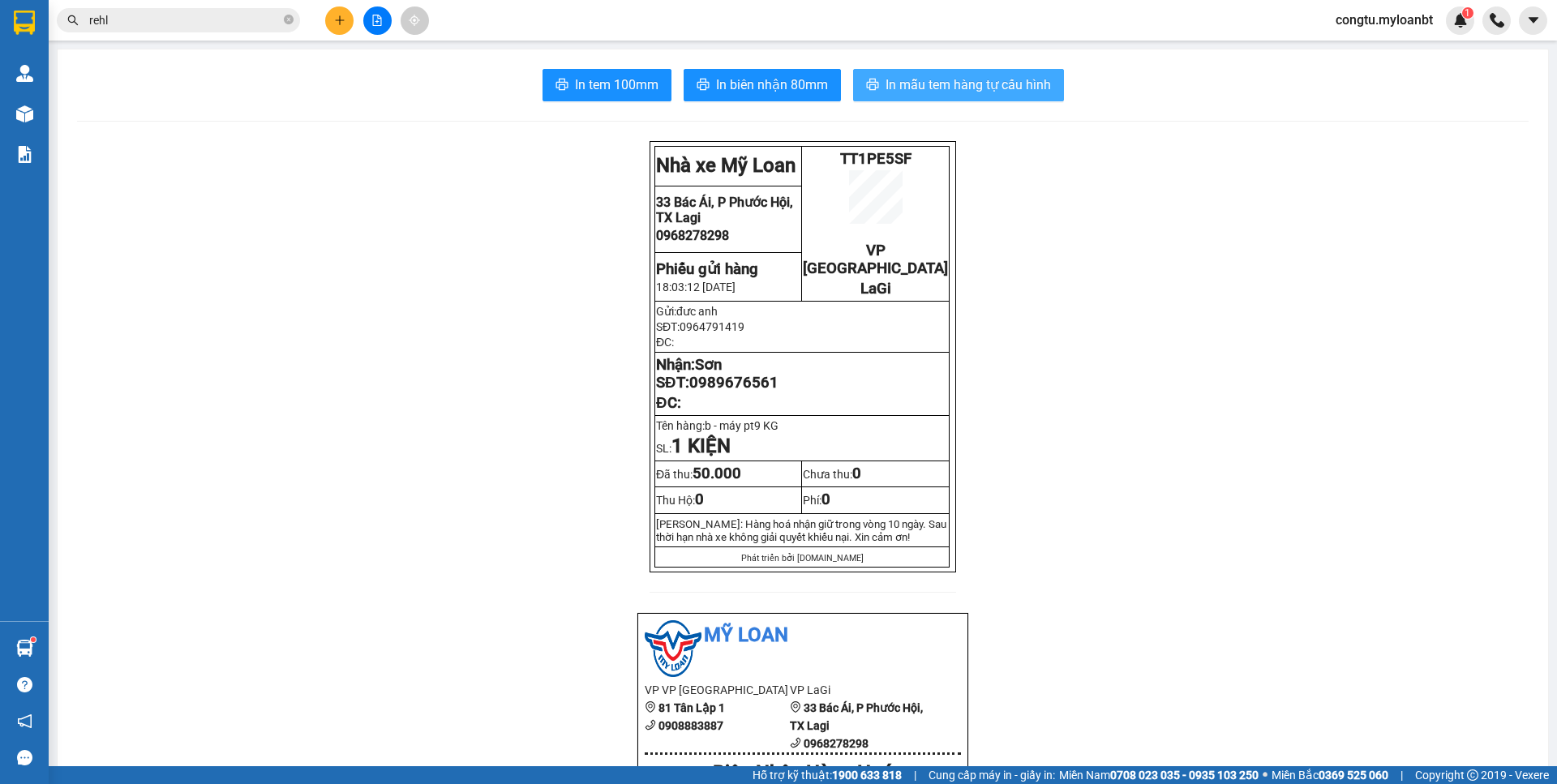
click at [991, 93] on span "In mẫu tem hàng tự cấu hình" at bounding box center [968, 84] width 166 height 21
click at [291, 17] on icon "close-circle" at bounding box center [289, 20] width 10 height 10
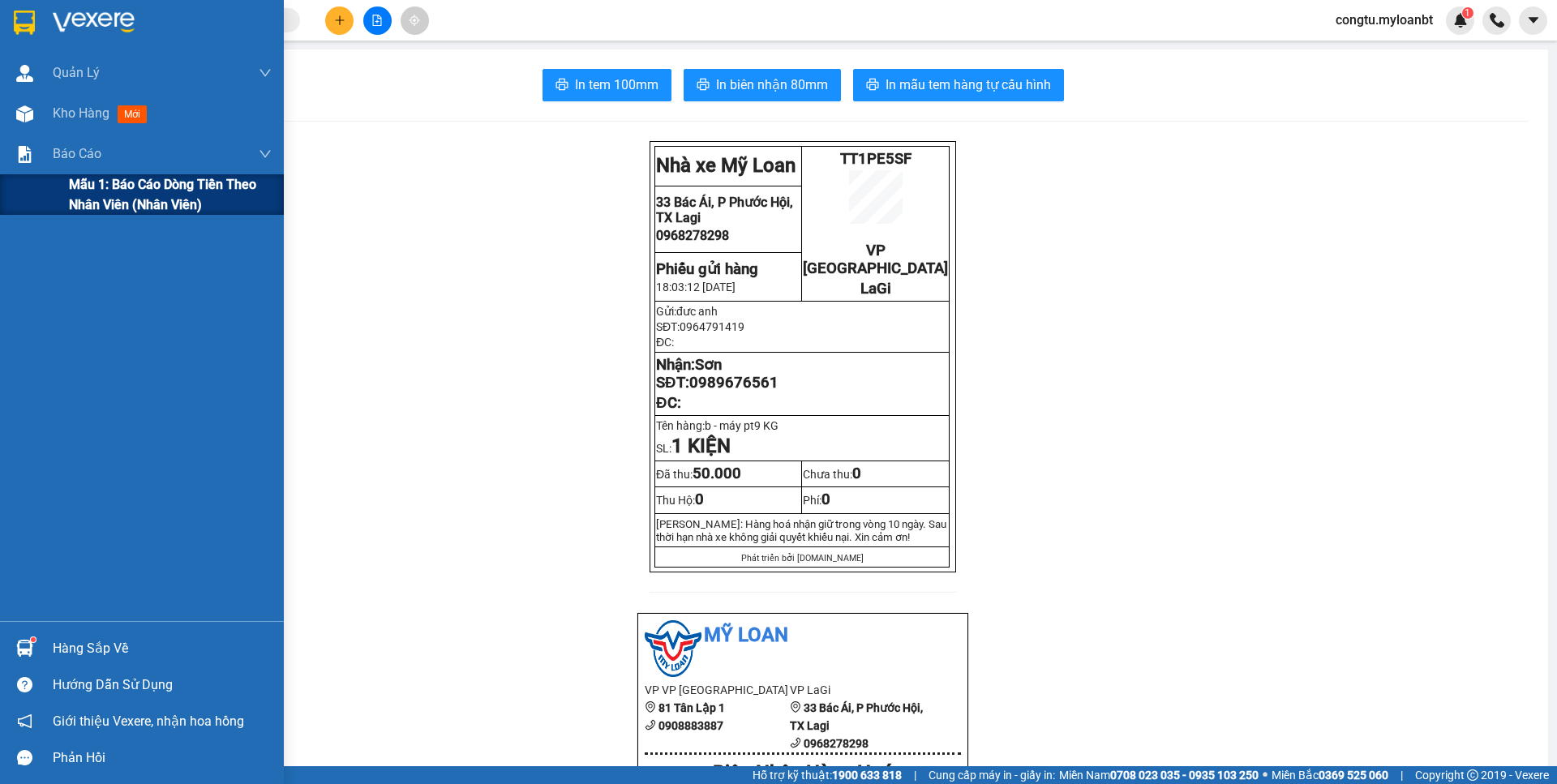
drag, startPoint x: 94, startPoint y: 199, endPoint x: 104, endPoint y: 198, distance: 10.0
click at [94, 199] on span "Mẫu 1: Báo cáo dòng tiền theo nhân viên (Nhân viên)" at bounding box center [170, 194] width 203 height 40
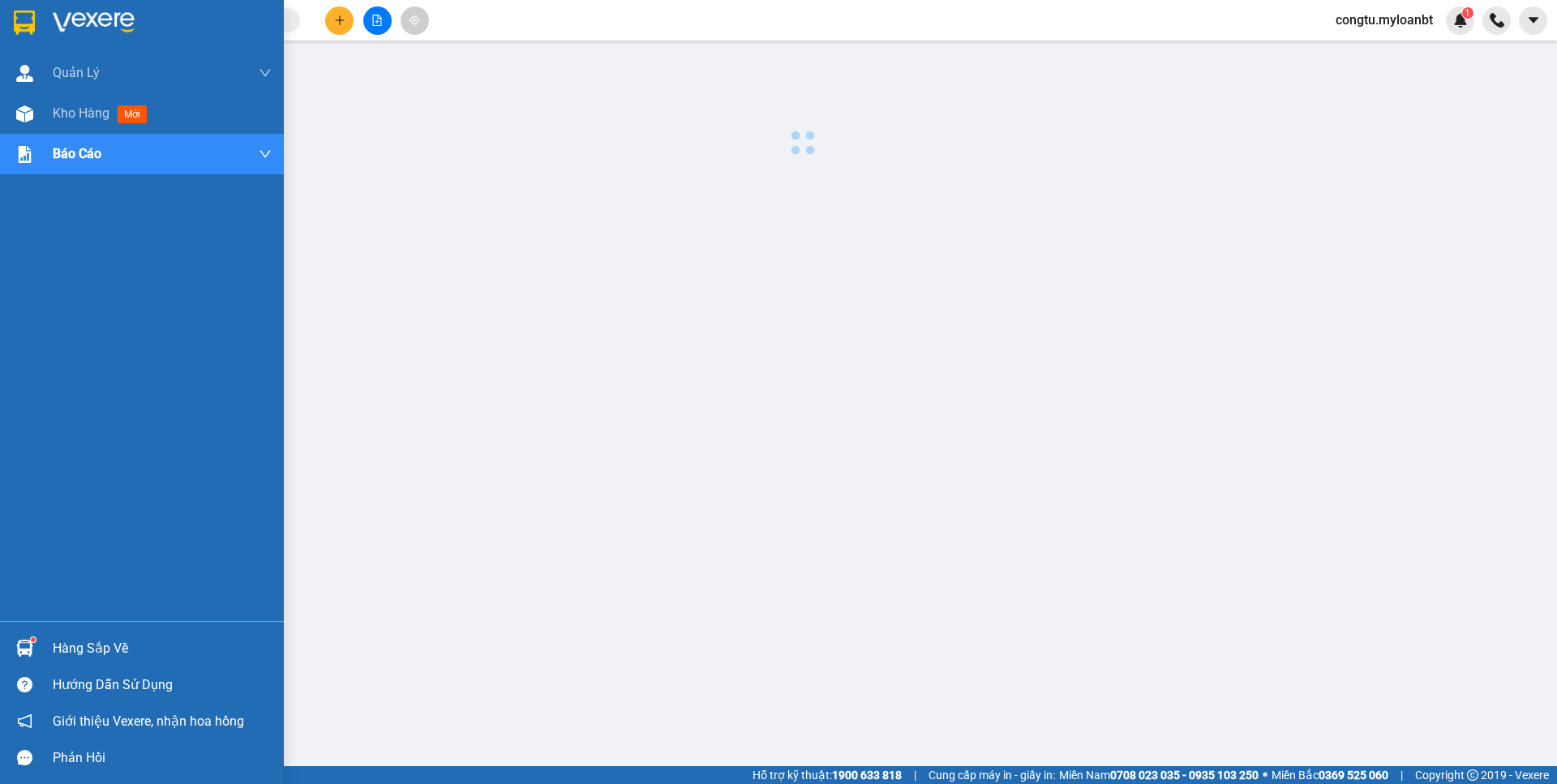
click at [75, 654] on div "Hàng sắp về" at bounding box center [162, 649] width 219 height 25
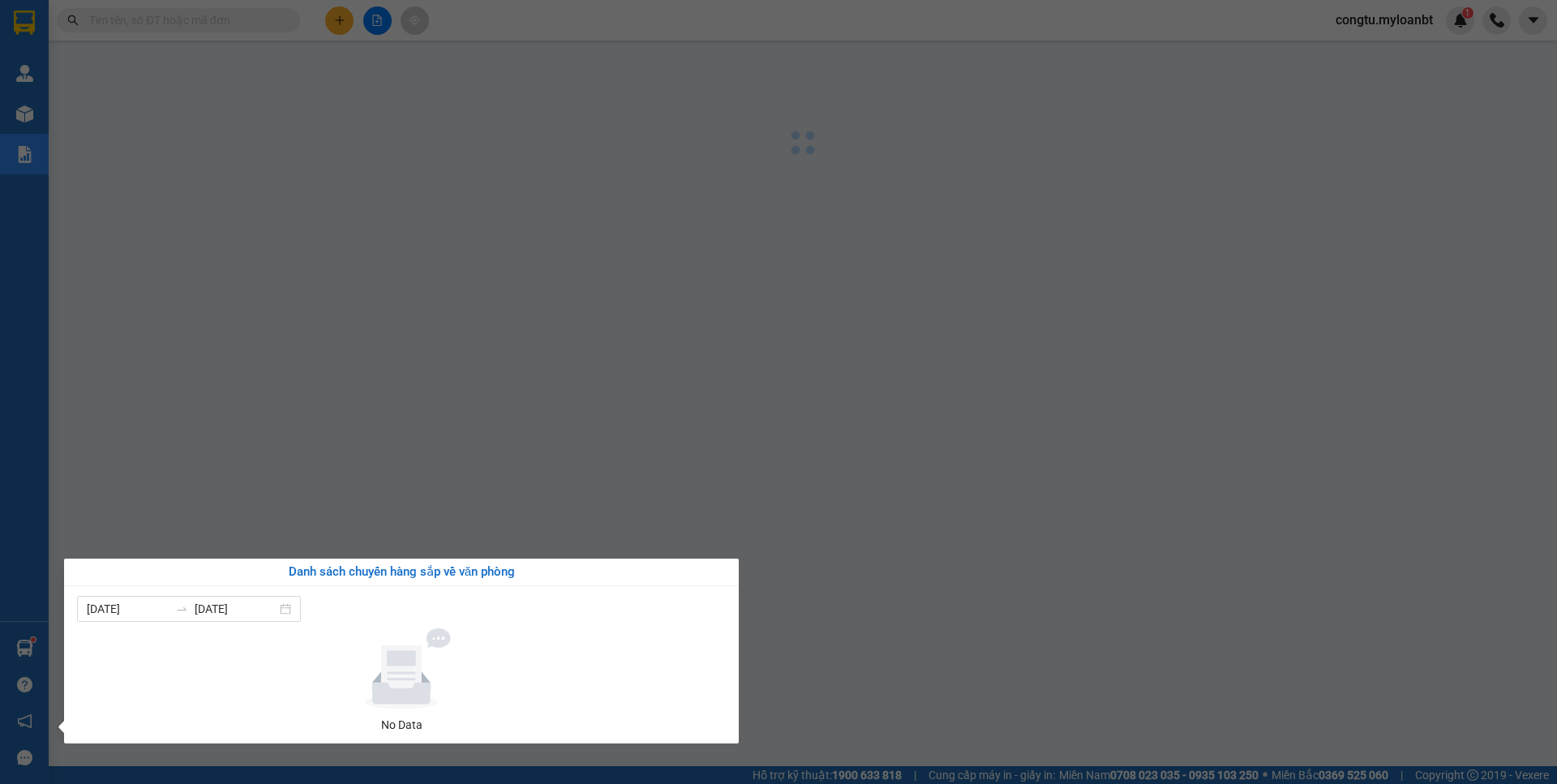
click at [556, 449] on section "Kết quả tìm kiếm ( 1 ) Bộ lọc Mã ĐH Trạng thái Món hàng Thu hộ Tổng cước Chưa c…" at bounding box center [778, 392] width 1557 height 784
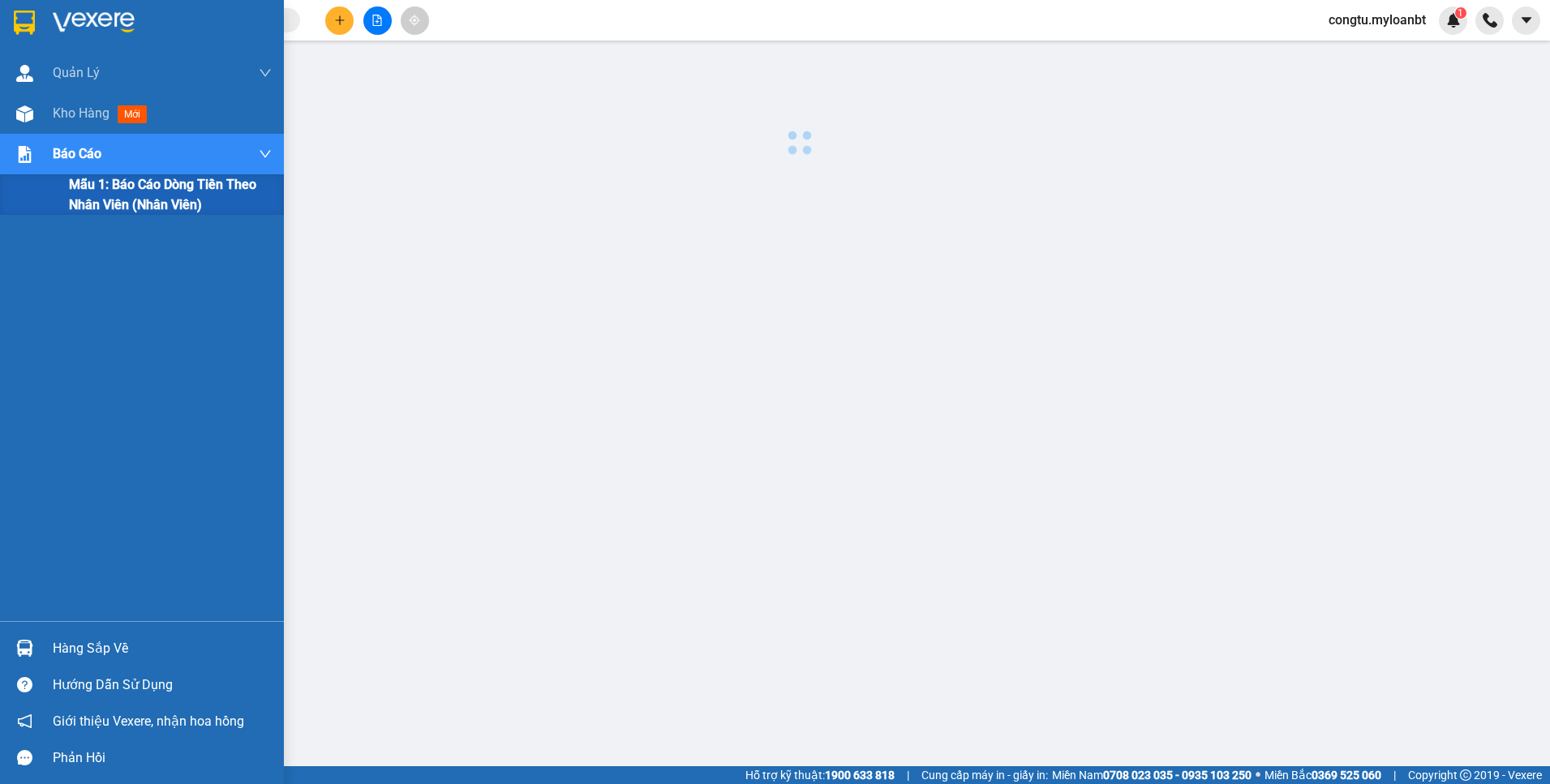
click at [46, 189] on div "Mẫu 1: Báo cáo dòng tiền theo nhân viên (Nhân viên)" at bounding box center [142, 194] width 284 height 40
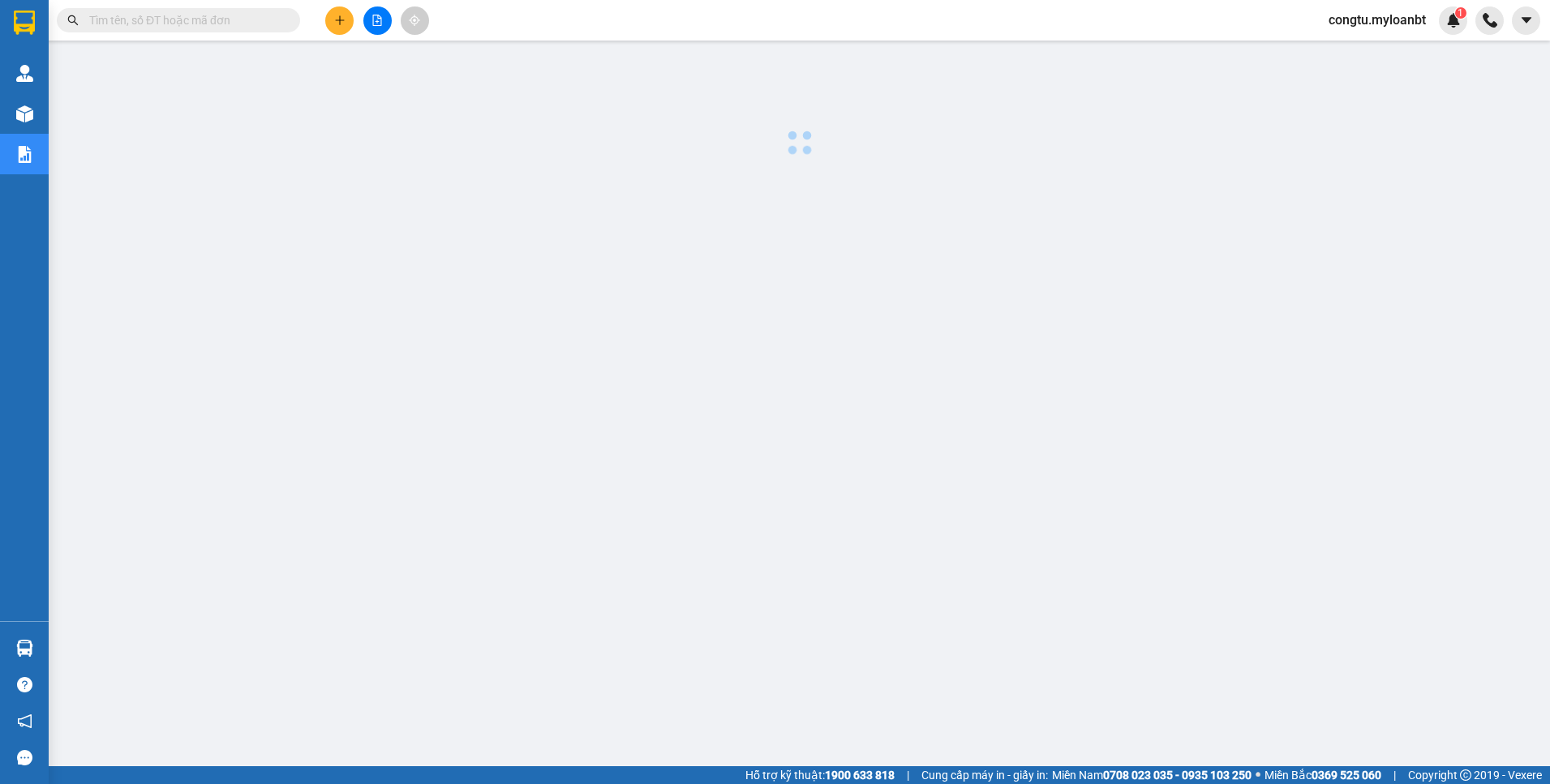
click at [1121, 75] on div at bounding box center [799, 104] width 1485 height 112
click at [340, 18] on icon "plus" at bounding box center [339, 20] width 1 height 9
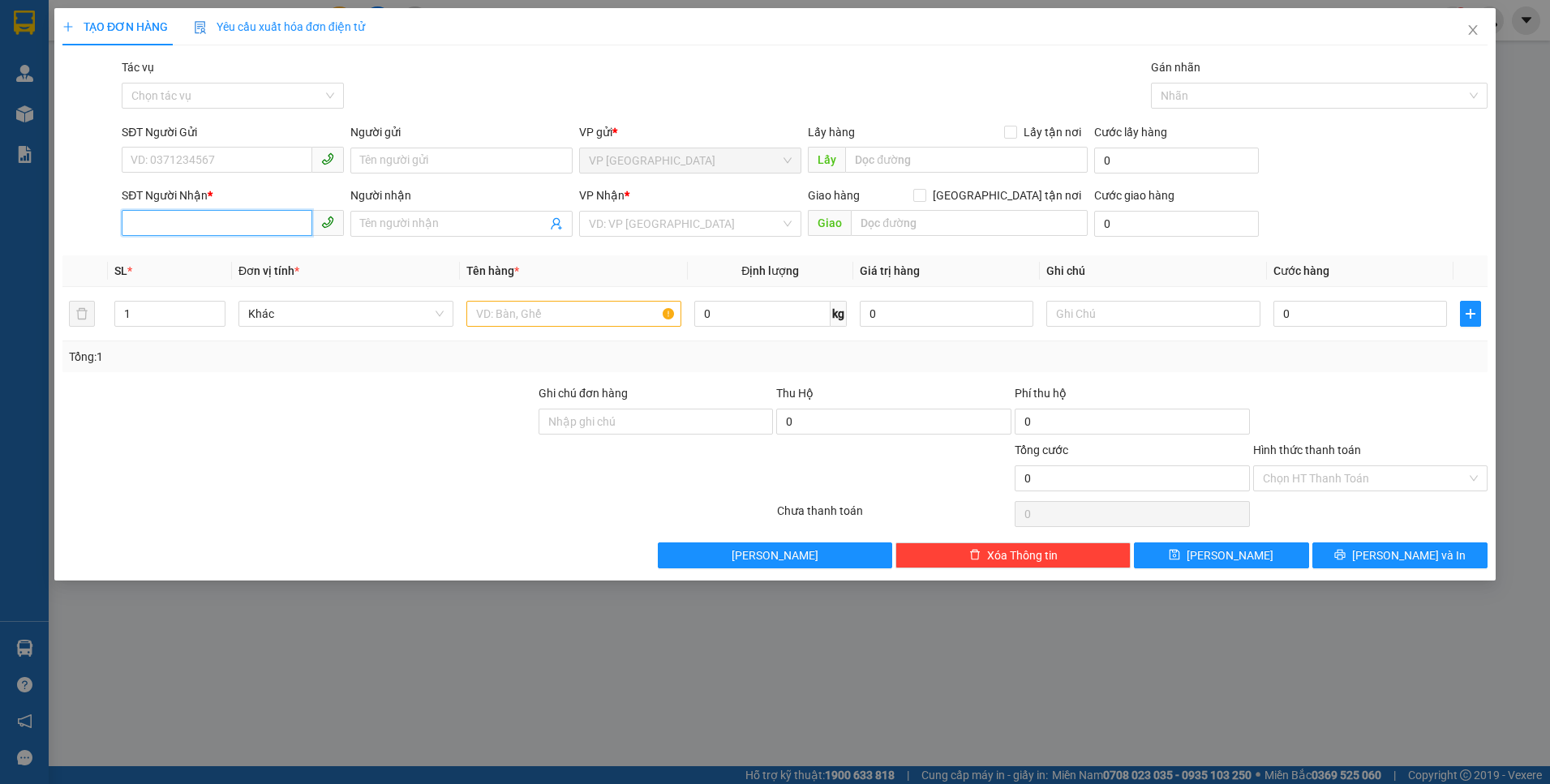
drag, startPoint x: 251, startPoint y: 231, endPoint x: 271, endPoint y: 228, distance: 20.2
click at [252, 231] on input "SĐT Người Nhận *" at bounding box center [217, 223] width 190 height 26
type input "0908031456"
click at [363, 229] on input "Người nhận" at bounding box center [453, 224] width 186 height 18
type input "Đai Việt"
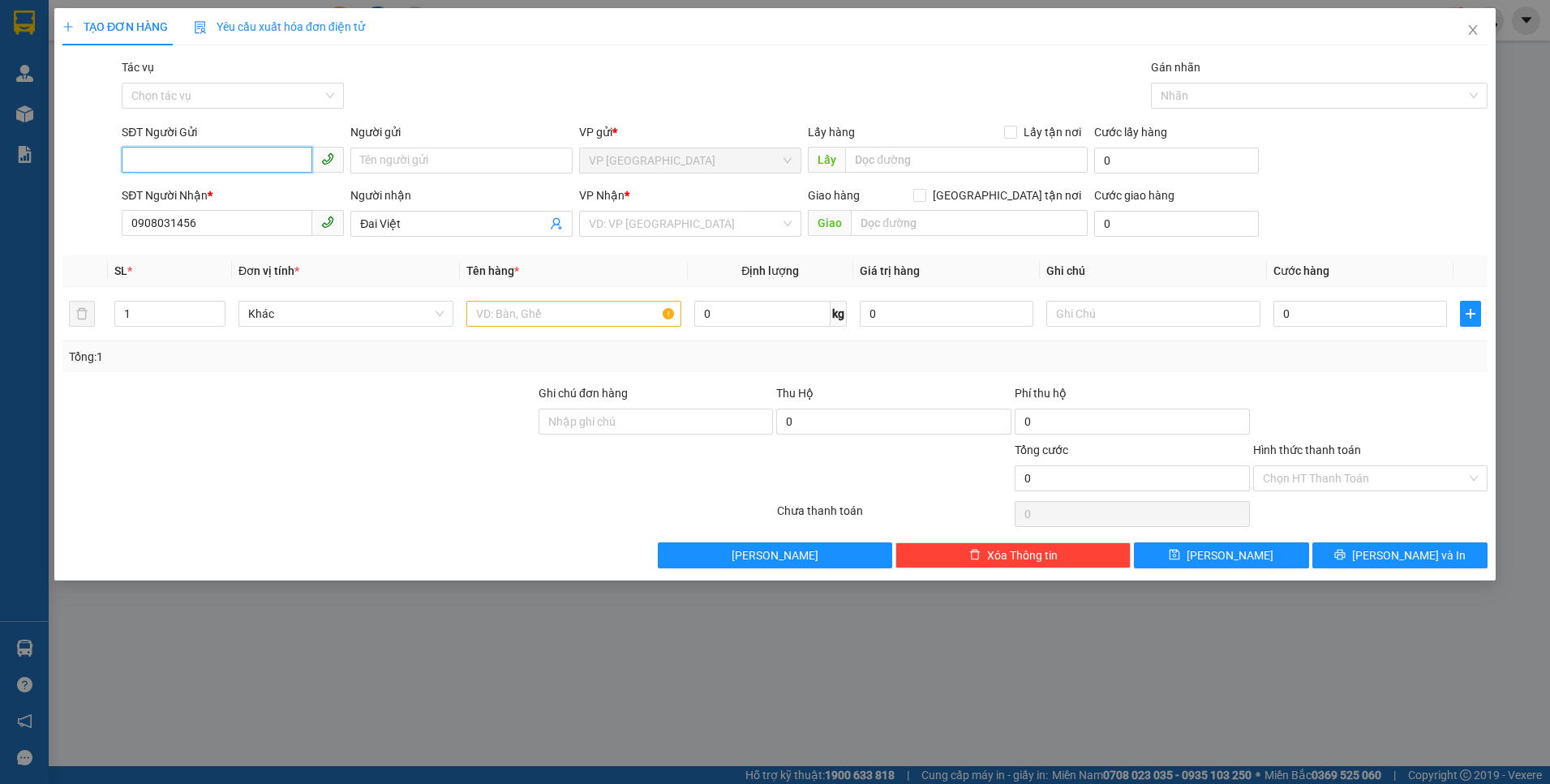
click at [171, 163] on input "SĐT Người Gửi" at bounding box center [217, 160] width 190 height 26
type input "0989348518"
click at [410, 171] on input "Người gửi" at bounding box center [461, 161] width 222 height 26
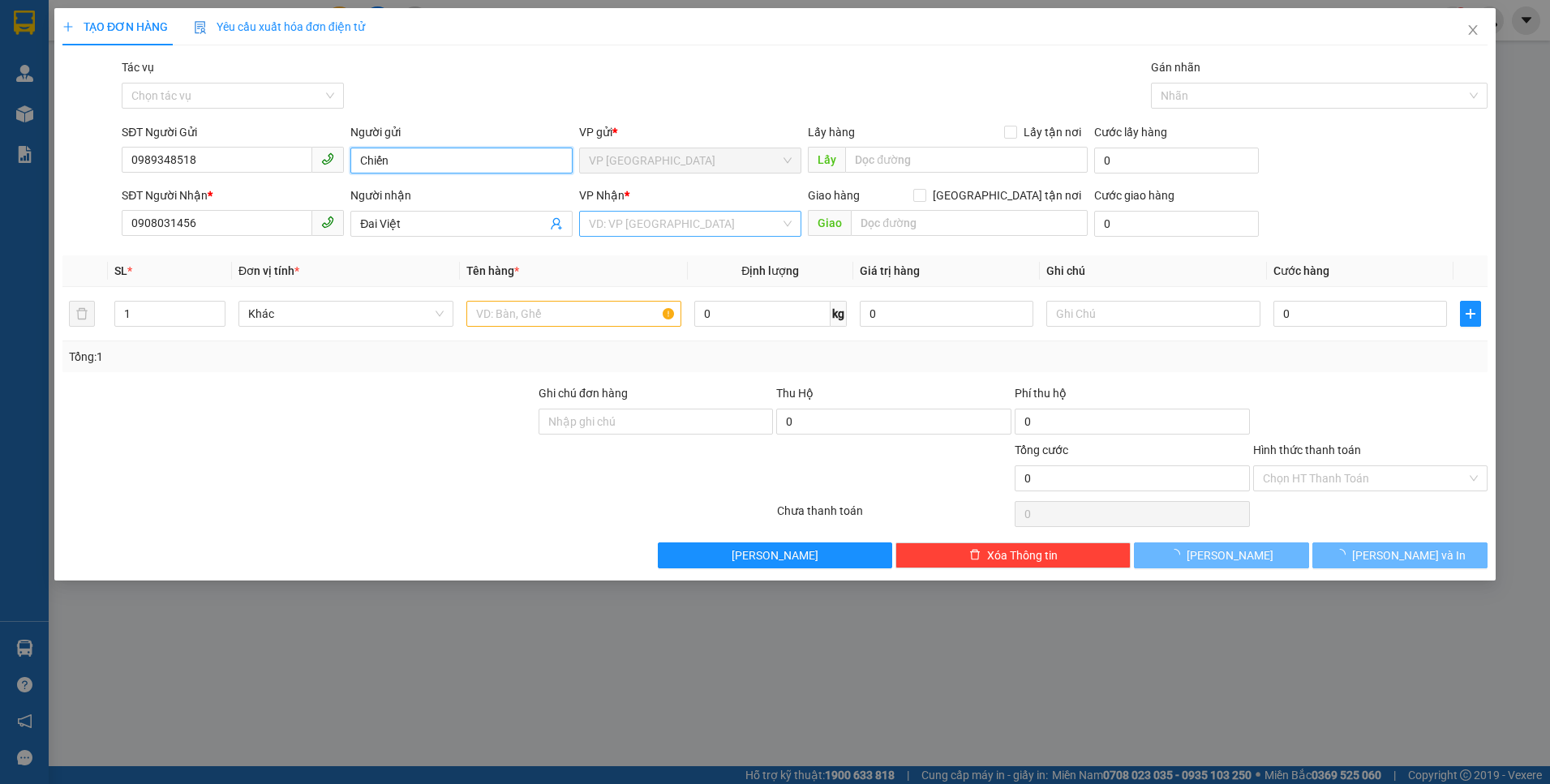
type input "Chiến"
click at [668, 226] on input "search" at bounding box center [684, 224] width 191 height 25
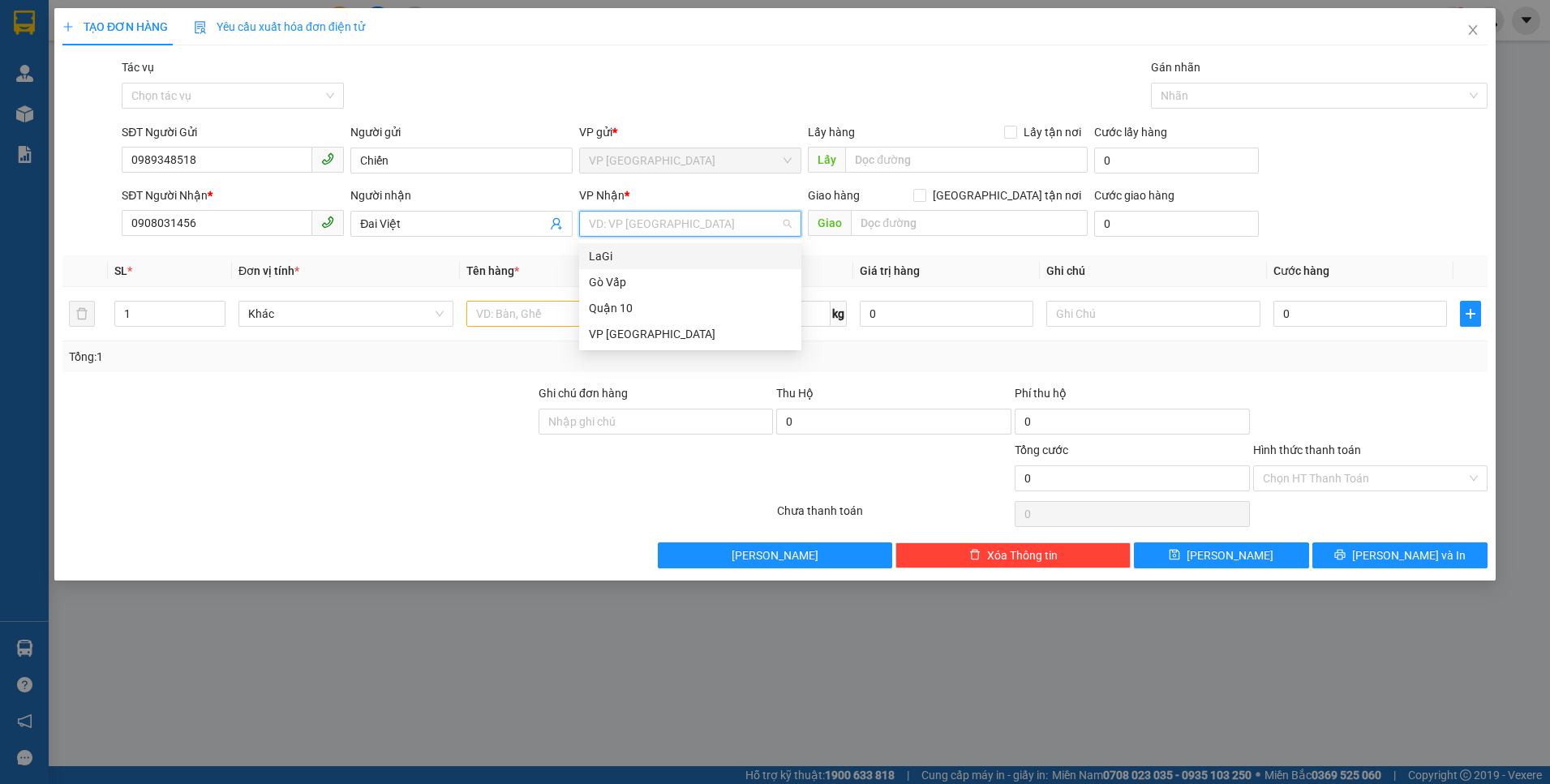
click at [648, 263] on div "LaGi" at bounding box center [690, 256] width 203 height 18
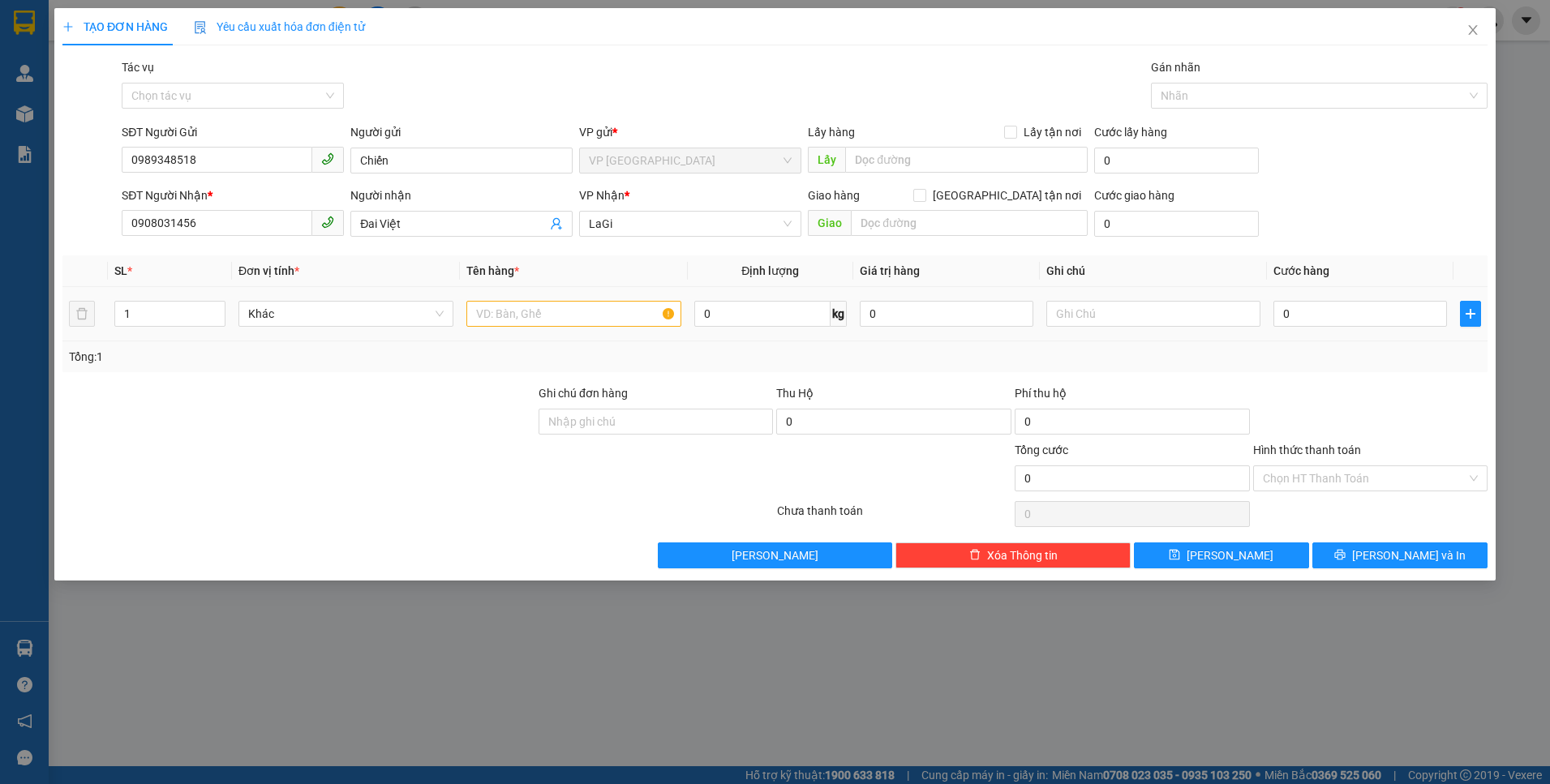
click at [550, 334] on td at bounding box center [574, 314] width 228 height 54
click at [557, 321] on input "text" at bounding box center [574, 314] width 215 height 26
type input "h - lkdt"
drag, startPoint x: 1352, startPoint y: 331, endPoint x: 1351, endPoint y: 322, distance: 9.1
click at [1352, 329] on td "0" at bounding box center [1360, 314] width 186 height 54
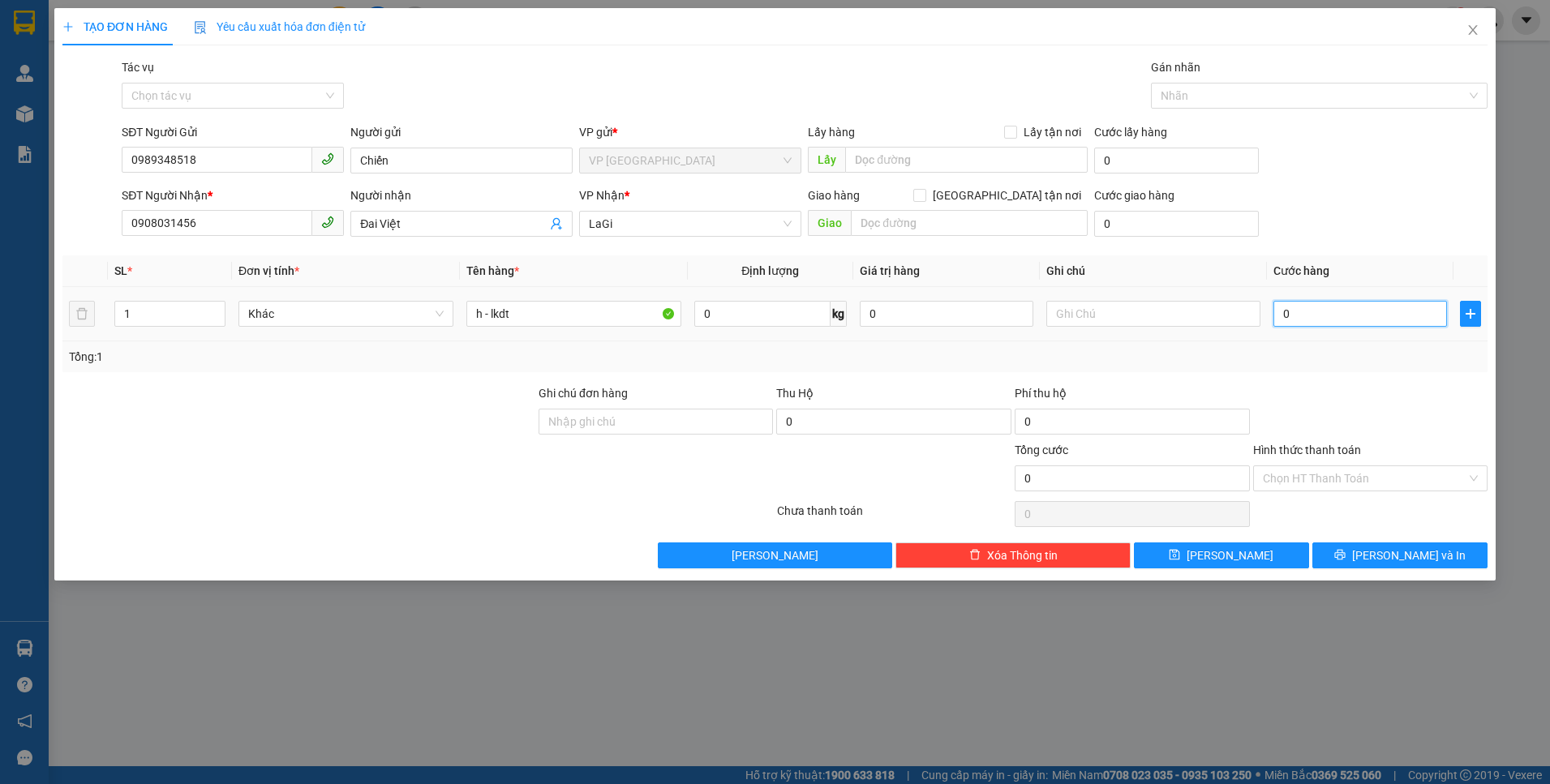
click at [1351, 322] on input "0" at bounding box center [1360, 314] width 174 height 26
type input "4"
type input "40"
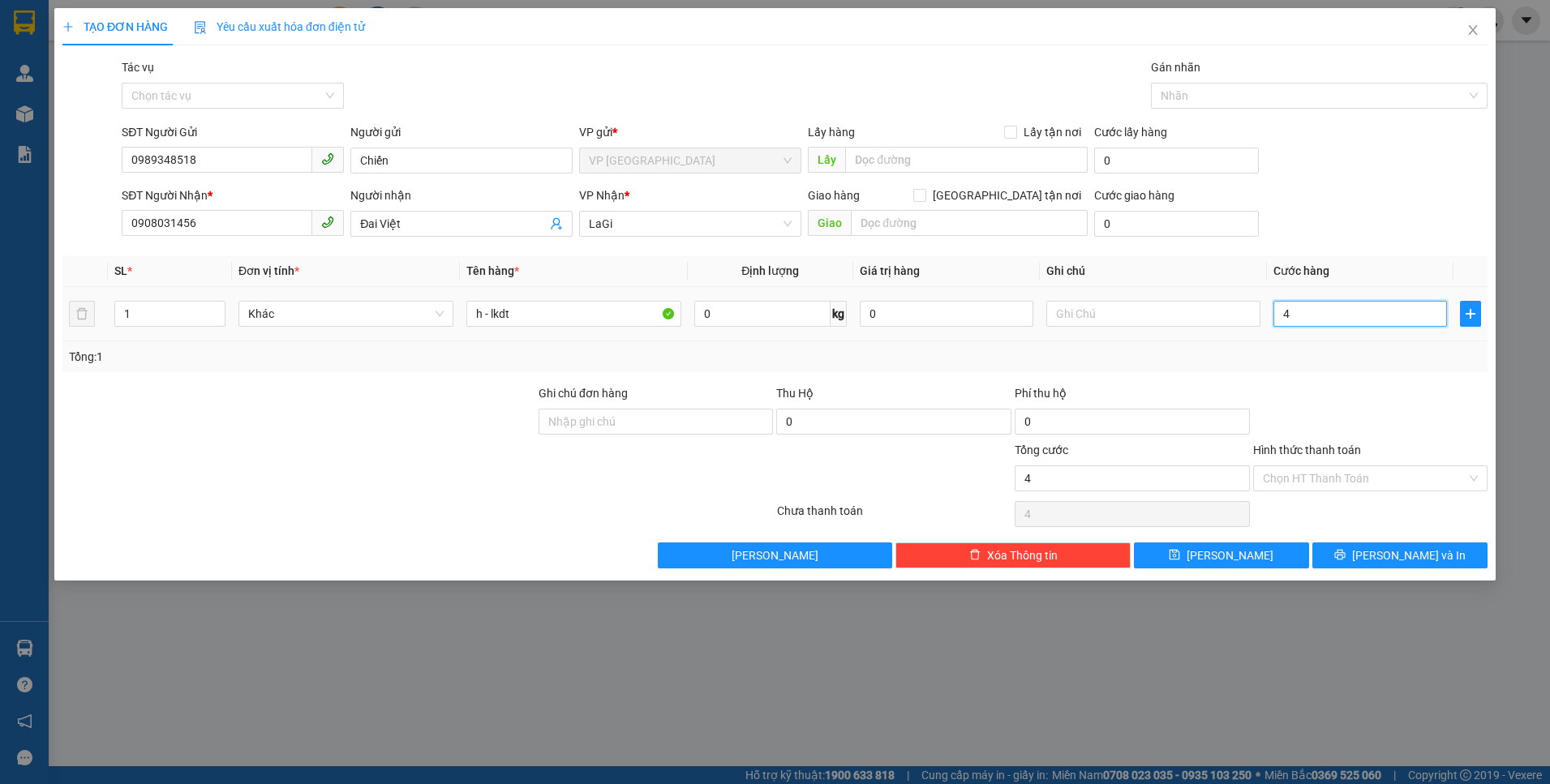
type input "40"
type input "40.000"
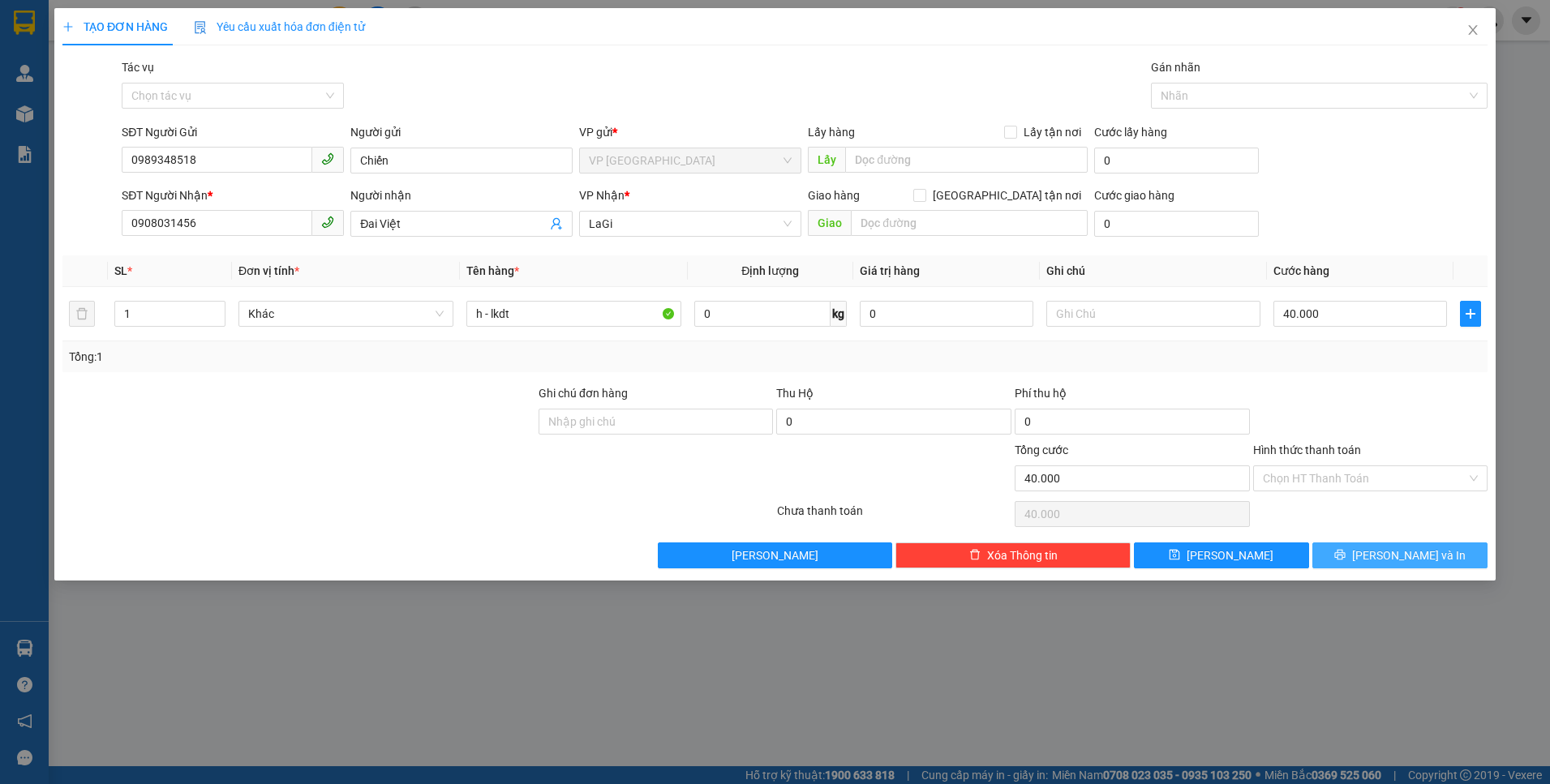
click at [1397, 563] on span "[PERSON_NAME] và In" at bounding box center [1409, 555] width 113 height 18
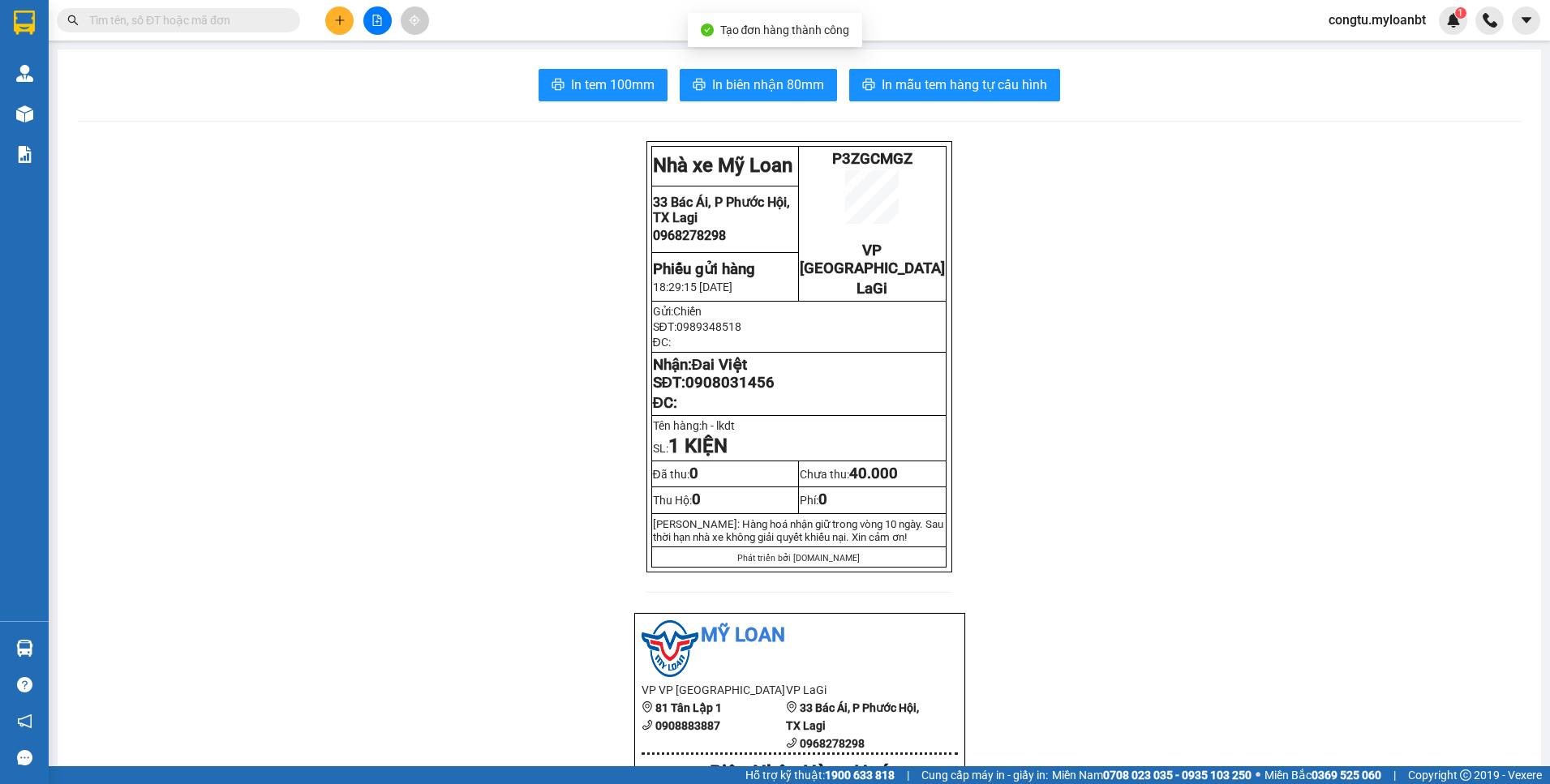
click at [935, 97] on button "In mẫu tem hàng tự cấu hình" at bounding box center [954, 85] width 211 height 33
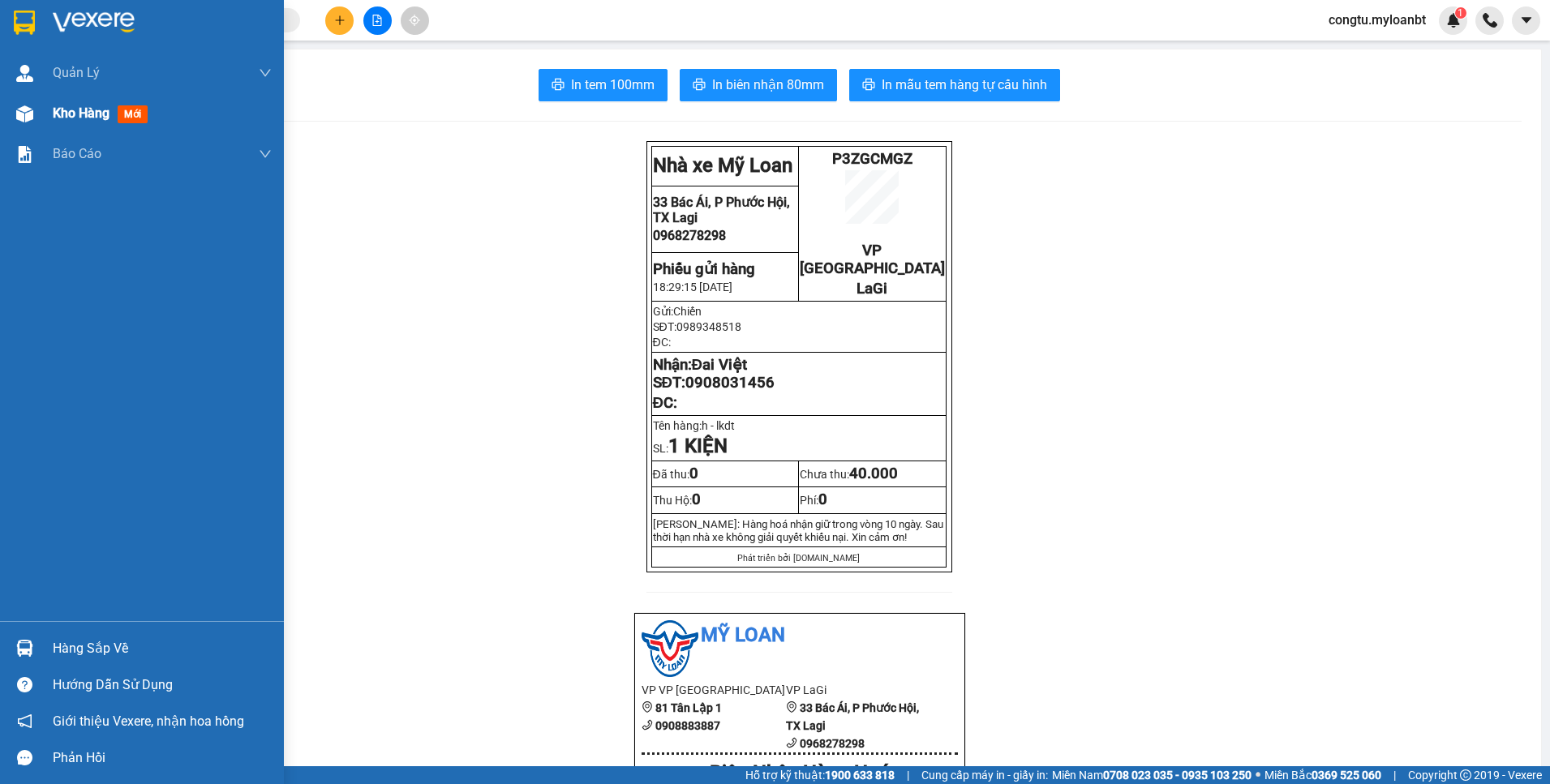
drag, startPoint x: 59, startPoint y: 112, endPoint x: 5, endPoint y: 112, distance: 54.0
click at [60, 112] on span "Kho hàng" at bounding box center [80, 112] width 57 height 16
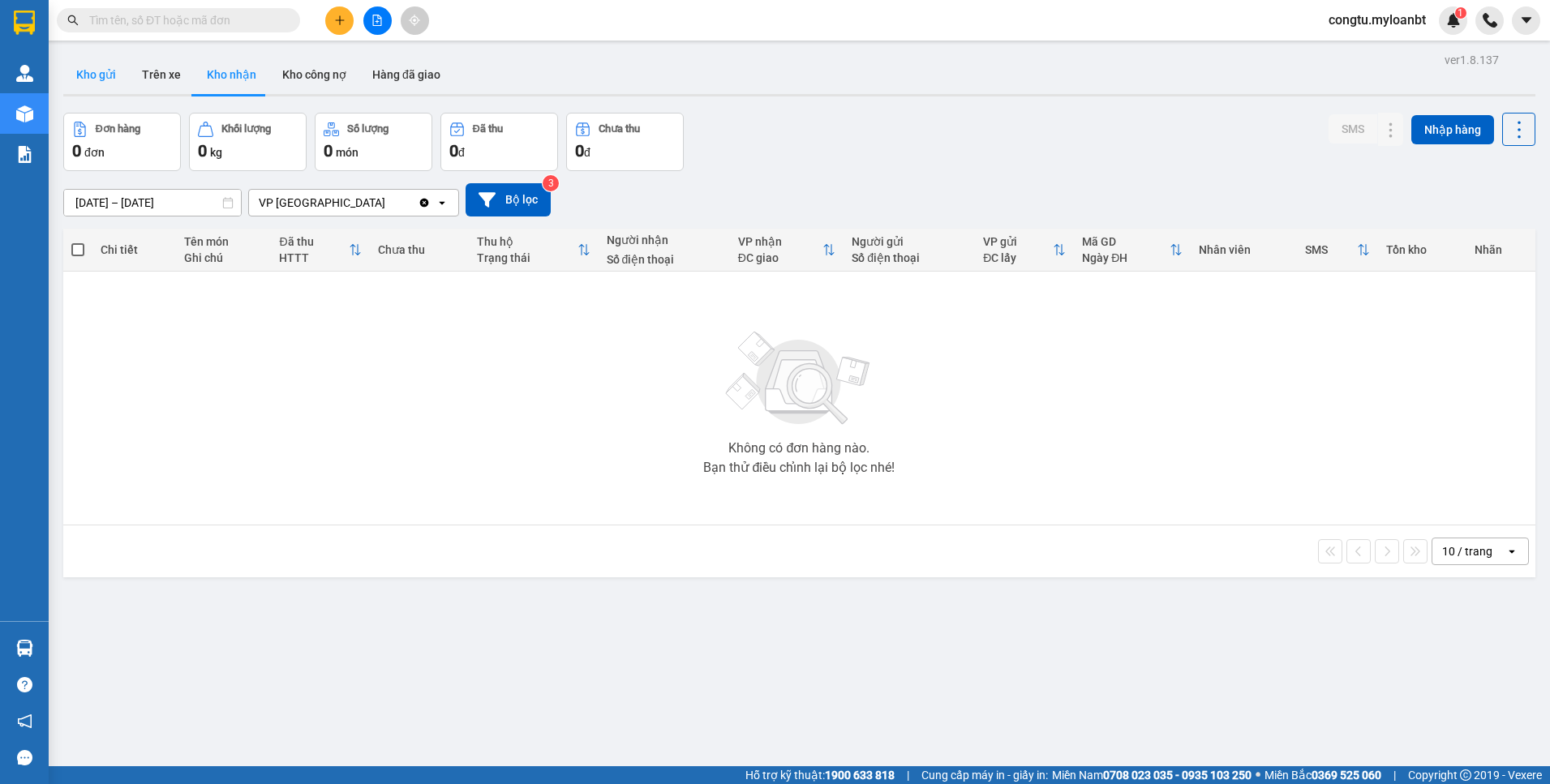
click at [117, 77] on button "Kho gửi" at bounding box center [96, 74] width 66 height 39
